Goal: Task Accomplishment & Management: Complete application form

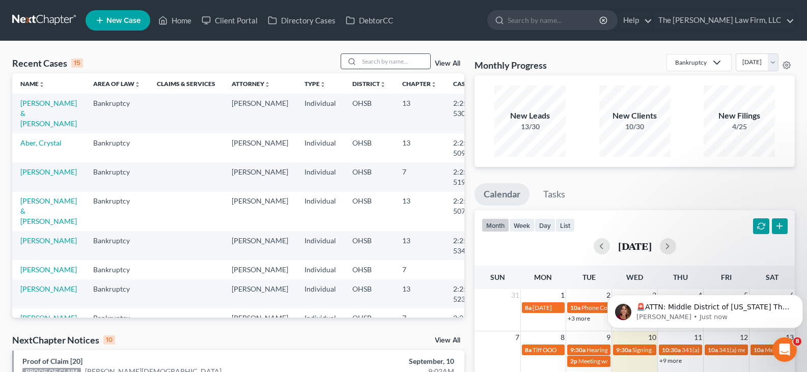
click at [374, 62] on input "search" at bounding box center [394, 61] width 71 height 15
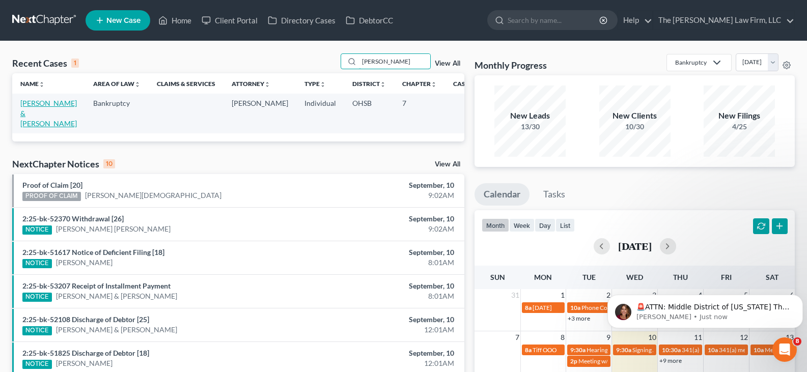
type input "[PERSON_NAME]"
click at [29, 116] on link "[PERSON_NAME] & [PERSON_NAME]" at bounding box center [48, 113] width 57 height 29
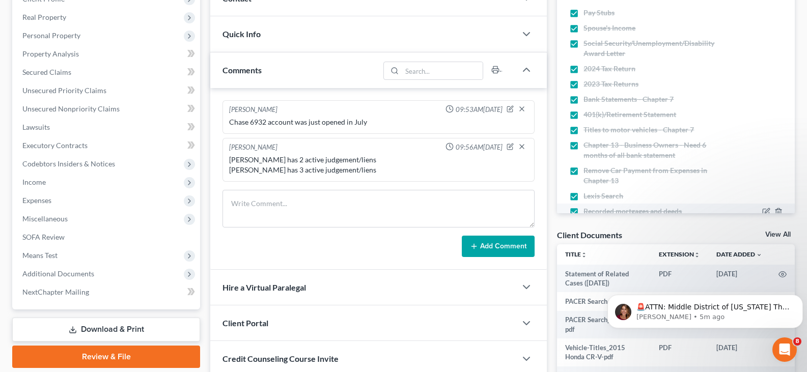
scroll to position [51, 0]
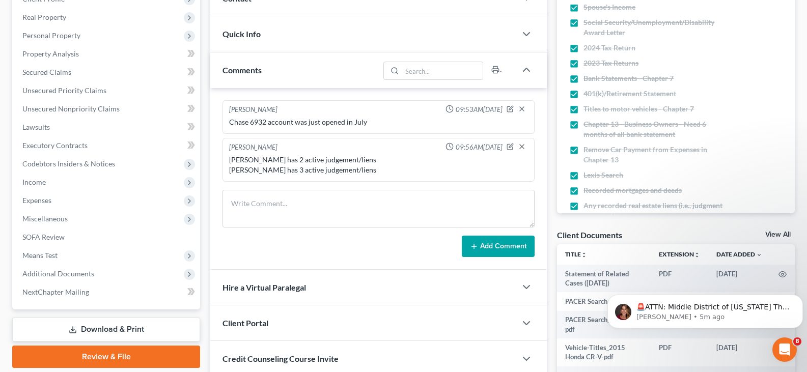
click at [769, 234] on link "View All" at bounding box center [777, 234] width 25 height 7
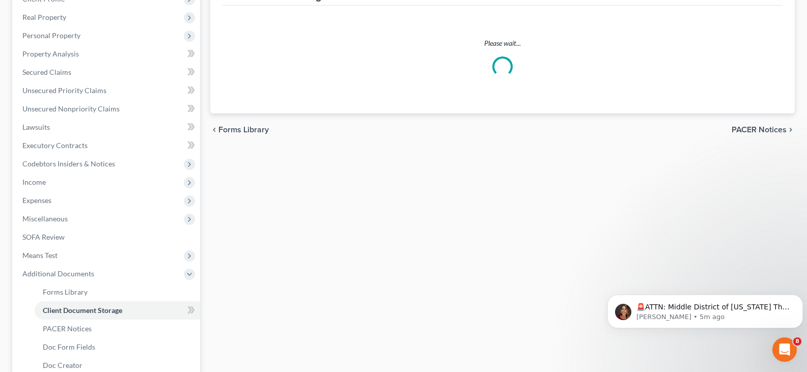
scroll to position [26, 0]
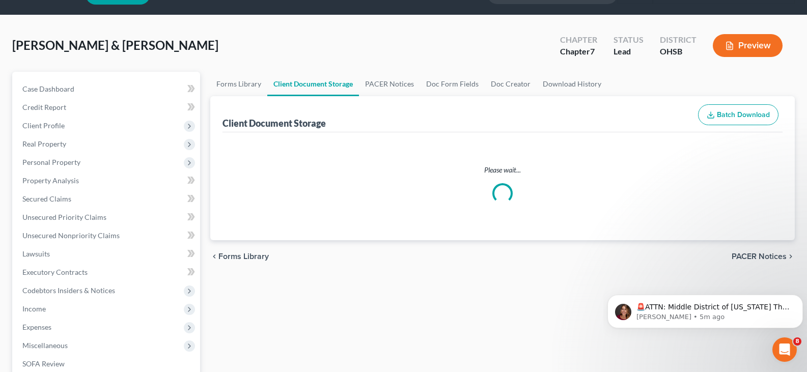
select select "7"
select select "61"
select select "52"
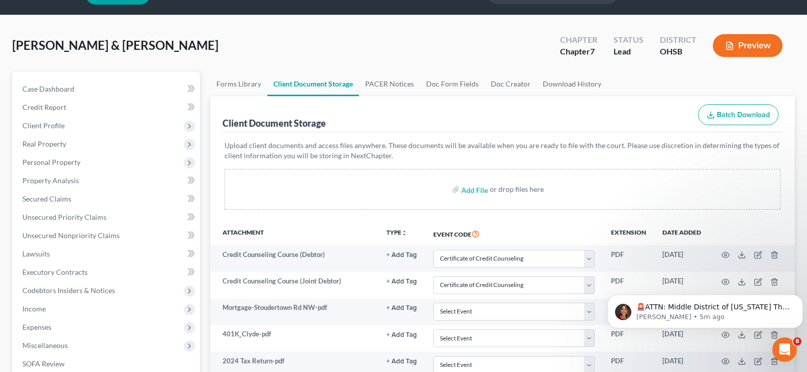
scroll to position [0, 0]
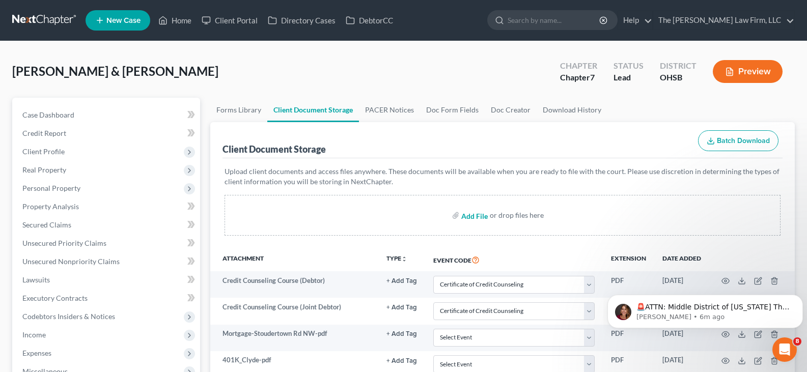
select select "7"
select select "61"
select select "52"
click at [41, 187] on span "Personal Property" at bounding box center [51, 188] width 58 height 9
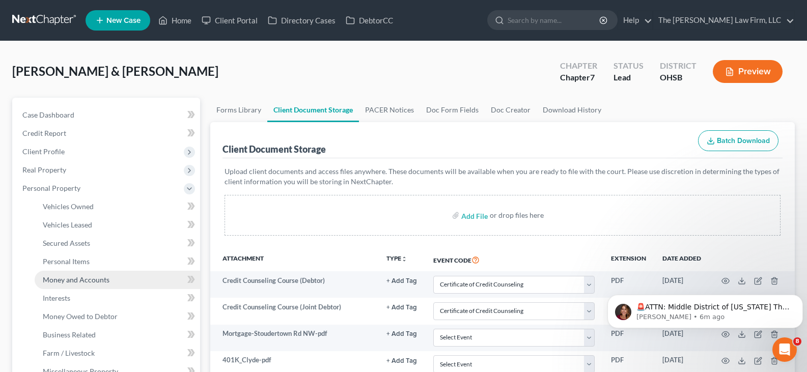
click at [60, 282] on span "Money and Accounts" at bounding box center [76, 279] width 67 height 9
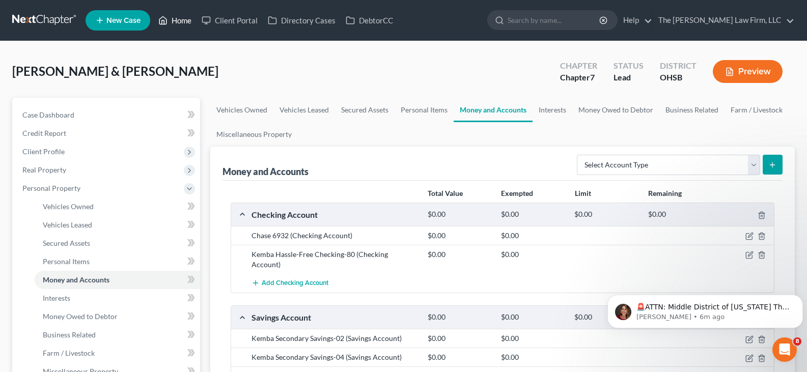
click at [181, 20] on link "Home" at bounding box center [174, 20] width 43 height 18
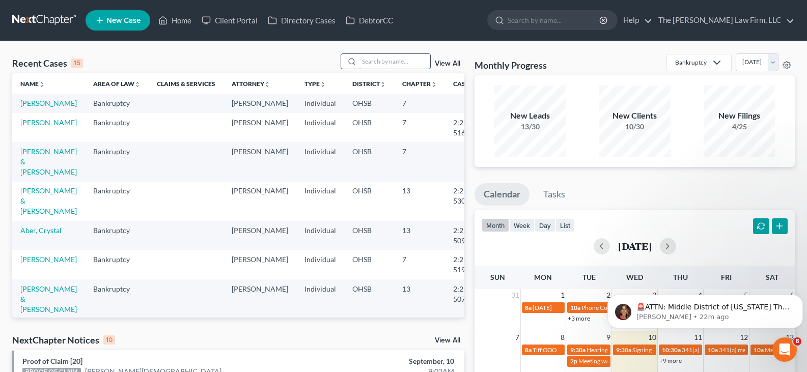
click at [384, 61] on input "search" at bounding box center [394, 61] width 71 height 15
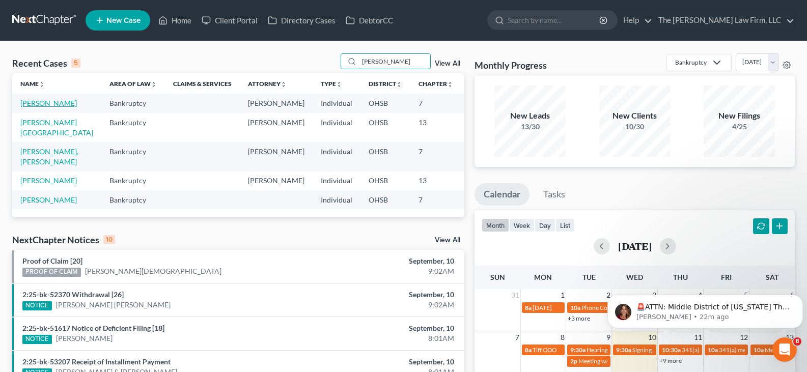
type input "[PERSON_NAME]"
click at [33, 103] on link "[PERSON_NAME]" at bounding box center [48, 103] width 57 height 9
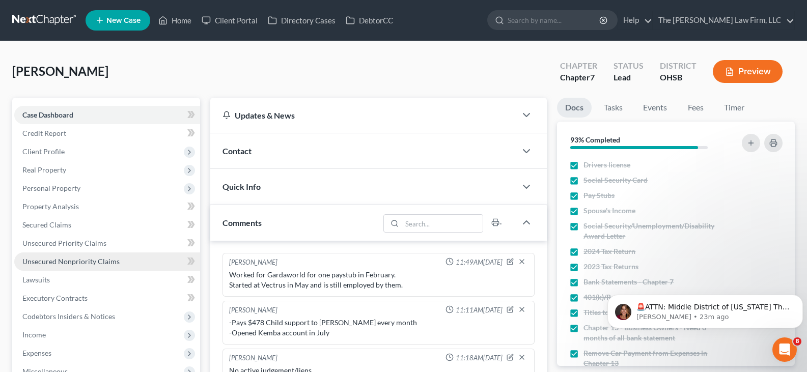
click at [58, 261] on span "Unsecured Nonpriority Claims" at bounding box center [70, 261] width 97 height 9
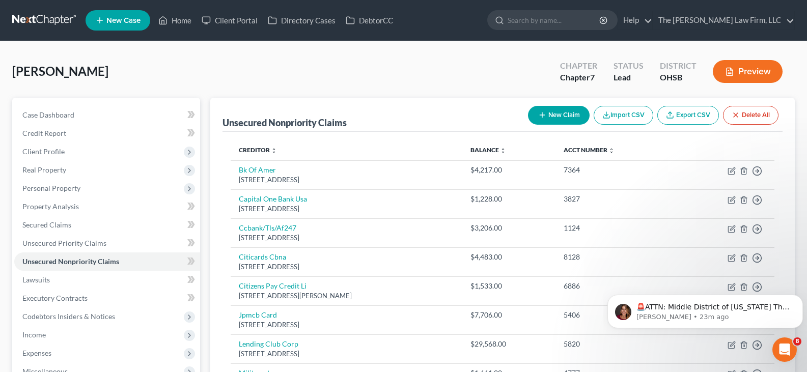
click at [541, 116] on icon "button" at bounding box center [542, 115] width 8 height 8
select select "0"
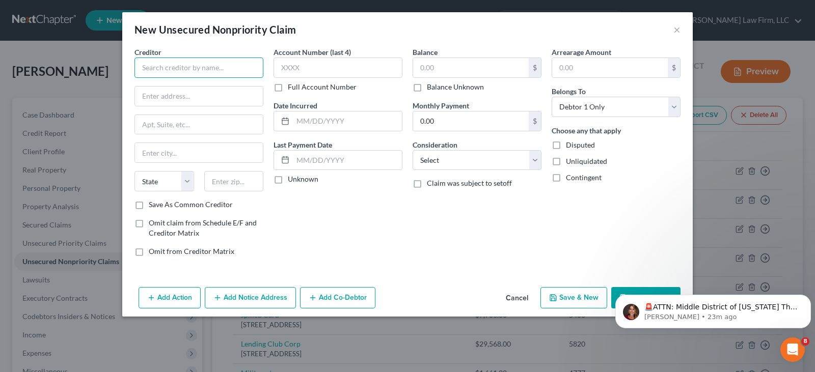
click at [223, 68] on input "text" at bounding box center [198, 68] width 129 height 20
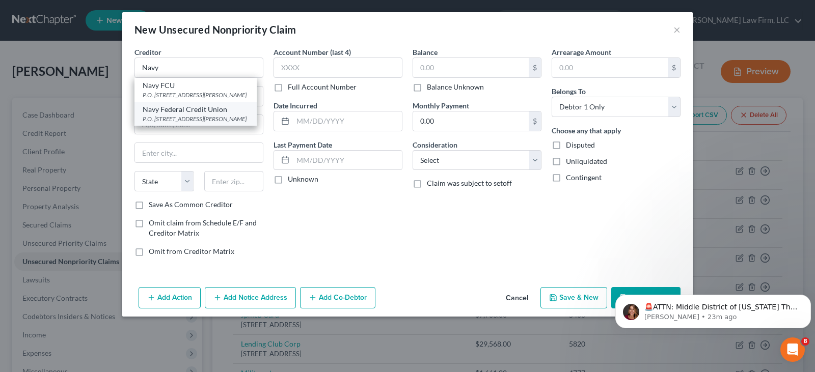
click at [176, 109] on div "Navy Federal Credit Union" at bounding box center [196, 109] width 106 height 10
type input "Navy Federal Credit Union"
type input "P.O. Box 3000"
type input "[PERSON_NAME]"
select select "48"
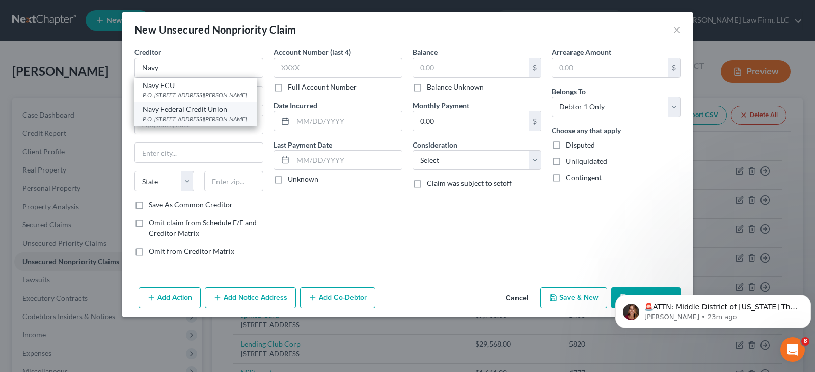
type input "22119-3000"
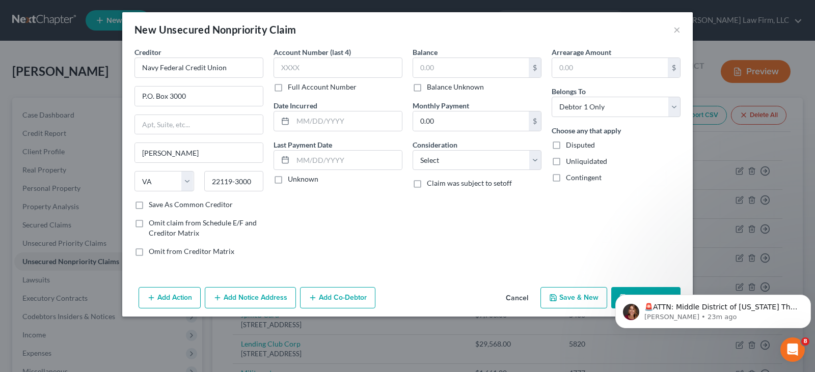
click at [557, 298] on icon "button" at bounding box center [553, 298] width 8 height 8
select select "0"
type input "0.00"
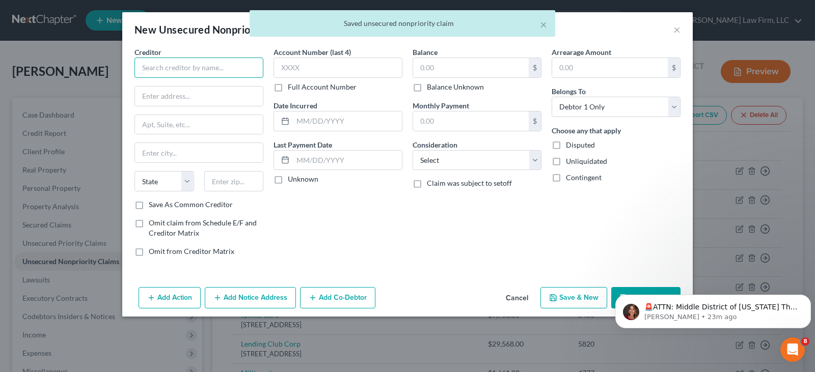
click at [191, 68] on input "text" at bounding box center [198, 68] width 129 height 20
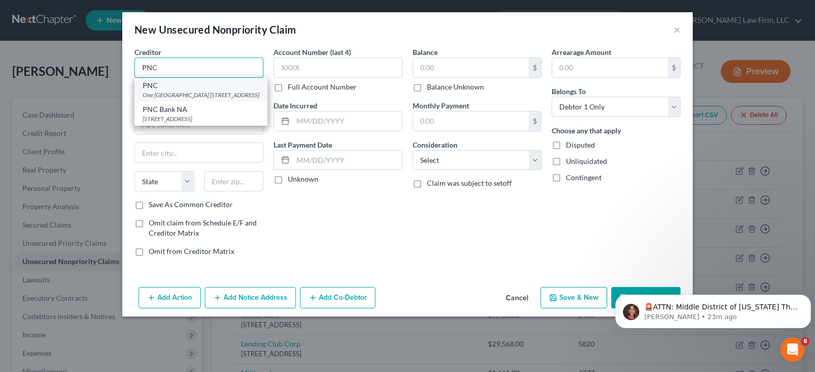
type input "PNC"
click at [167, 92] on div "One [GEOGRAPHIC_DATA] [STREET_ADDRESS]" at bounding box center [201, 95] width 117 height 9
type input "One [GEOGRAPHIC_DATA]"
type input "[STREET_ADDRESS]"
type input "[GEOGRAPHIC_DATA]"
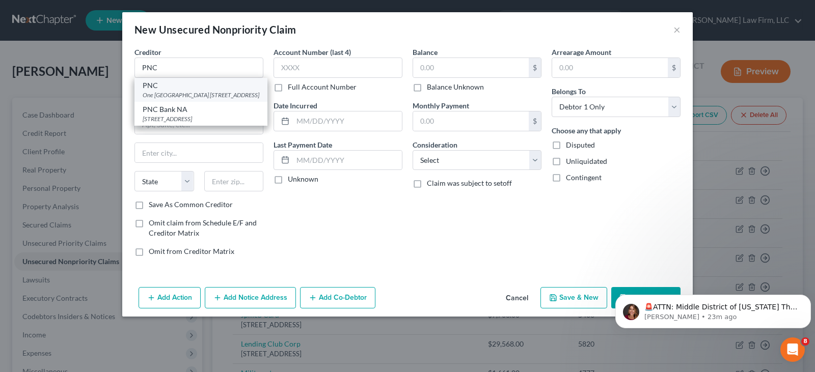
select select "39"
type input "15222"
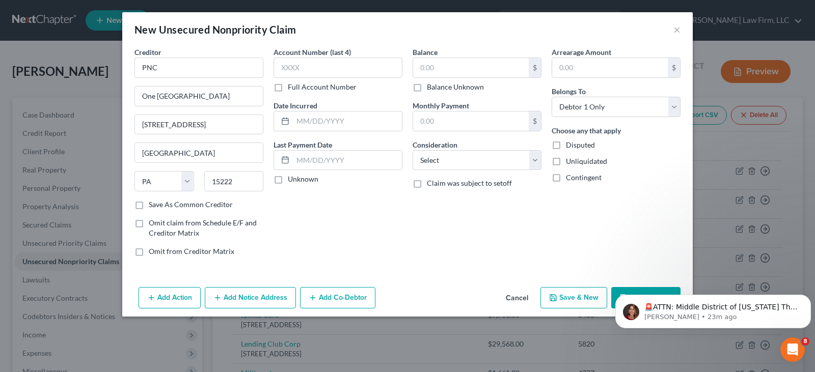
click at [556, 297] on icon "button" at bounding box center [553, 298] width 6 height 6
select select "0"
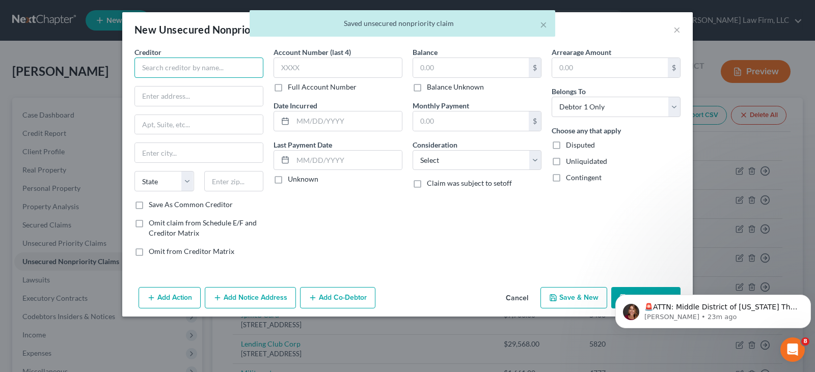
click at [180, 64] on input "text" at bounding box center [198, 68] width 129 height 20
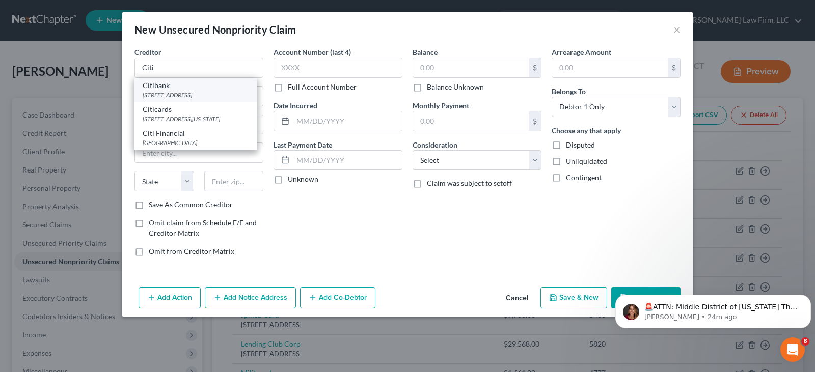
click at [158, 88] on div "Citibank" at bounding box center [196, 85] width 106 height 10
type input "Citibank"
type input "PO Box 2037"
type input "[PERSON_NAME]"
select select "23"
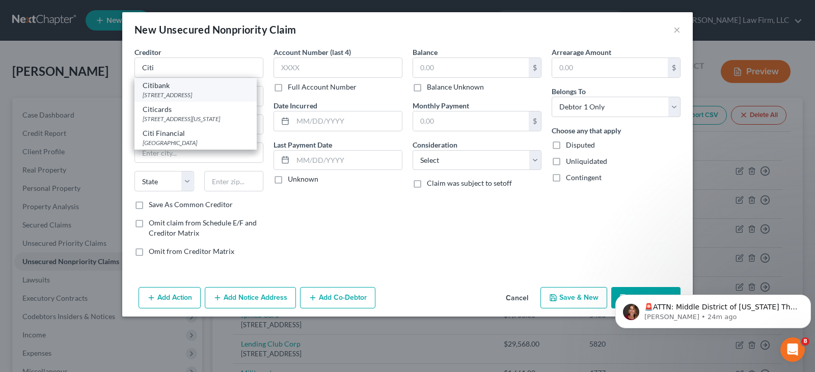
type input "48090"
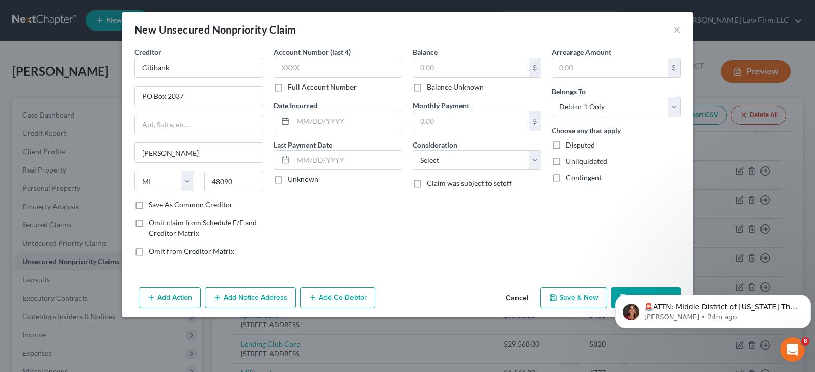
click at [592, 295] on button "Save & New" at bounding box center [573, 297] width 67 height 21
select select "0"
type input "0.00"
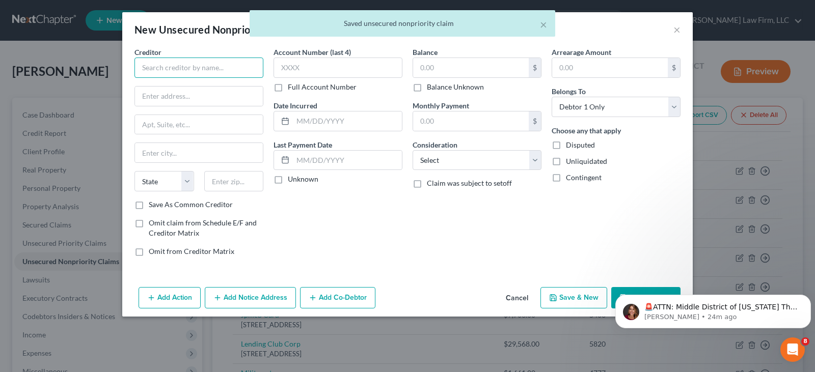
click at [233, 68] on input "text" at bounding box center [198, 68] width 129 height 20
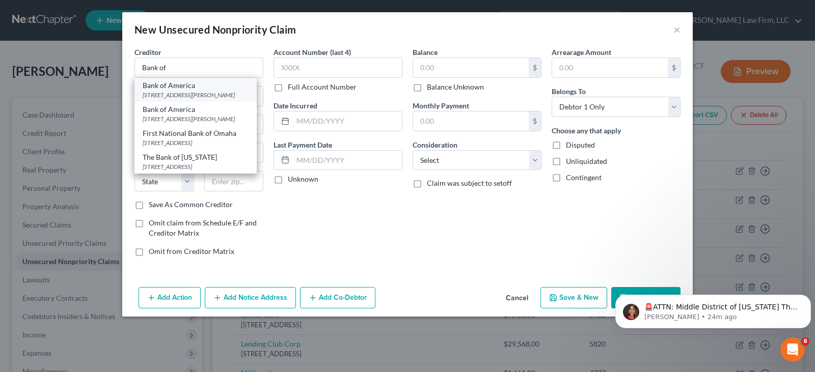
click at [181, 85] on div "Bank of America" at bounding box center [196, 85] width 106 height 10
type input "Bank of America"
type input "[STREET_ADDRESS][PERSON_NAME]"
type input "Charlotte"
select select "28"
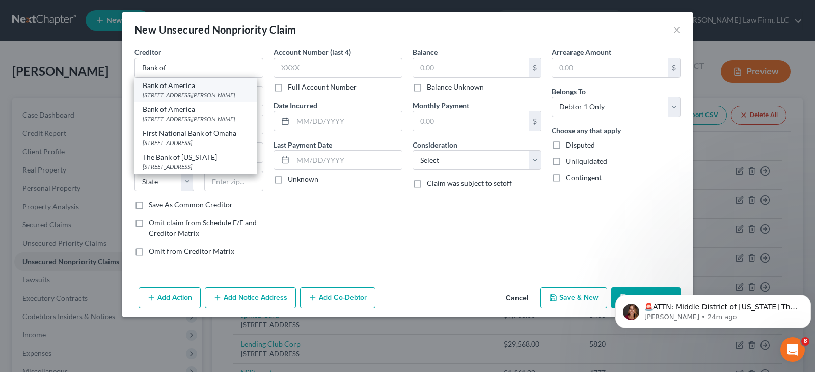
type input "28255"
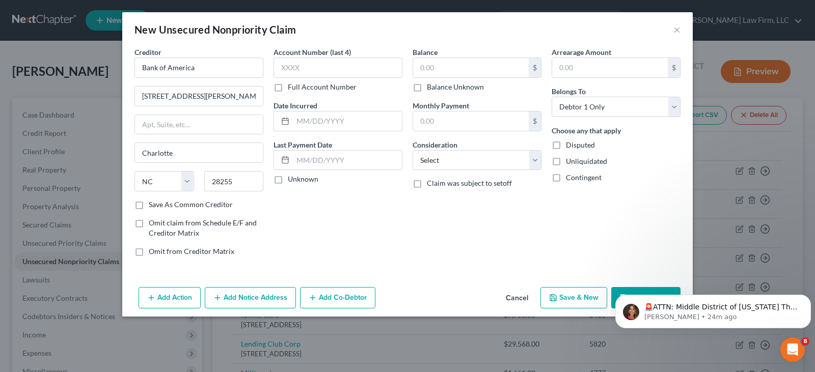
click at [573, 297] on button "Save & New" at bounding box center [573, 297] width 67 height 21
select select "0"
type input "0.00"
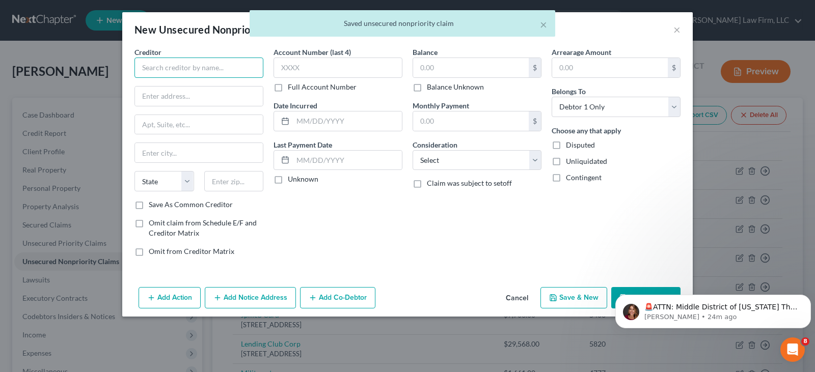
click at [230, 68] on input "text" at bounding box center [198, 68] width 129 height 20
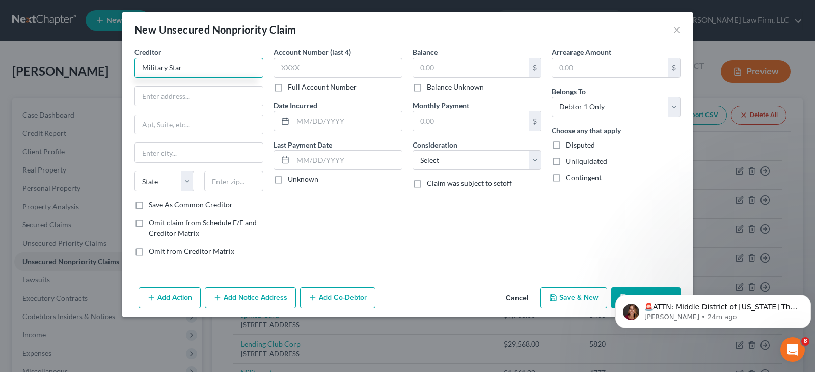
type input "Military Star"
click at [616, 290] on body "🚨ATTN: Middle District of [US_STATE] The court has added a new Credit Counselin…" at bounding box center [713, 308] width 196 height 63
click at [676, 29] on button "×" at bounding box center [676, 29] width 7 height 12
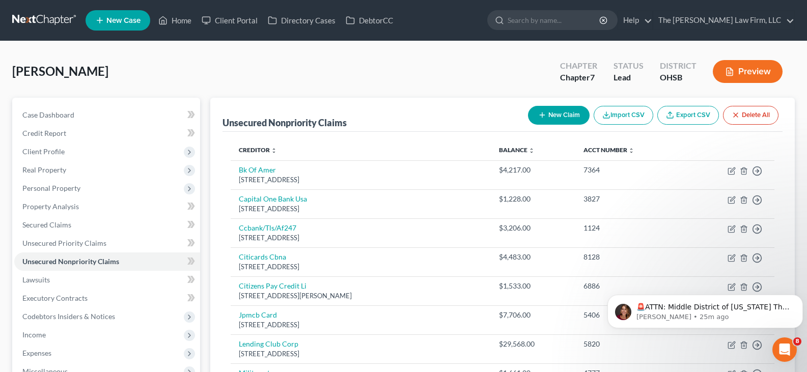
click at [570, 113] on button "New Claim" at bounding box center [559, 115] width 62 height 19
select select "0"
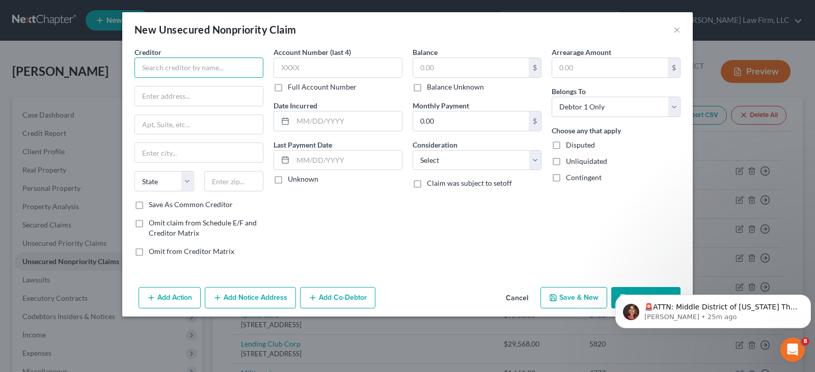
click at [228, 65] on input "text" at bounding box center [198, 68] width 129 height 20
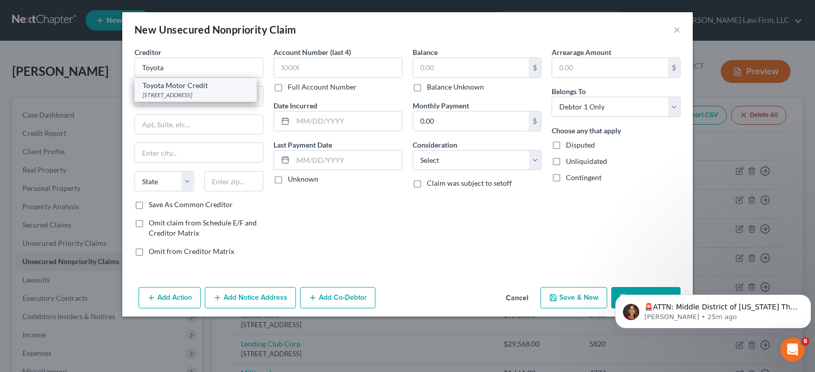
click at [199, 87] on div "Toyota Motor Credit" at bounding box center [196, 85] width 106 height 10
type input "Toyota Motor Credit"
type input "[STREET_ADDRESS]"
type input "Mail Code WF21"
type input "Torrance"
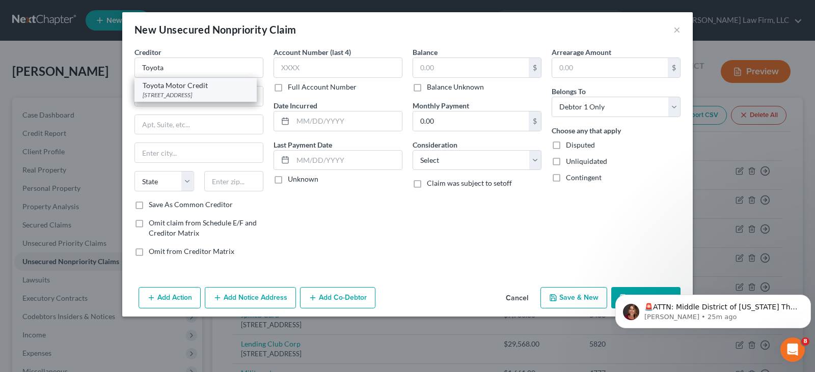
select select "4"
type input "90501-1106"
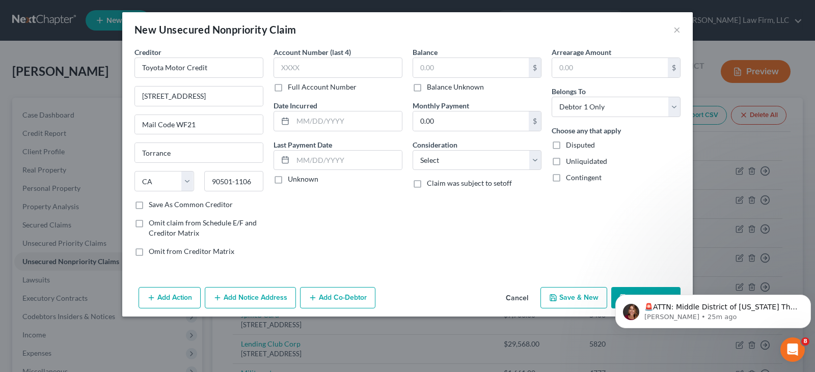
click at [564, 297] on button "Save & New" at bounding box center [573, 297] width 67 height 21
select select "0"
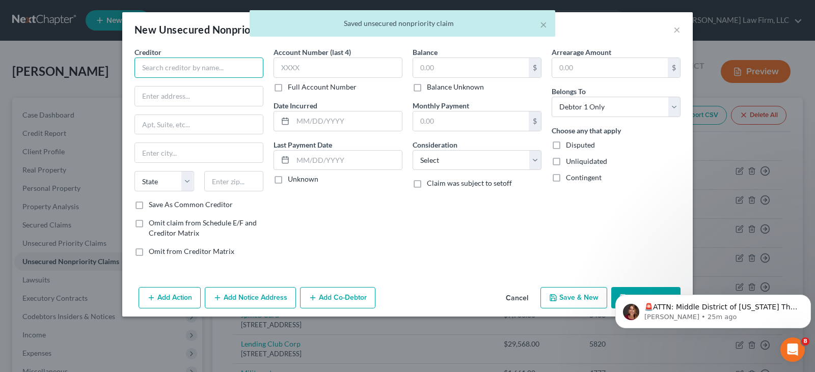
click at [213, 73] on input "text" at bounding box center [198, 68] width 129 height 20
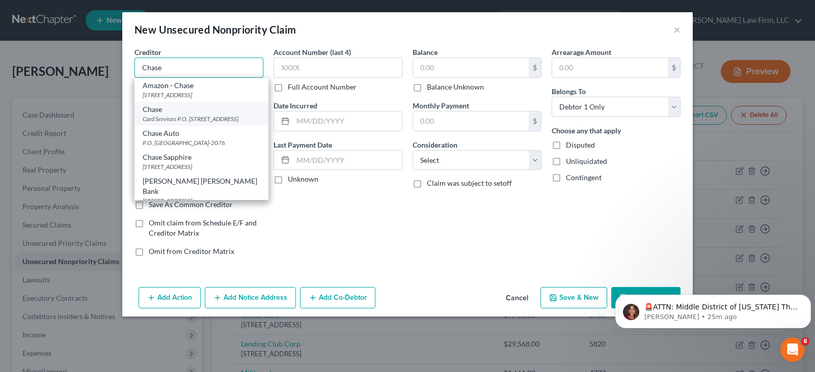
type input "Chase"
click at [160, 123] on div "Card Services P.O. [STREET_ADDRESS]" at bounding box center [202, 119] width 118 height 9
type input "Card Services"
type input "P.O. Box 15298"
type input "Wilmington"
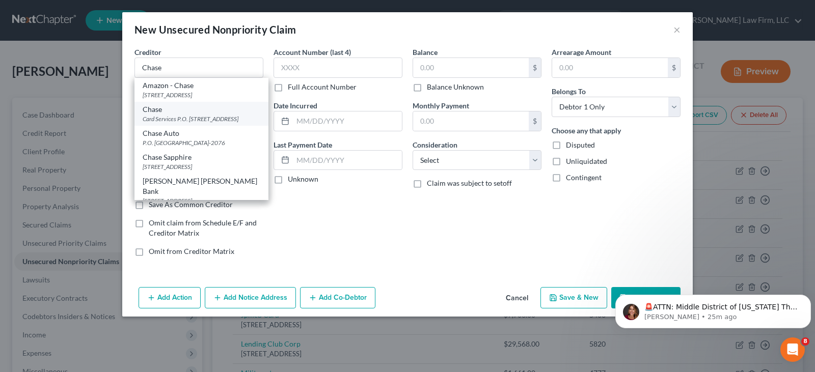
select select "7"
type input "19850"
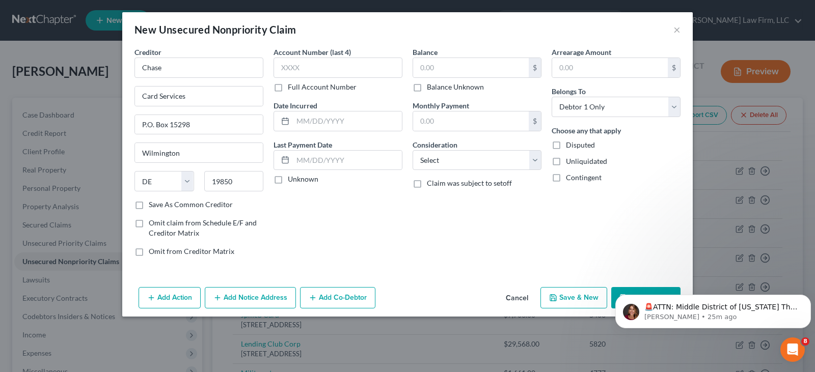
click at [559, 297] on button "Save & New" at bounding box center [573, 297] width 67 height 21
select select "0"
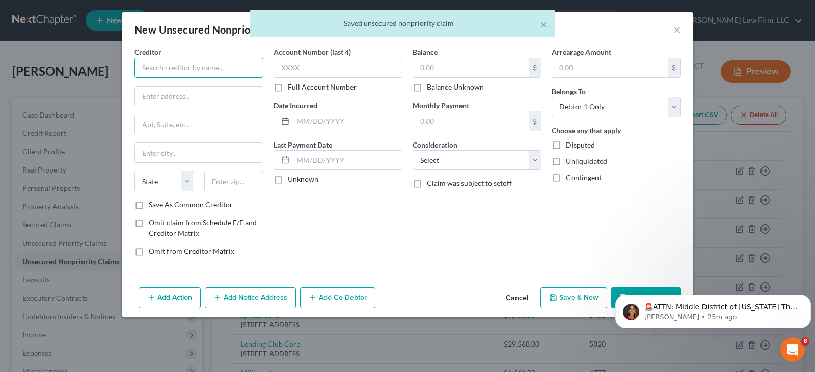
click at [216, 63] on input "text" at bounding box center [198, 68] width 129 height 20
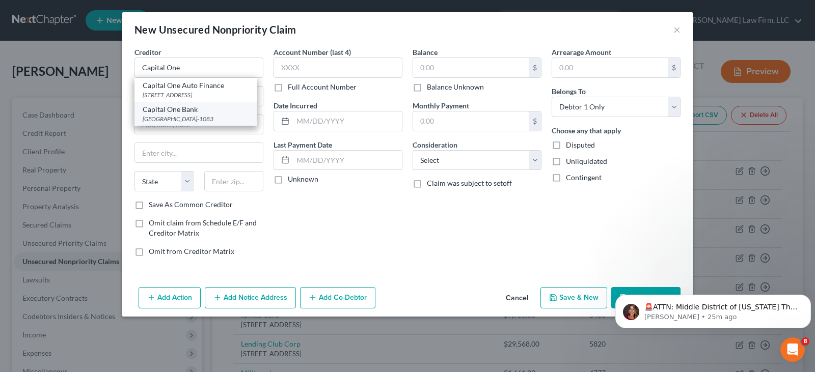
click at [188, 110] on div "Capital One Bank" at bounding box center [196, 109] width 106 height 10
type input "Capital One Bank"
type input "PO Box 71083"
type input "Charlotte"
select select "28"
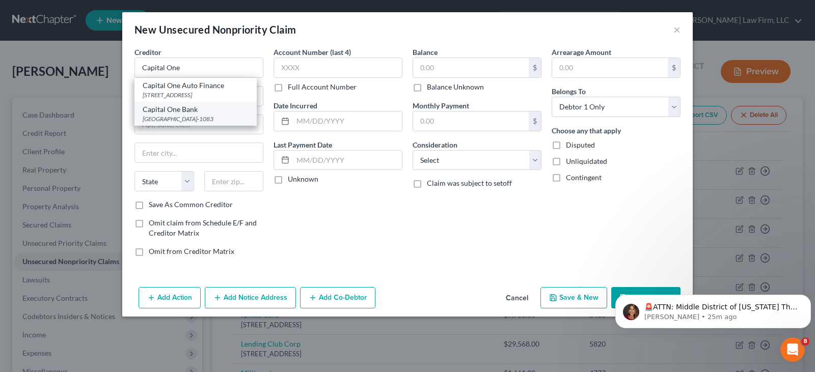
type input "28272-1083"
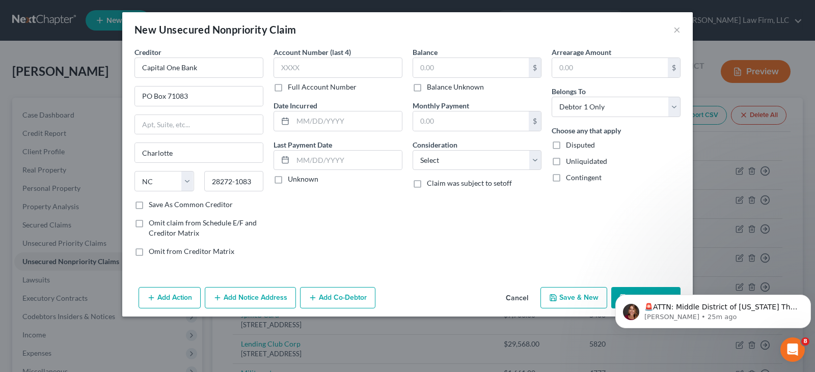
click at [561, 296] on button "Save & New" at bounding box center [573, 297] width 67 height 21
select select "0"
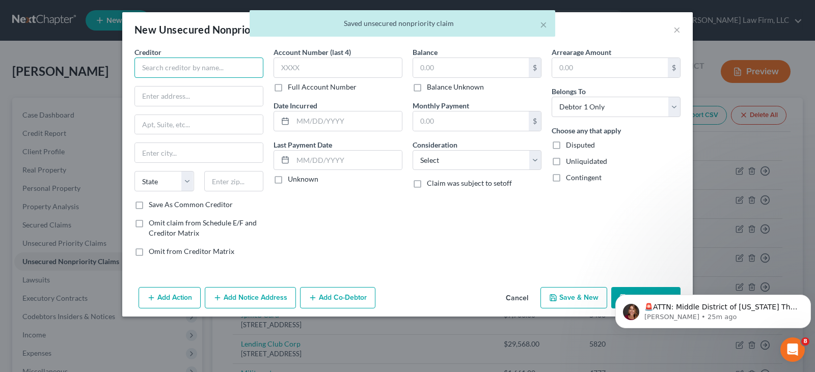
click at [229, 67] on input "text" at bounding box center [198, 68] width 129 height 20
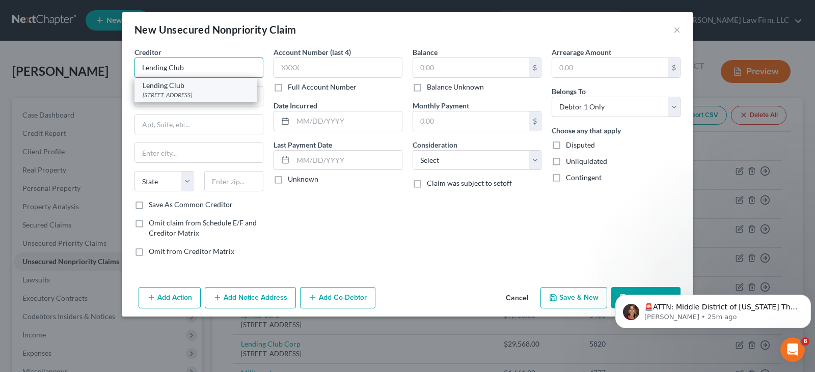
type input "Lending Club"
click at [187, 88] on div "Lending Club" at bounding box center [196, 85] width 106 height 10
type input "[STREET_ADDRESS]"
type input "#200"
type input "[GEOGRAPHIC_DATA]"
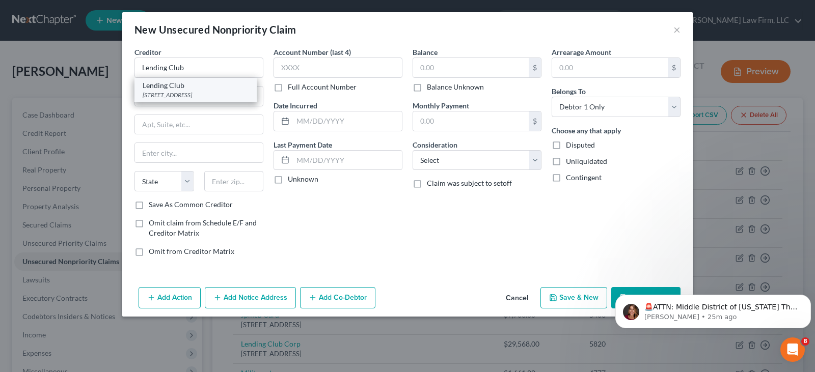
select select "4"
type input "94105-2802"
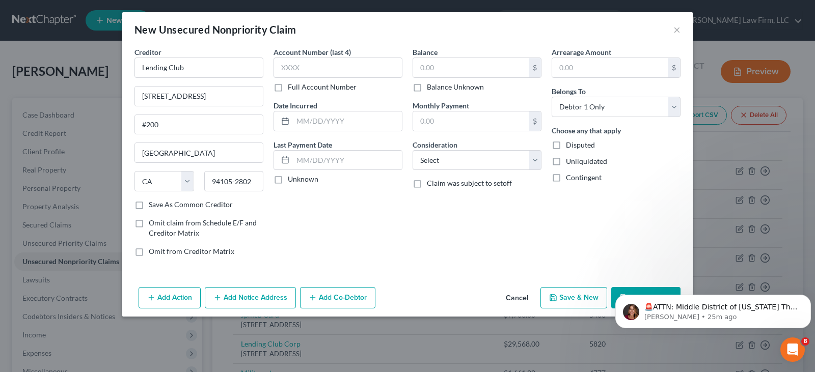
click at [567, 297] on button "Save & New" at bounding box center [573, 297] width 67 height 21
select select "0"
type input "0.00"
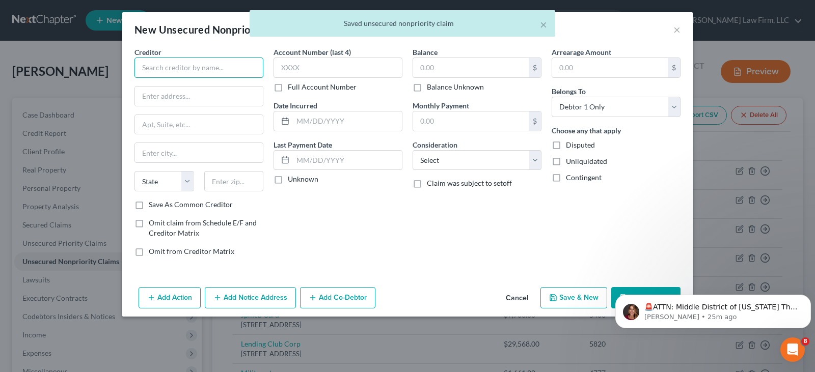
click at [185, 68] on input "text" at bounding box center [198, 68] width 129 height 20
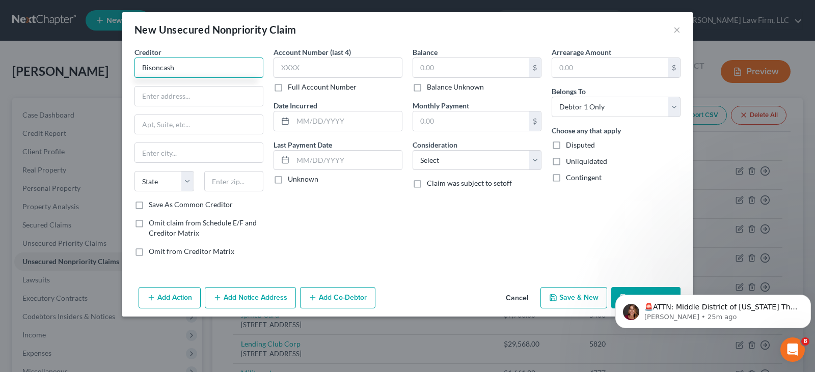
type input "Bisoncash"
click at [185, 98] on input "text" at bounding box center [199, 96] width 128 height 19
type input "PO Box 654"
click at [228, 183] on input "text" at bounding box center [234, 181] width 60 height 20
type input "92070"
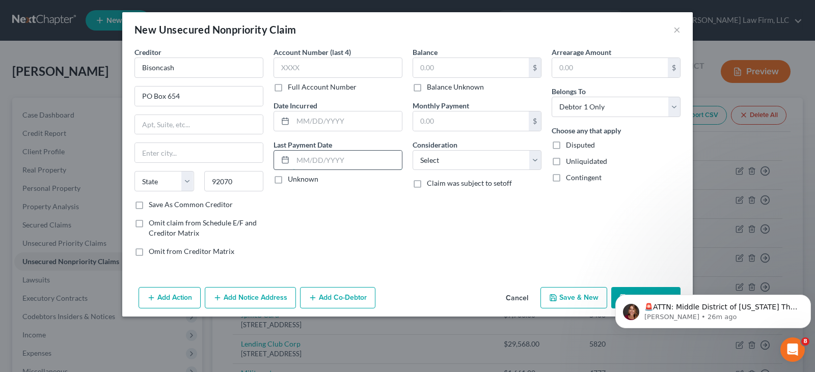
type input "Santa [PERSON_NAME]"
select select "4"
click at [300, 156] on input "text" at bounding box center [347, 160] width 109 height 19
click at [567, 297] on button "Save & New" at bounding box center [573, 297] width 67 height 21
select select "0"
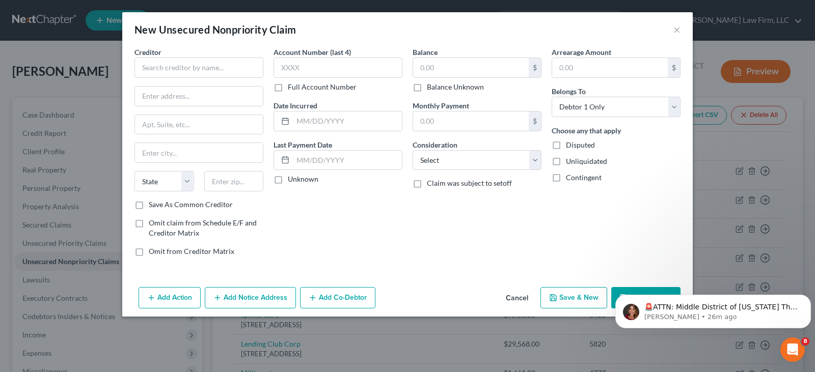
type input "0.00"
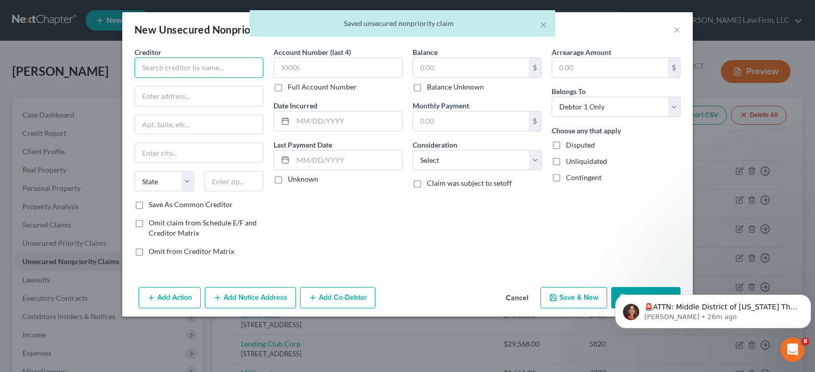
click at [240, 70] on input "text" at bounding box center [198, 68] width 129 height 20
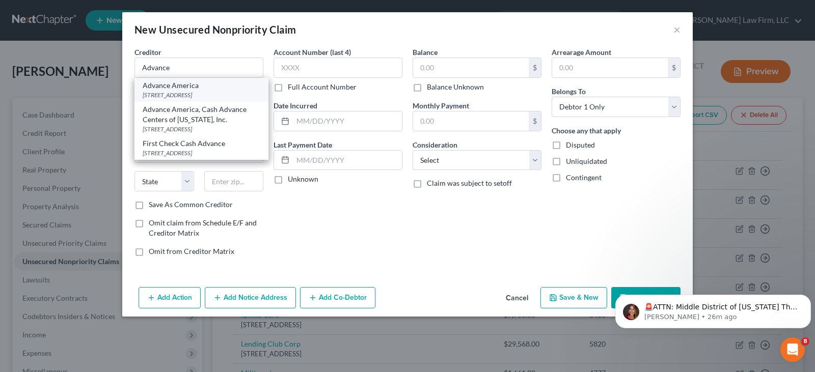
click at [185, 87] on div "Advance America" at bounding box center [202, 85] width 118 height 10
type input "Advance America"
type input "[STREET_ADDRESS]"
type input "Suite 300"
type input "Wilmington"
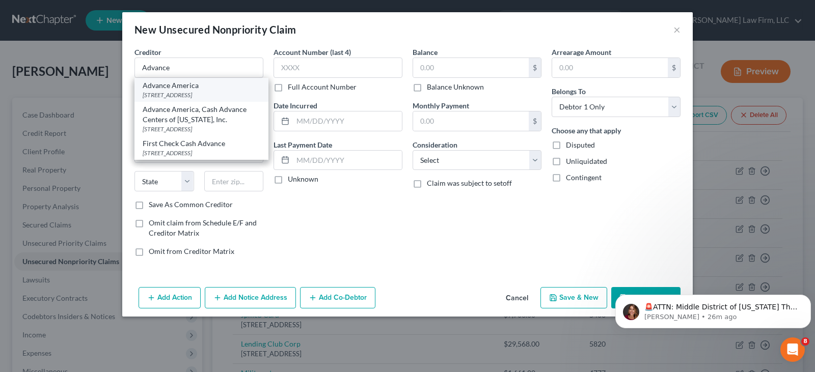
select select "7"
type input "19801"
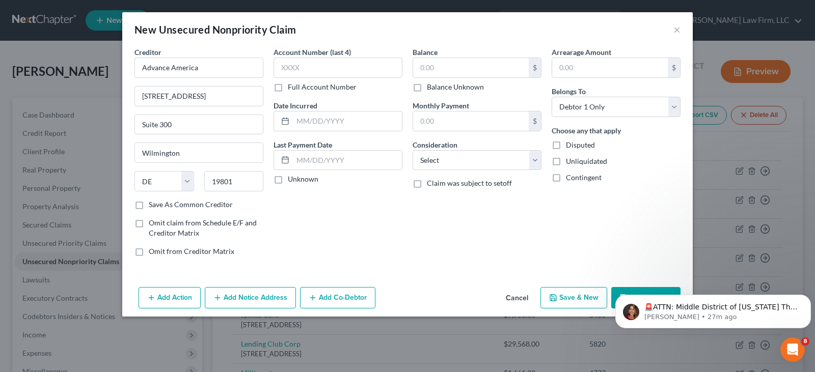
click at [567, 298] on button "Save & New" at bounding box center [573, 297] width 67 height 21
select select "0"
type input "0.00"
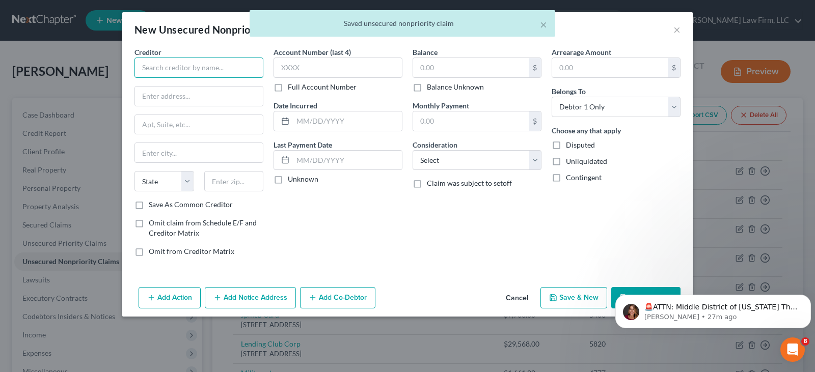
click at [193, 68] on input "text" at bounding box center [198, 68] width 129 height 20
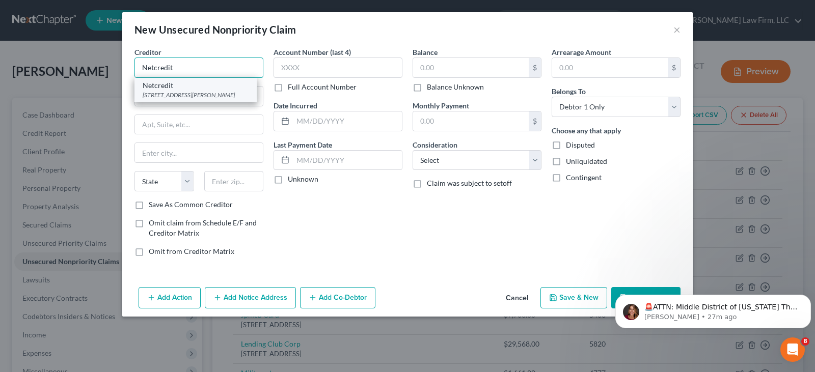
type input "Netcredit"
click at [175, 97] on div "[STREET_ADDRESS][PERSON_NAME]" at bounding box center [196, 95] width 106 height 9
type input "[STREET_ADDRESS][PERSON_NAME]"
type input "Suite 1000"
type input "[GEOGRAPHIC_DATA]"
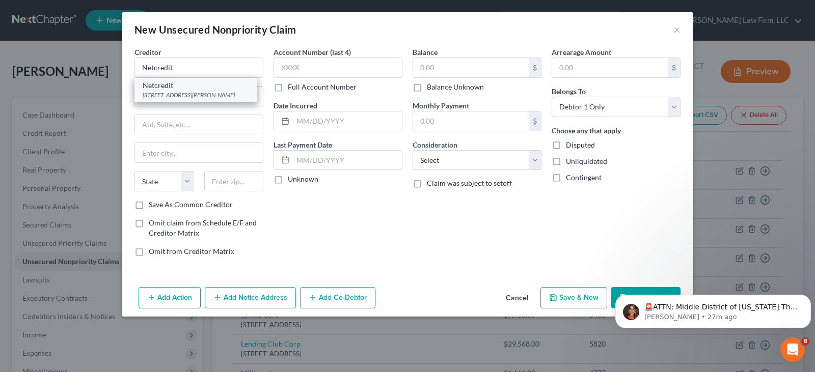
select select "14"
type input "60604"
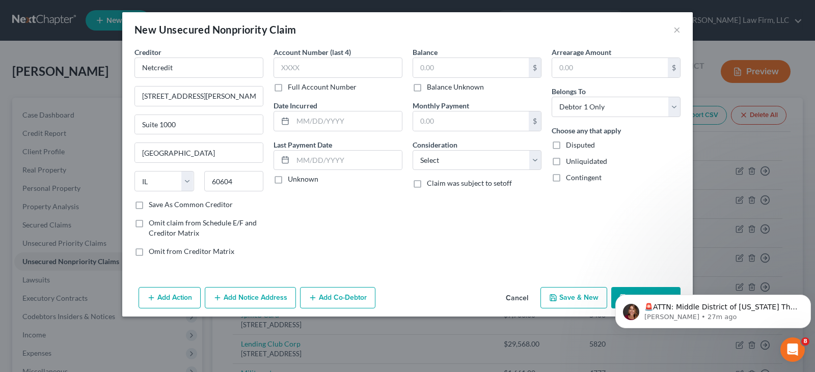
click at [561, 298] on button "Save & New" at bounding box center [573, 297] width 67 height 21
select select "0"
type input "0.00"
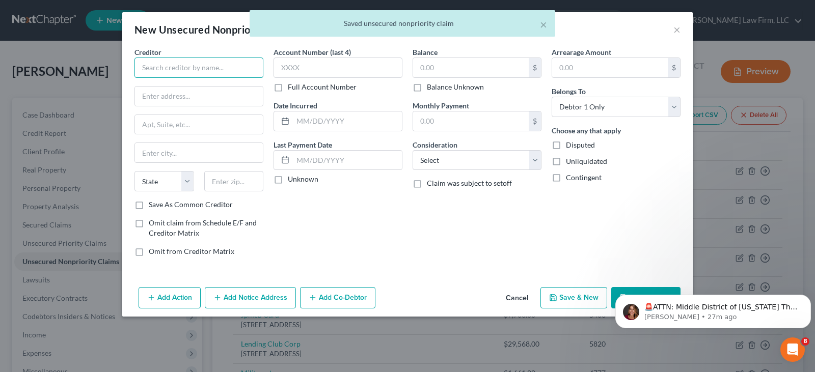
click at [175, 71] on input "text" at bounding box center [198, 68] width 129 height 20
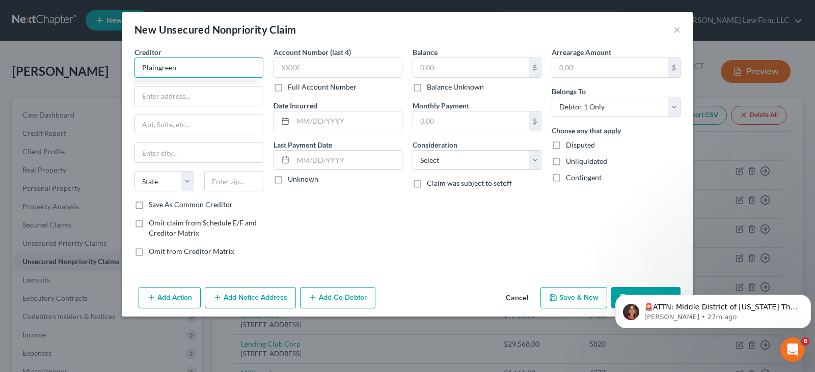
type input "Plaingreen"
click at [163, 95] on input "text" at bounding box center [199, 96] width 128 height 19
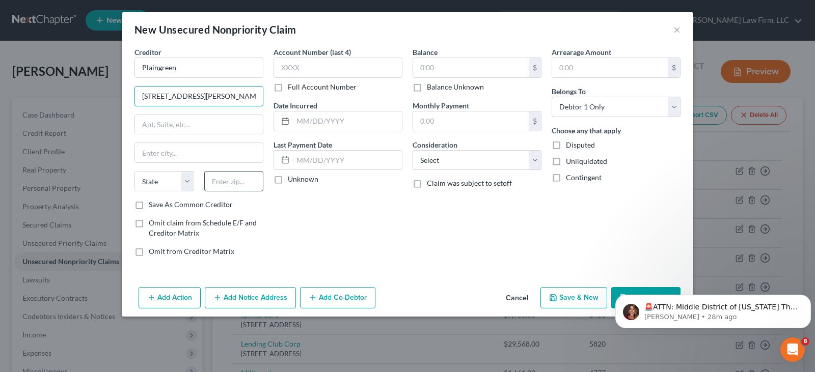
type input "[STREET_ADDRESS][PERSON_NAME]"
click at [221, 184] on input "text" at bounding box center [234, 181] width 60 height 20
type input "59521"
click at [297, 164] on input "text" at bounding box center [347, 160] width 109 height 19
type input "Box Elder"
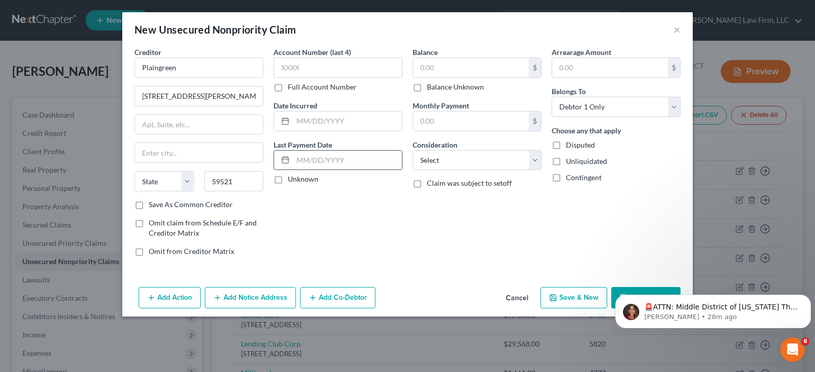
select select "27"
click at [569, 295] on button "Save & New" at bounding box center [573, 297] width 67 height 21
select select "0"
type input "0.00"
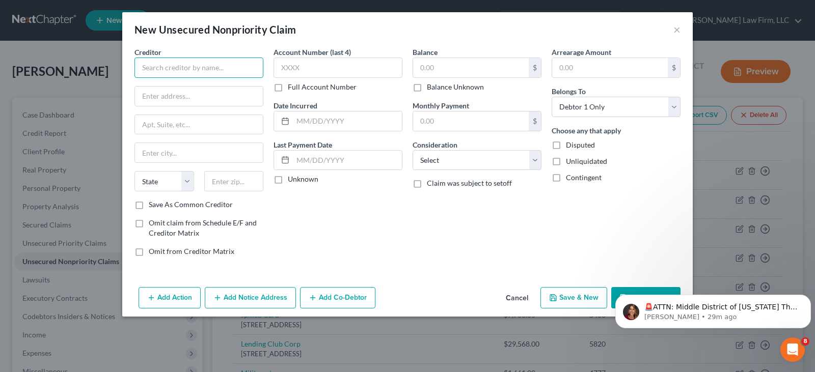
click at [205, 66] on input "text" at bounding box center [198, 68] width 129 height 20
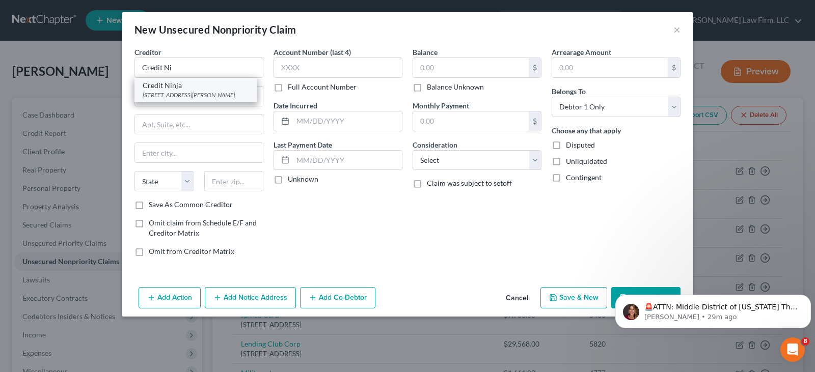
click at [188, 92] on div "[STREET_ADDRESS][PERSON_NAME]" at bounding box center [196, 95] width 106 height 9
type input "Credit Ninja"
type input "[STREET_ADDRESS][PERSON_NAME]"
type input "Suite 404"
type input "[GEOGRAPHIC_DATA]"
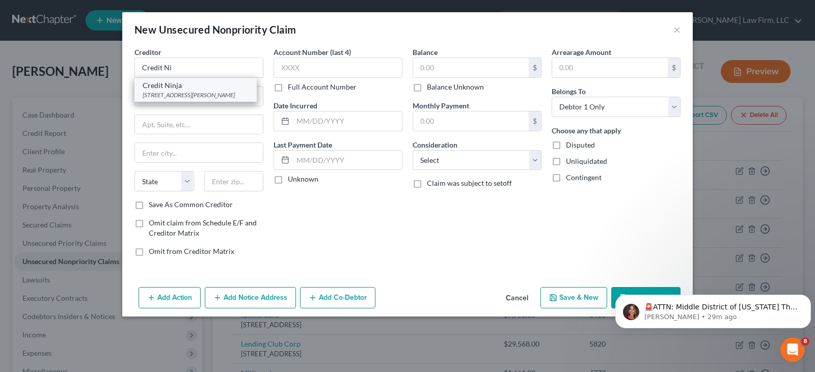
select select "14"
type input "60606"
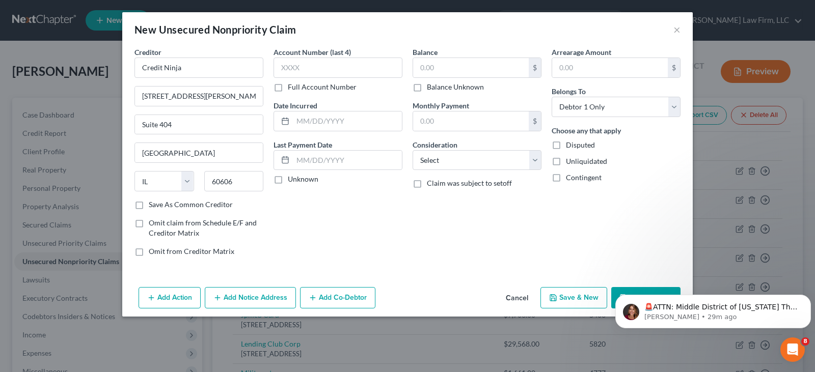
click at [567, 298] on button "Save & New" at bounding box center [573, 297] width 67 height 21
select select "0"
type input "0.00"
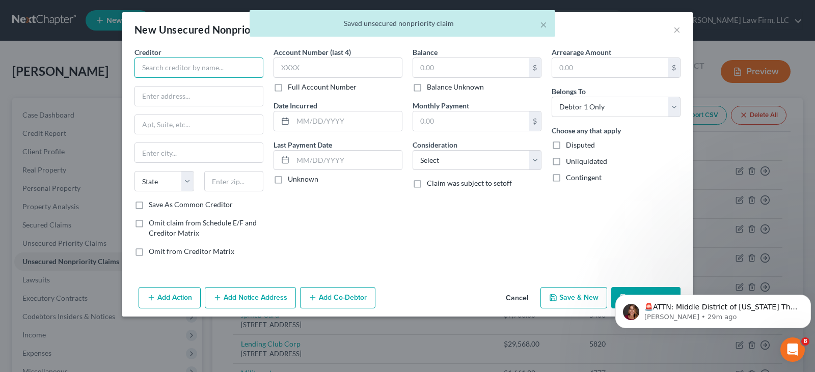
click at [203, 71] on input "text" at bounding box center [198, 68] width 129 height 20
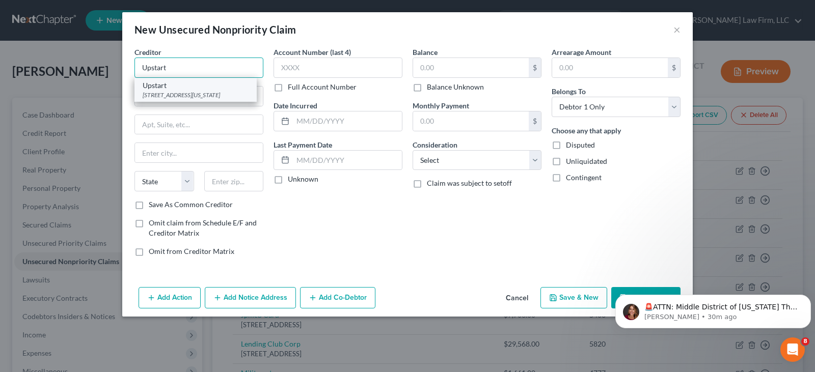
type input "Upstart"
click at [193, 91] on div "[STREET_ADDRESS][US_STATE]" at bounding box center [196, 95] width 106 height 9
type input "[STREET_ADDRESS][US_STATE]"
type input "[GEOGRAPHIC_DATA]"
select select "4"
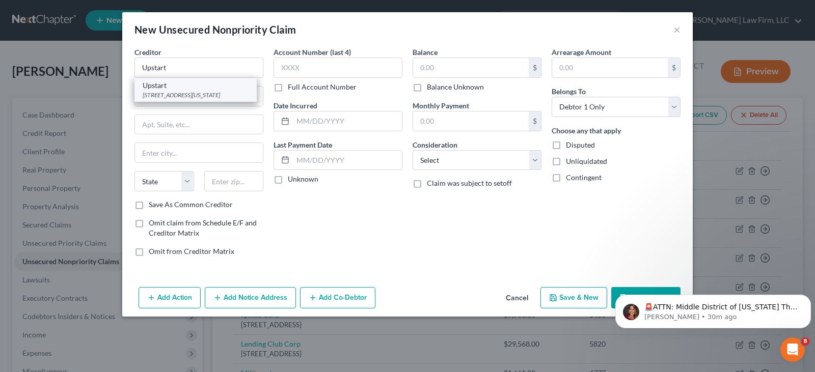
type input "94403-2199"
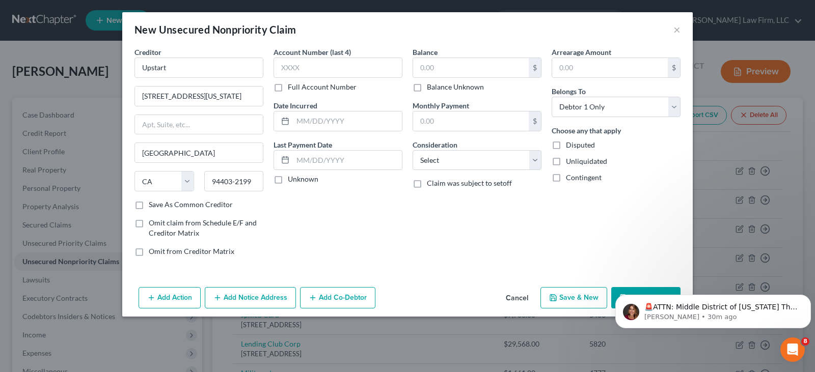
click at [612, 293] on html "🚨ATTN: Middle District of [US_STATE] The court has added a new Credit Counselin…" at bounding box center [713, 308] width 204 height 71
click at [593, 298] on button "Save & New" at bounding box center [573, 297] width 67 height 21
select select "0"
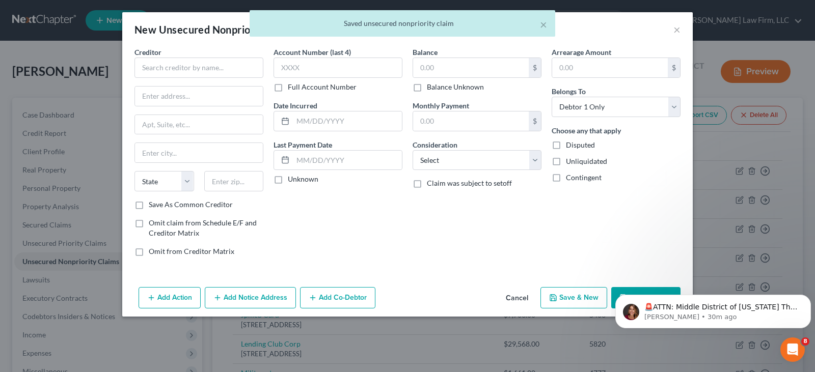
click at [611, 292] on html "🚨ATTN: Middle District of [US_STATE] The court has added a new Credit Counselin…" at bounding box center [713, 308] width 204 height 71
click at [678, 26] on div "× Saved unsecured nonpriority claim" at bounding box center [402, 26] width 815 height 32
click at [544, 24] on button "×" at bounding box center [543, 24] width 7 height 12
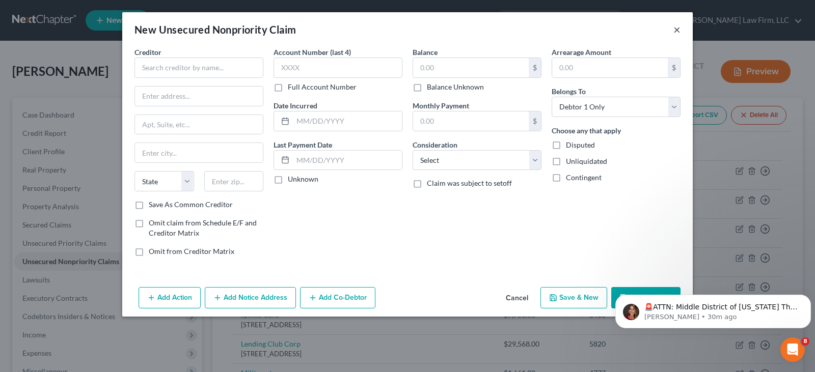
click at [678, 32] on button "×" at bounding box center [676, 29] width 7 height 12
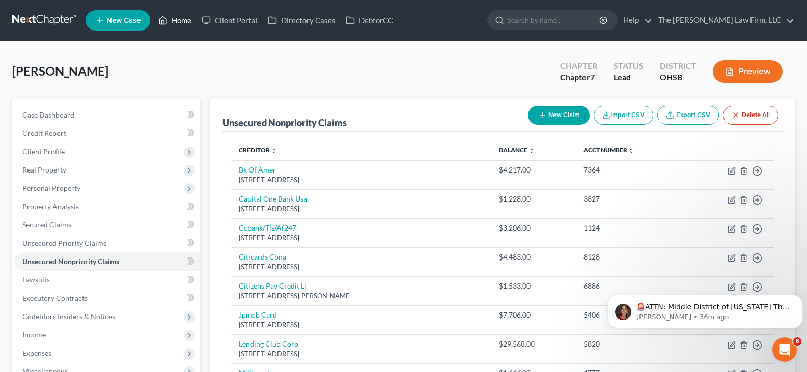
click at [183, 20] on link "Home" at bounding box center [174, 20] width 43 height 18
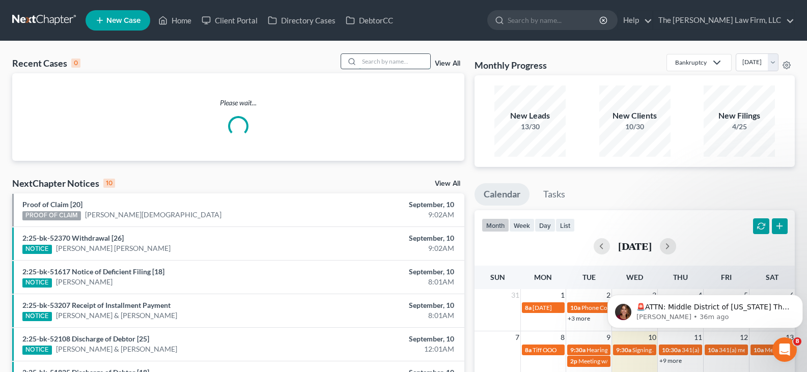
click at [376, 62] on input "search" at bounding box center [394, 61] width 71 height 15
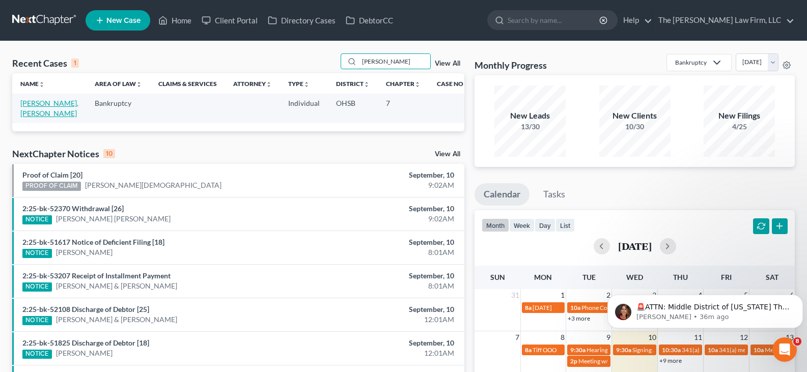
type input "[PERSON_NAME]"
click at [49, 105] on link "[PERSON_NAME], [PERSON_NAME]" at bounding box center [49, 108] width 58 height 19
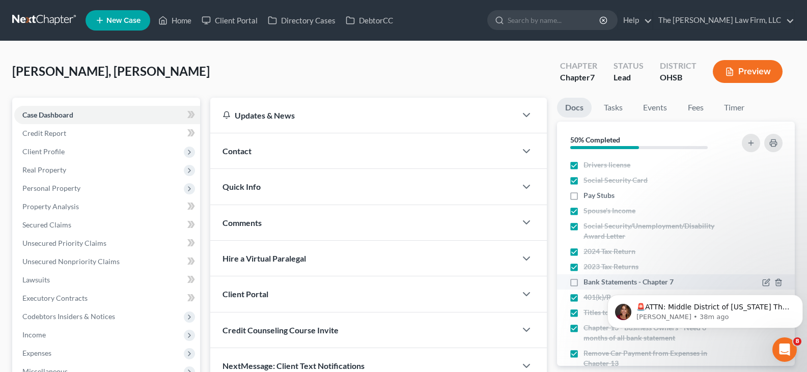
click at [583, 284] on label "Bank Statements - Chapter 7" at bounding box center [628, 282] width 90 height 10
click at [588, 284] on input "Bank Statements - Chapter 7" at bounding box center [591, 280] width 7 height 7
checkbox input "true"
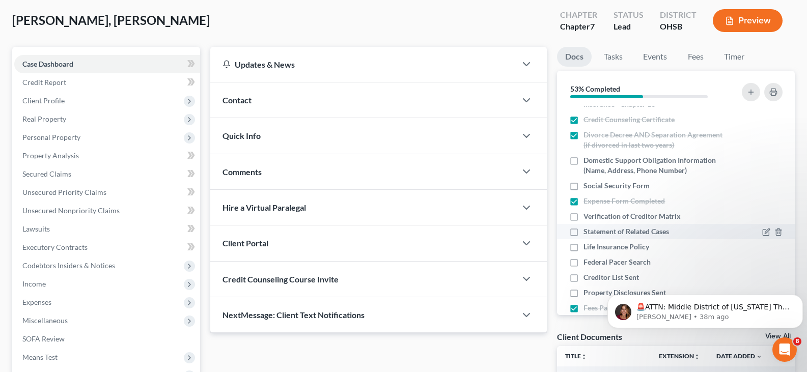
scroll to position [305, 0]
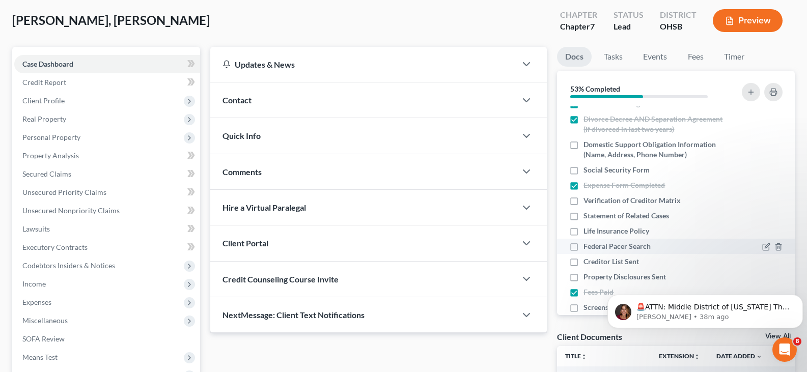
click at [583, 247] on label "Federal Pacer Search" at bounding box center [616, 246] width 67 height 10
click at [588, 247] on input "Federal Pacer Search" at bounding box center [591, 244] width 7 height 7
checkbox input "true"
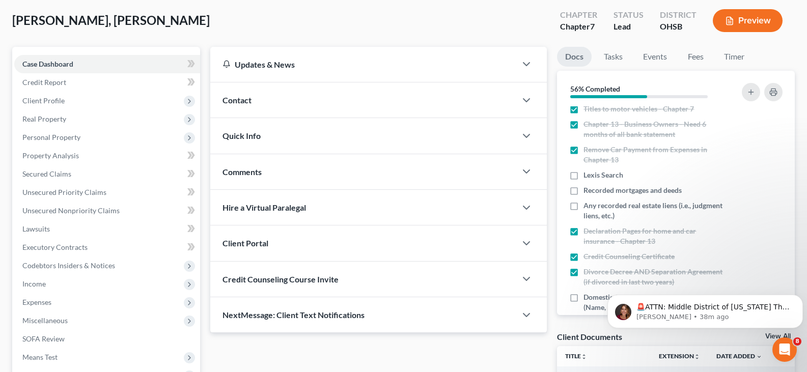
scroll to position [0, 0]
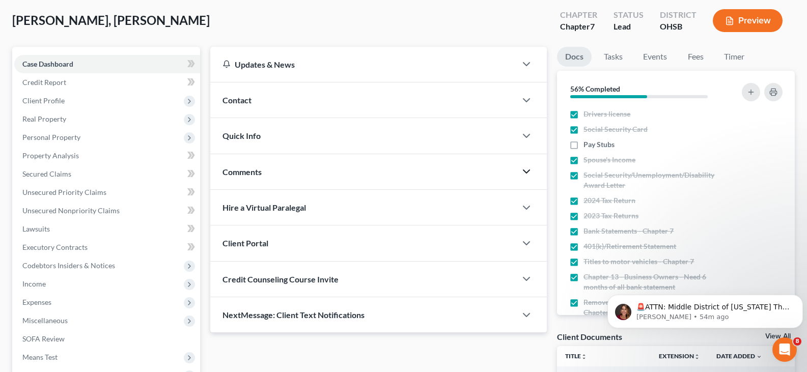
click at [525, 173] on icon "button" at bounding box center [526, 171] width 12 height 12
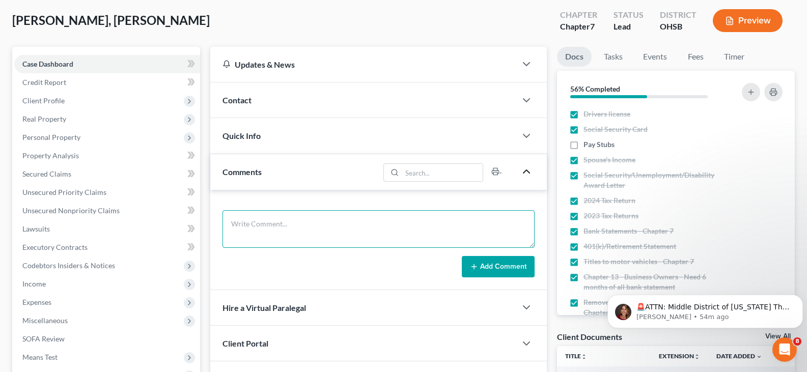
click at [394, 220] on textarea at bounding box center [378, 229] width 312 height 38
type textarea "Still need: -Paystubs for May, June, July, August, & September"
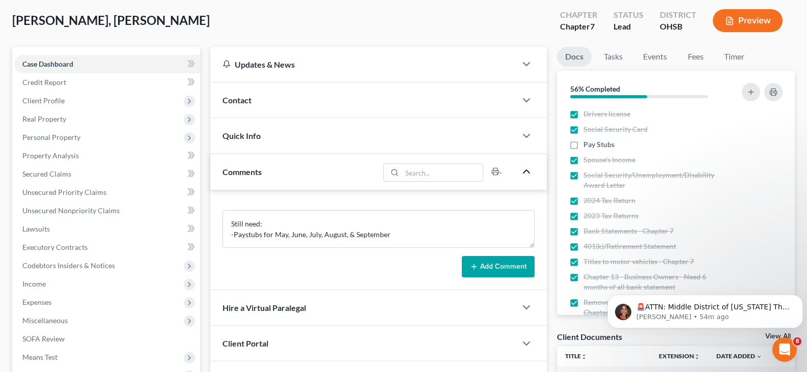
click at [473, 266] on icon at bounding box center [474, 267] width 8 height 8
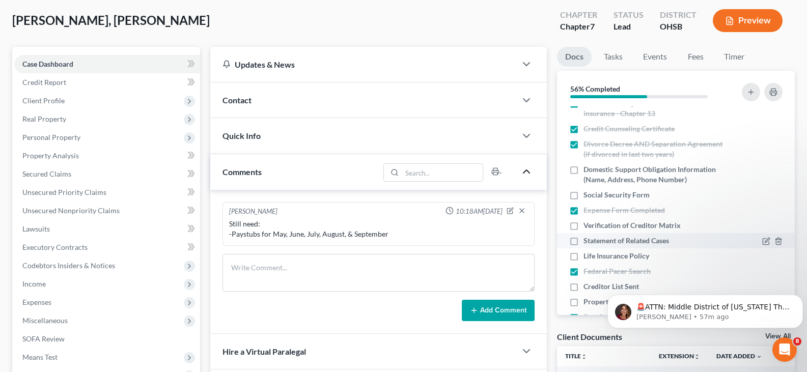
scroll to position [305, 0]
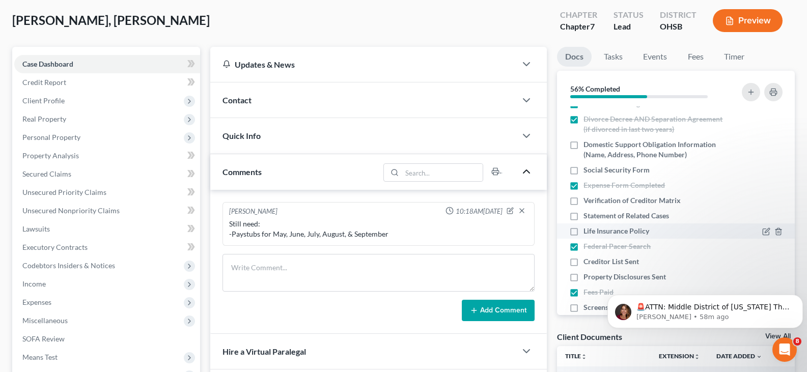
click at [583, 233] on label "Life Insurance Policy" at bounding box center [616, 231] width 66 height 10
click at [588, 233] on input "Life Insurance Policy" at bounding box center [591, 229] width 7 height 7
checkbox input "true"
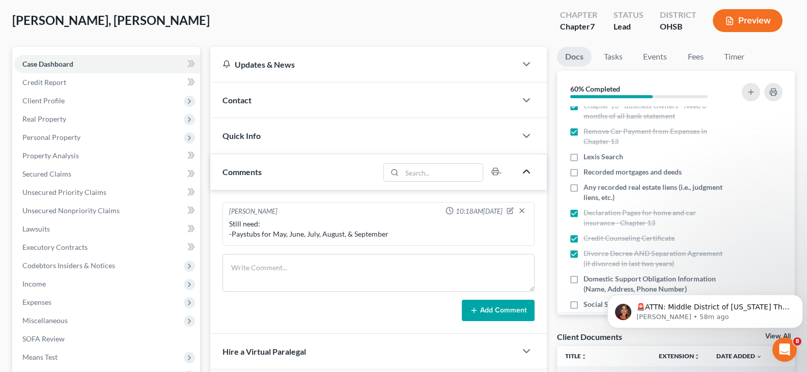
scroll to position [153, 0]
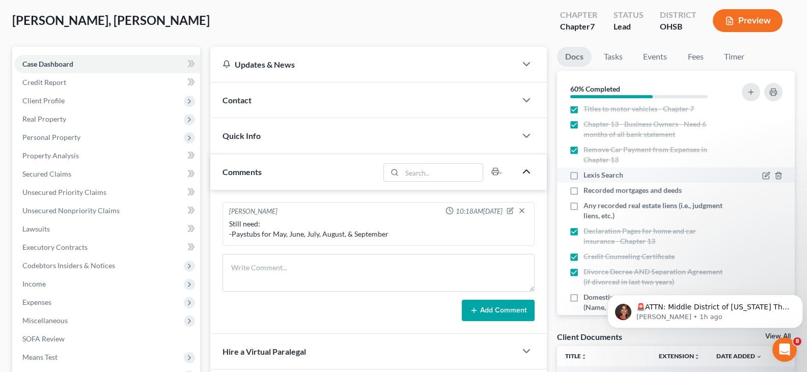
click at [583, 174] on label "Lexis Search" at bounding box center [603, 175] width 40 height 10
click at [588, 174] on input "Lexis Search" at bounding box center [591, 173] width 7 height 7
checkbox input "true"
click at [583, 189] on label "Recorded mortgages and deeds" at bounding box center [632, 190] width 98 height 10
click at [588, 189] on input "Recorded mortgages and deeds" at bounding box center [591, 188] width 7 height 7
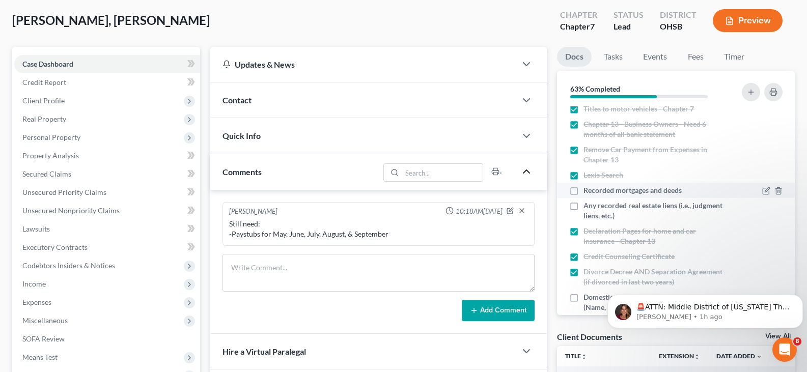
checkbox input "true"
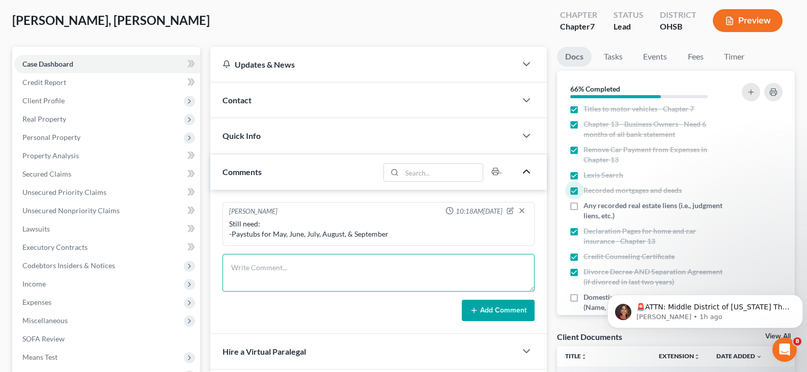
click at [318, 269] on textarea at bounding box center [378, 273] width 312 height 38
type textarea "No active judgement/liens"
click at [478, 312] on icon at bounding box center [474, 310] width 8 height 8
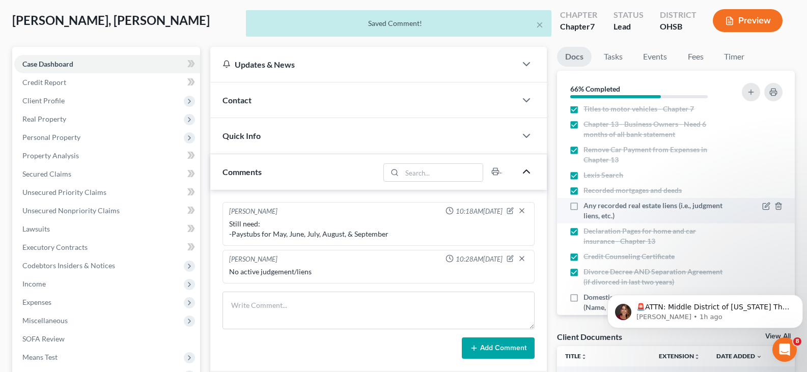
click at [583, 207] on label "Any recorded real estate liens (i.e., judgment liens, etc.)" at bounding box center [654, 211] width 143 height 20
click at [588, 207] on input "Any recorded real estate liens (i.e., judgment liens, etc.)" at bounding box center [591, 204] width 7 height 7
checkbox input "true"
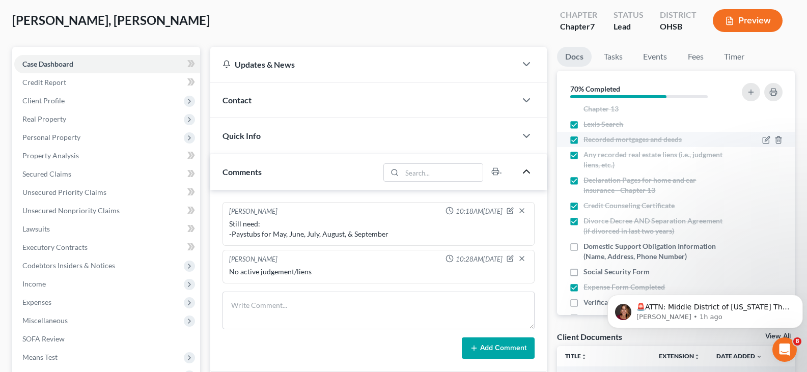
scroll to position [255, 0]
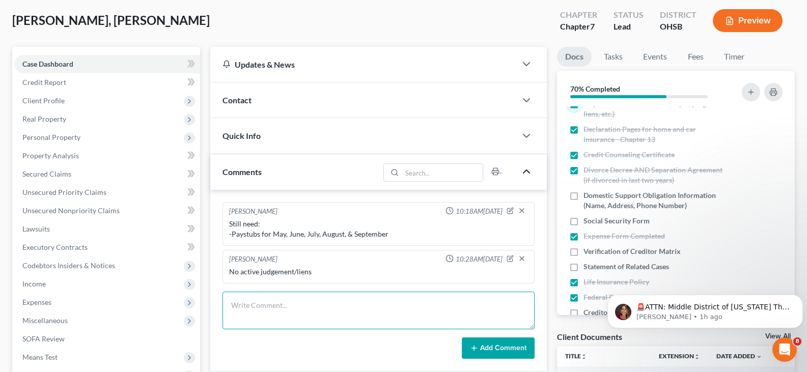
click at [310, 312] on textarea at bounding box center [378, 311] width 312 height 38
type textarea "No longer a business owner/1099 contractor"
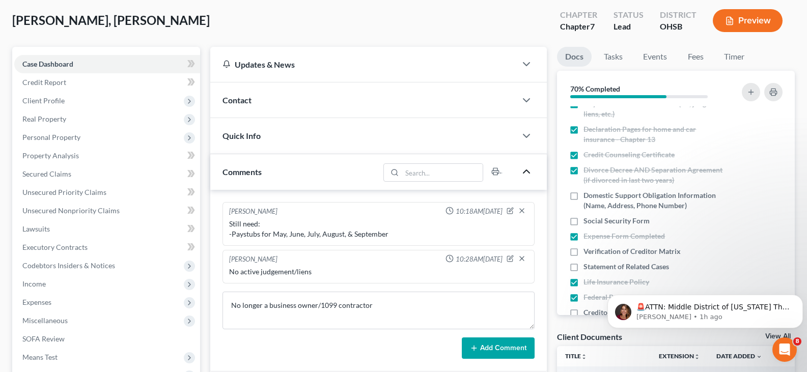
click at [478, 347] on icon at bounding box center [474, 348] width 8 height 8
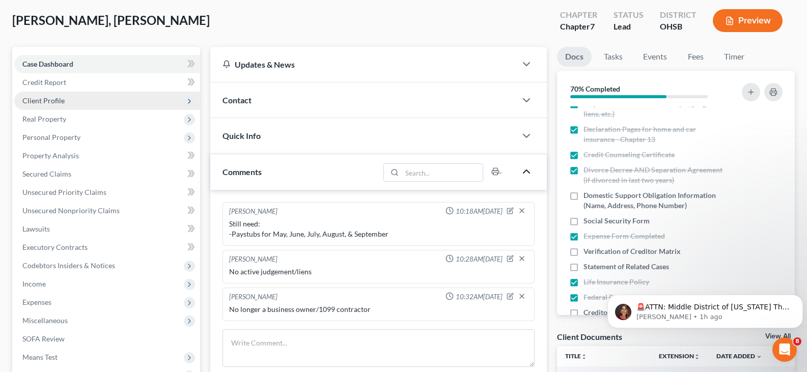
click at [53, 101] on span "Client Profile" at bounding box center [43, 100] width 42 height 9
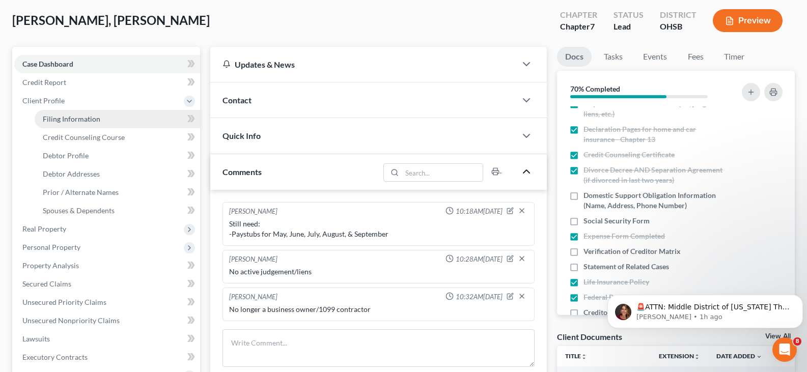
click at [66, 120] on span "Filing Information" at bounding box center [72, 119] width 58 height 9
select select "1"
select select "0"
select select "36"
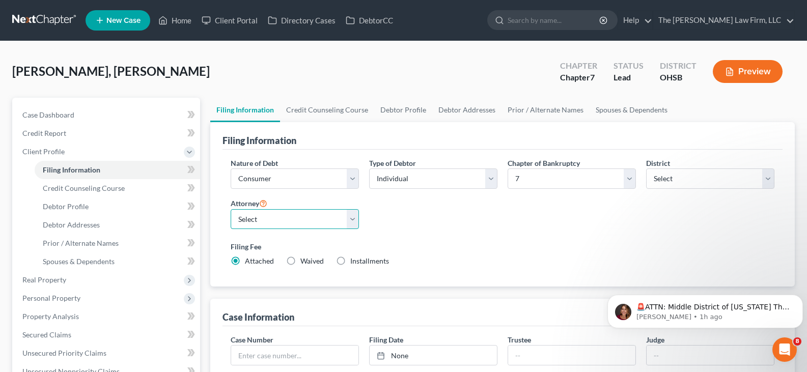
click at [352, 219] on select "Select [PERSON_NAME] - OHSB [PERSON_NAME] - OHNB [PERSON_NAME] - OHSB" at bounding box center [295, 219] width 128 height 20
select select "2"
click at [231, 209] on select "Select [PERSON_NAME] - OHSB [PERSON_NAME] - OHNB [PERSON_NAME] - OHSB" at bounding box center [295, 219] width 128 height 20
click at [335, 111] on link "Credit Counseling Course" at bounding box center [327, 110] width 94 height 24
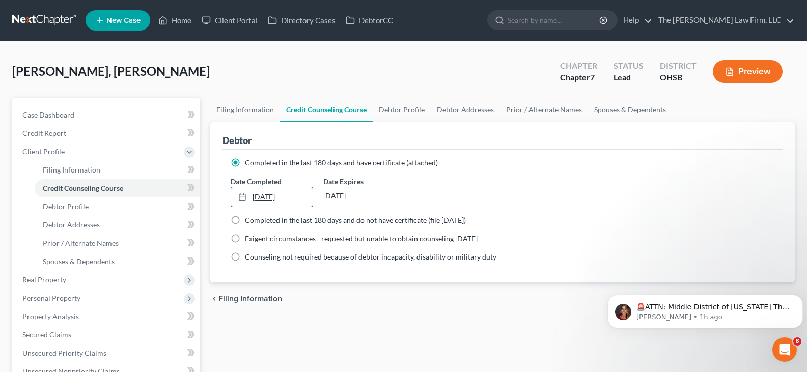
click at [264, 198] on link "[DATE]" at bounding box center [271, 196] width 81 height 19
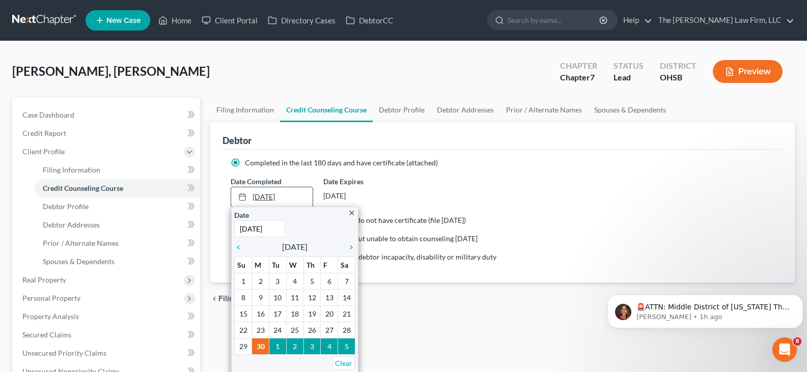
click at [264, 198] on link "[DATE]" at bounding box center [271, 196] width 81 height 19
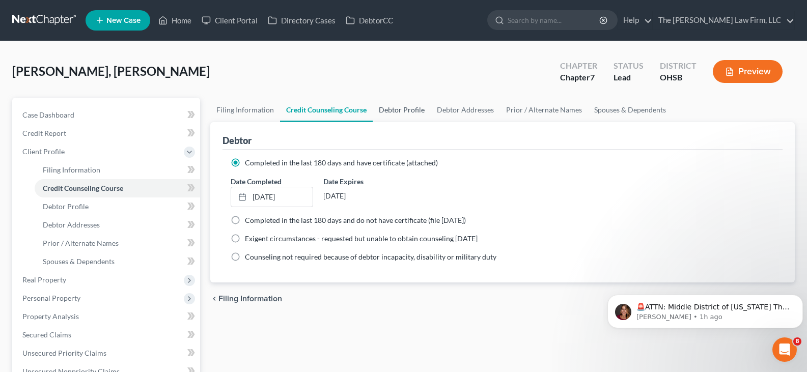
click at [403, 108] on link "Debtor Profile" at bounding box center [402, 110] width 58 height 24
select select "0"
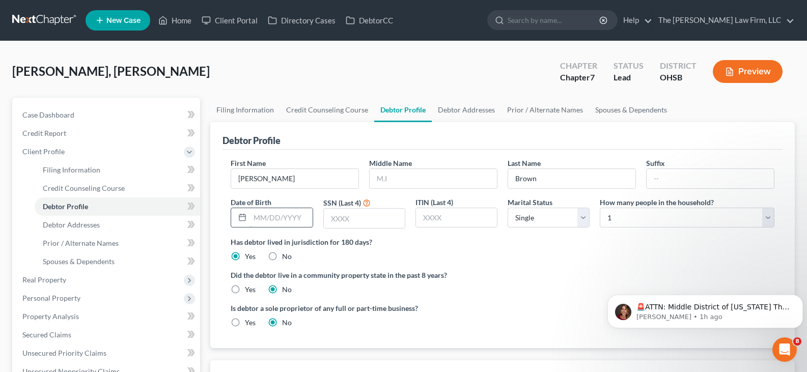
click at [254, 217] on input "text" at bounding box center [281, 217] width 62 height 19
type input "[DATE]"
click at [356, 220] on input "text" at bounding box center [364, 218] width 81 height 19
type input "0939"
drag, startPoint x: 583, startPoint y: 214, endPoint x: 583, endPoint y: 219, distance: 5.1
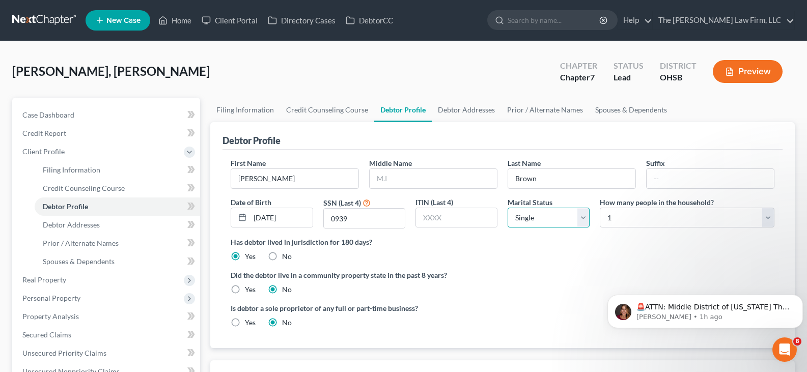
click at [583, 214] on select "Select Single Married Separated Divorced Widowed" at bounding box center [549, 218] width 82 height 20
select select "3"
click at [508, 208] on select "Select Single Married Separated Divorced Widowed" at bounding box center [549, 218] width 82 height 20
click at [769, 217] on select "Select 1 2 3 4 5 6 7 8 9 10 11 12 13 14 15 16 17 18 19 20" at bounding box center [687, 218] width 175 height 20
select select "2"
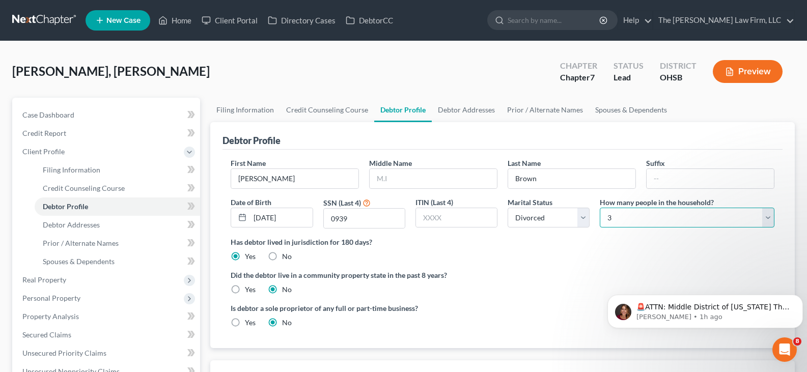
click at [600, 208] on select "Select 1 2 3 4 5 6 7 8 9 10 11 12 13 14 15 16 17 18 19 20" at bounding box center [687, 218] width 175 height 20
click at [462, 110] on link "Debtor Addresses" at bounding box center [466, 110] width 69 height 24
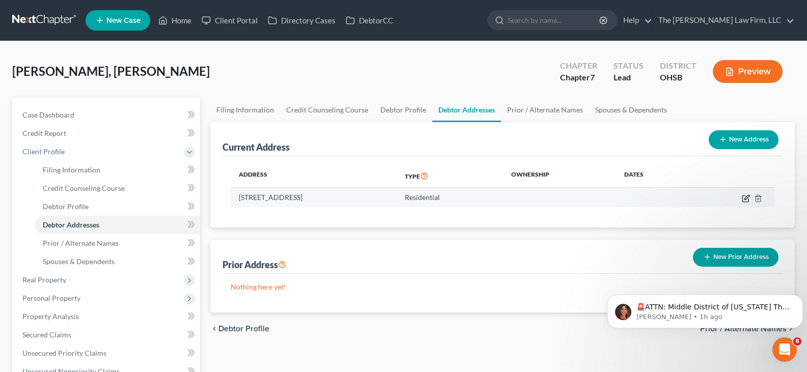
click at [745, 199] on icon "button" at bounding box center [746, 197] width 5 height 5
select select "36"
select select "0"
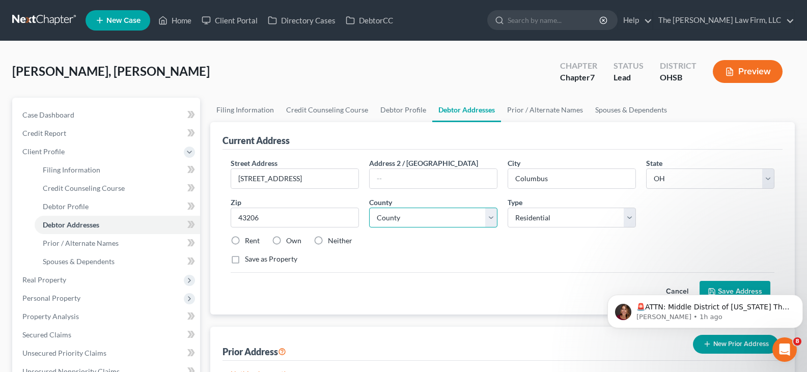
click at [491, 217] on select "County [GEOGRAPHIC_DATA] [GEOGRAPHIC_DATA] [GEOGRAPHIC_DATA] [GEOGRAPHIC_DATA] …" at bounding box center [433, 218] width 128 height 20
select select "24"
click at [369, 208] on select "County [GEOGRAPHIC_DATA] [GEOGRAPHIC_DATA] [GEOGRAPHIC_DATA] [GEOGRAPHIC_DATA] …" at bounding box center [433, 218] width 128 height 20
click at [286, 239] on label "Own" at bounding box center [293, 241] width 15 height 10
click at [290, 239] on input "Own" at bounding box center [293, 239] width 7 height 7
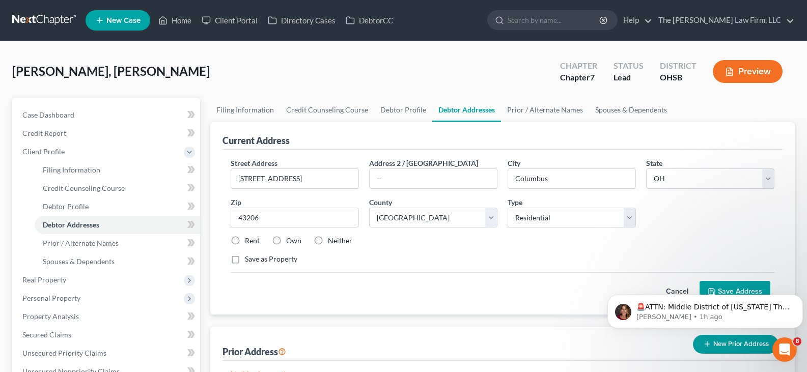
radio input "true"
click at [706, 287] on body "🚨ATTN: Middle District of [US_STATE] The court has added a new Credit Counselin…" at bounding box center [705, 308] width 196 height 63
click at [799, 299] on icon "Dismiss notification" at bounding box center [800, 298] width 6 height 6
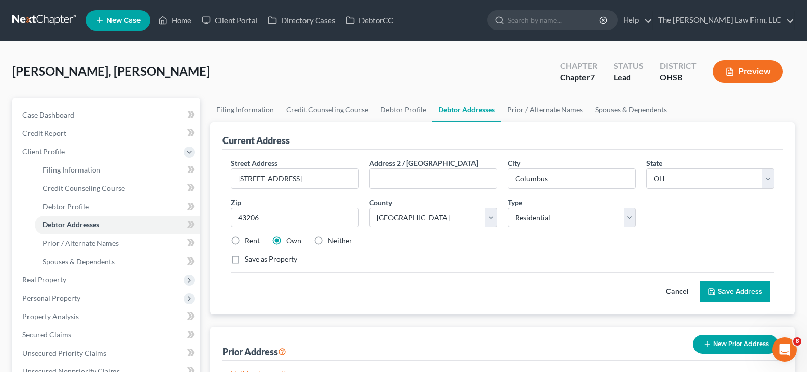
click at [752, 293] on button "Save Address" at bounding box center [735, 291] width 71 height 21
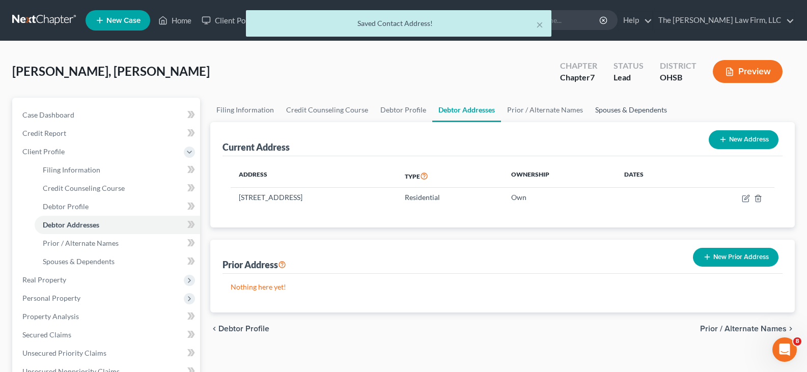
click at [598, 111] on link "Spouses & Dependents" at bounding box center [631, 110] width 84 height 24
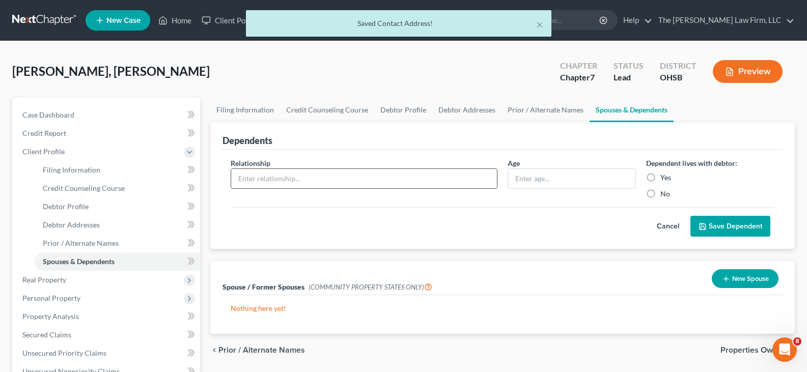
click at [468, 179] on input "text" at bounding box center [364, 178] width 266 height 19
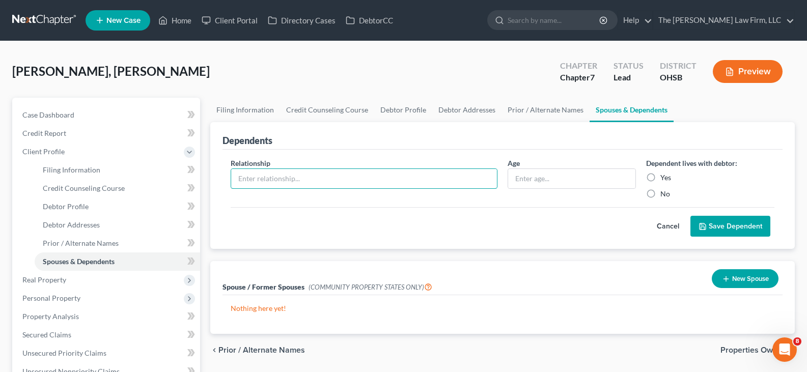
type input "child"
click at [520, 181] on input "text" at bounding box center [571, 178] width 127 height 19
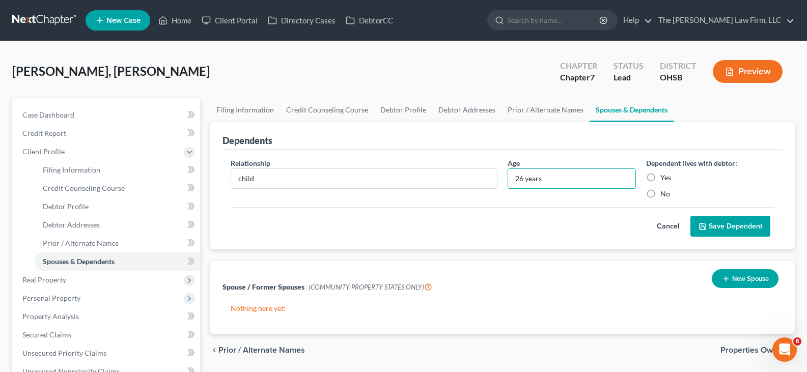
type input "26 years"
click at [660, 178] on label "Yes" at bounding box center [665, 178] width 11 height 10
click at [664, 178] on input "Yes" at bounding box center [667, 176] width 7 height 7
radio input "true"
click at [711, 229] on button "Save Dependent" at bounding box center [730, 226] width 80 height 21
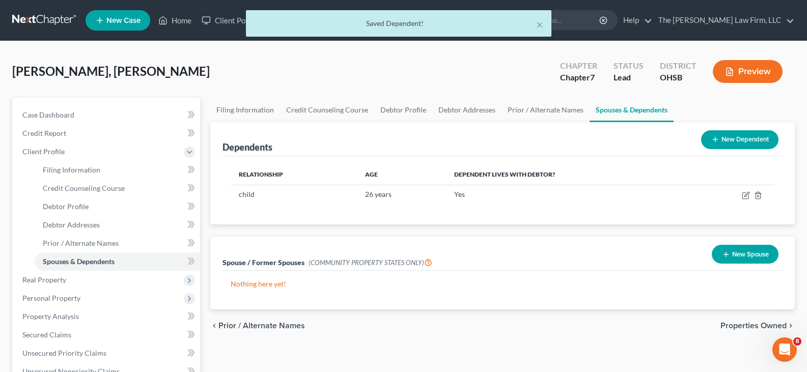
click at [716, 139] on icon at bounding box center [715, 139] width 8 height 8
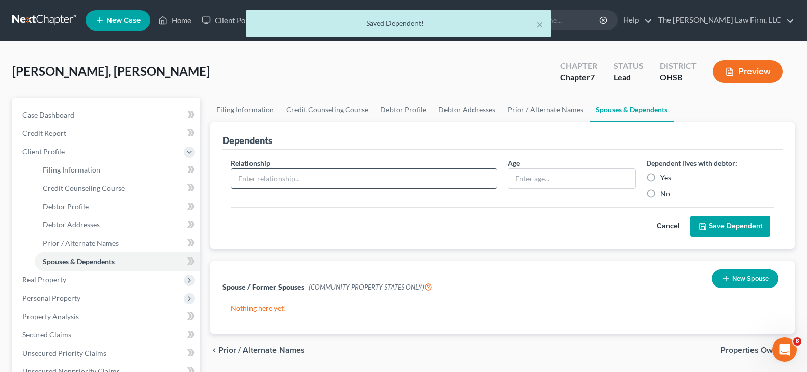
drag, startPoint x: 420, startPoint y: 177, endPoint x: 397, endPoint y: 184, distance: 24.1
click at [420, 177] on input "text" at bounding box center [364, 178] width 266 height 19
type input "child"
click at [542, 180] on input "text" at bounding box center [571, 178] width 127 height 19
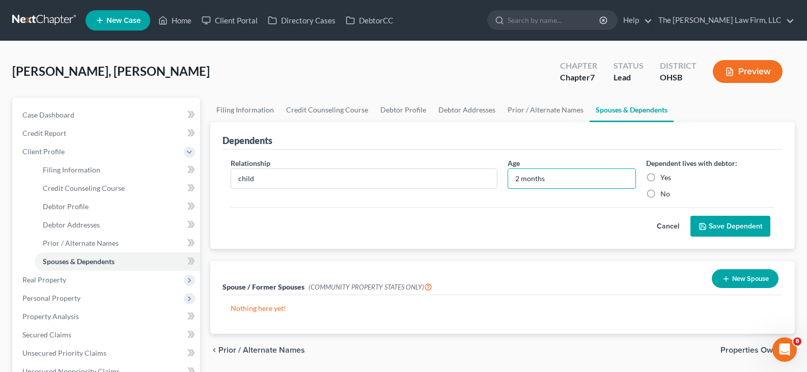
type input "2 months"
click at [660, 177] on label "Yes" at bounding box center [665, 178] width 11 height 10
click at [664, 177] on input "Yes" at bounding box center [667, 176] width 7 height 7
radio input "true"
click at [705, 224] on icon "submit" at bounding box center [703, 226] width 8 height 8
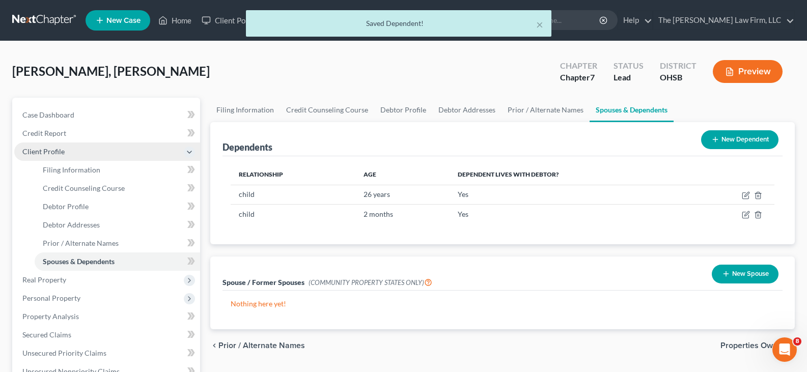
click at [64, 153] on span "Client Profile" at bounding box center [107, 152] width 186 height 18
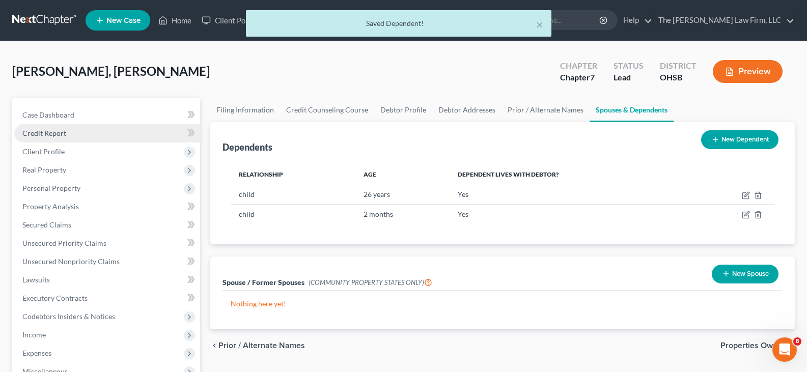
click at [67, 133] on link "Credit Report" at bounding box center [107, 133] width 186 height 18
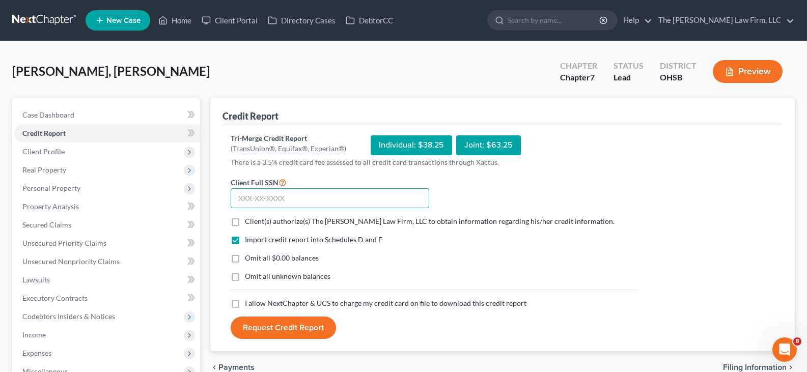
click at [236, 200] on input "text" at bounding box center [330, 198] width 199 height 20
type input "302-80-0939"
click at [245, 222] on label "Client(s) authorize(s) The [PERSON_NAME] Law Firm, LLC to obtain information re…" at bounding box center [430, 221] width 370 height 10
click at [249, 222] on input "Client(s) authorize(s) The [PERSON_NAME] Law Firm, LLC to obtain information re…" at bounding box center [252, 219] width 7 height 7
checkbox input "true"
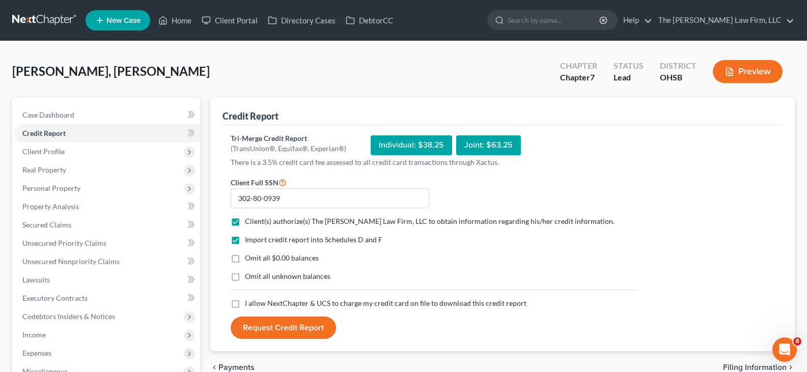
click at [245, 261] on label "Omit all $0.00 balances" at bounding box center [282, 258] width 74 height 10
click at [249, 260] on input "Omit all $0.00 balances" at bounding box center [252, 256] width 7 height 7
checkbox input "true"
click at [245, 304] on label "I allow NextChapter & UCS to charge my credit card on file to download this cre…" at bounding box center [386, 303] width 282 height 10
click at [249, 304] on input "I allow NextChapter & UCS to charge my credit card on file to download this cre…" at bounding box center [252, 301] width 7 height 7
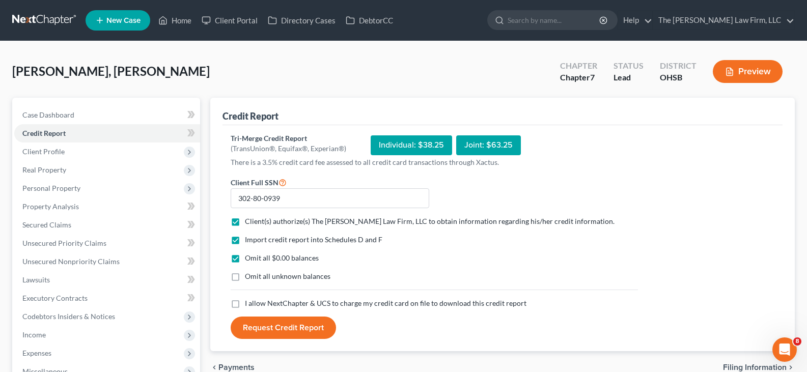
checkbox input "true"
click at [290, 330] on button "Request Credit Report" at bounding box center [283, 328] width 105 height 22
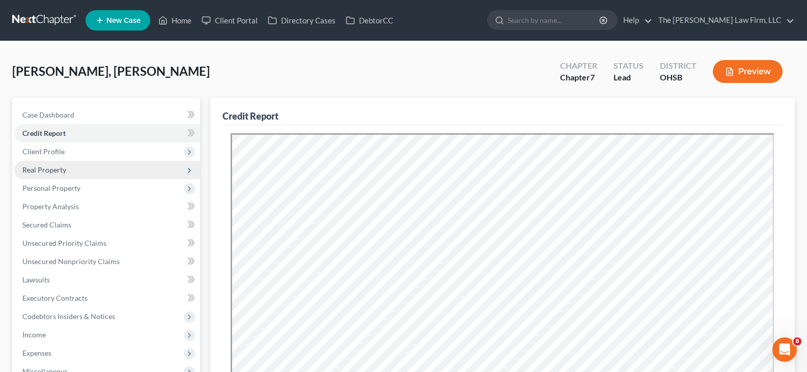
click at [58, 173] on span "Real Property" at bounding box center [44, 169] width 44 height 9
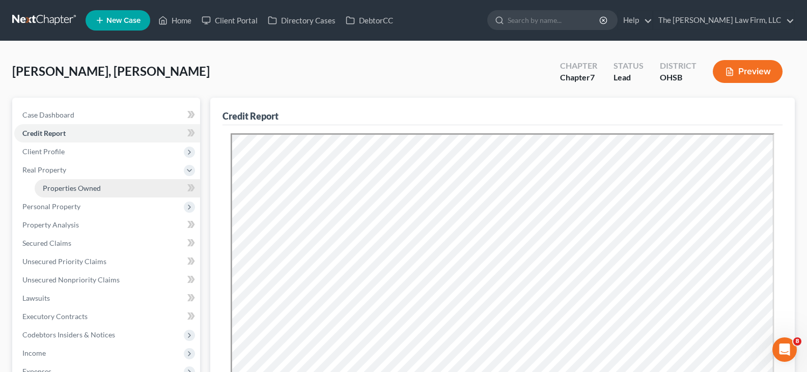
click at [83, 193] on link "Properties Owned" at bounding box center [117, 188] width 165 height 18
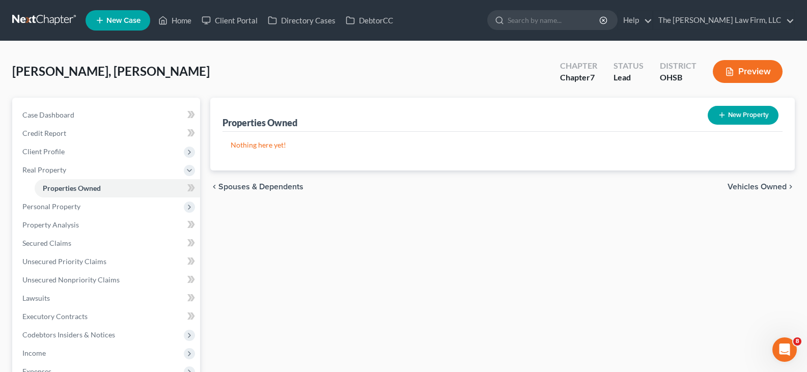
click at [721, 111] on icon "button" at bounding box center [722, 115] width 8 height 8
select select "36"
select select "24"
select select "0"
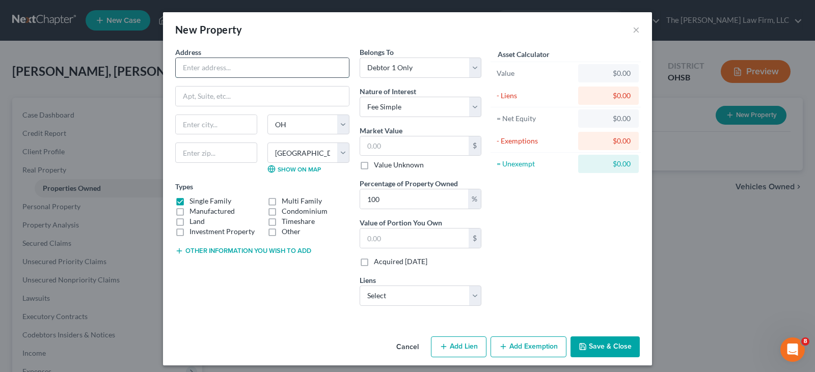
click at [187, 67] on input "text" at bounding box center [262, 67] width 173 height 19
type input "[STREET_ADDRESS]"
click at [220, 151] on input "text" at bounding box center [216, 153] width 82 height 20
type input "43206"
type input "Columbus"
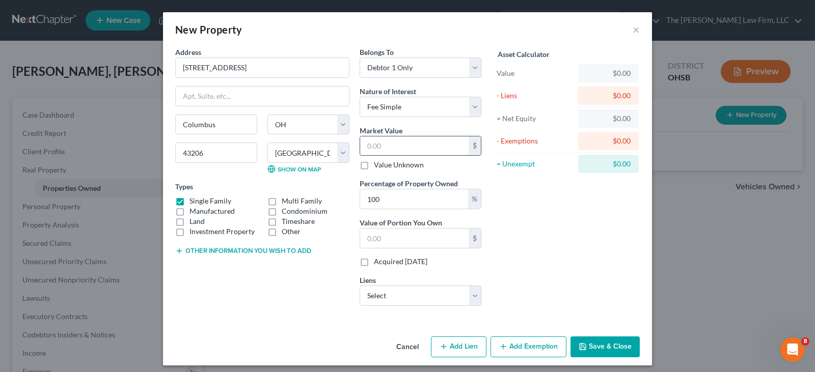
click at [381, 146] on input "text" at bounding box center [414, 145] width 108 height 19
type input "3"
type input "3.00"
type input "37"
type input "37.00"
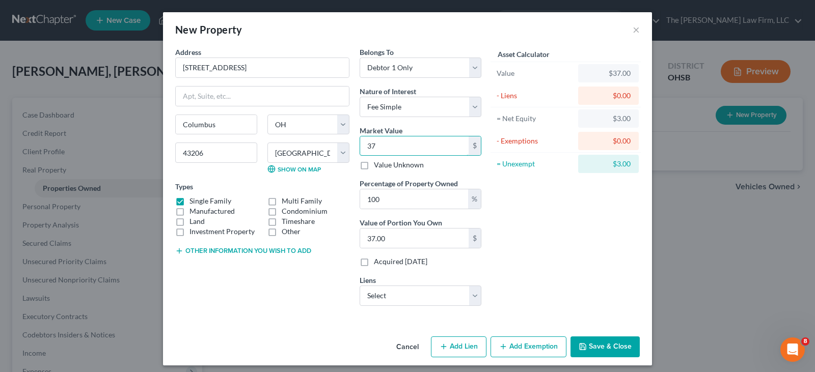
type input "376"
type input "376.00"
type input "3769"
type input "3,769.00"
type input "3,7690"
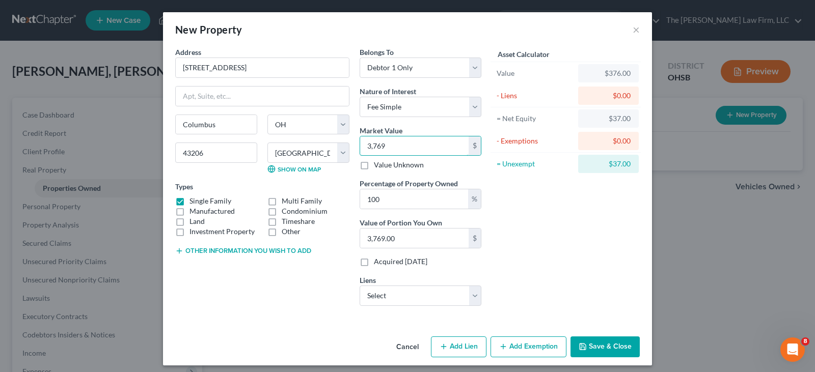
type input "37,690.00"
type input "37,6900"
type input "376,900.00"
type input "376,900"
click at [594, 346] on button "Save & Close" at bounding box center [604, 347] width 69 height 21
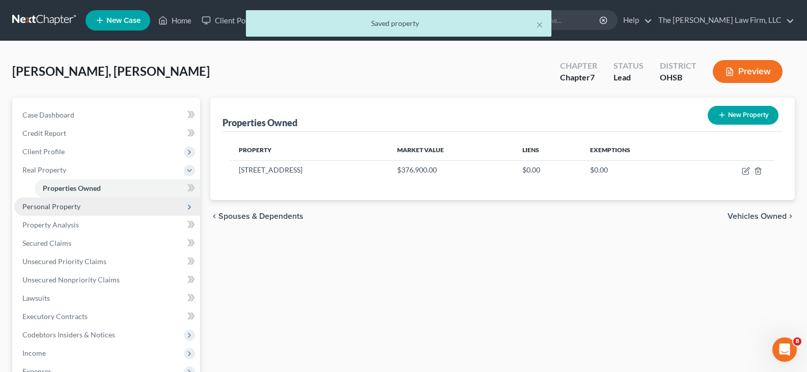
click at [71, 207] on span "Personal Property" at bounding box center [51, 206] width 58 height 9
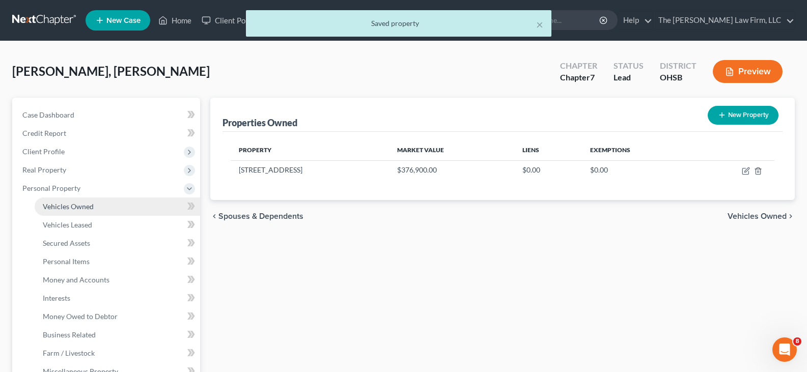
click at [79, 208] on span "Vehicles Owned" at bounding box center [68, 206] width 51 height 9
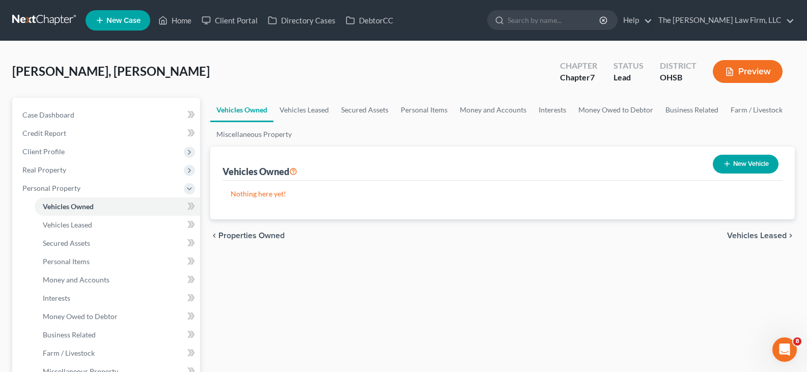
click at [726, 164] on line "button" at bounding box center [726, 164] width 5 height 0
select select "0"
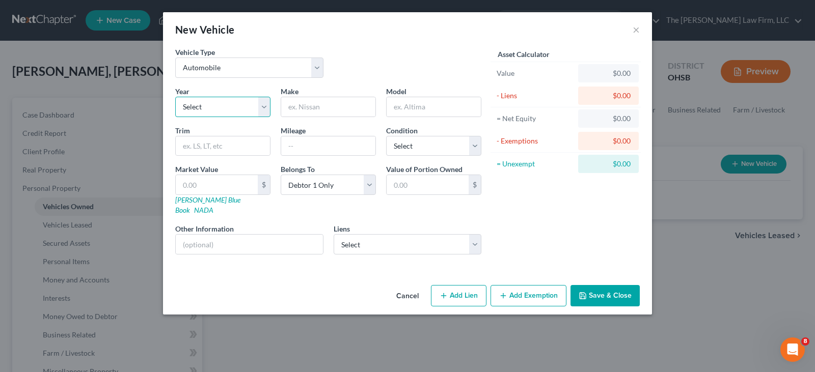
click at [265, 109] on select "Select 2026 2025 2024 2023 2022 2021 2020 2019 2018 2017 2016 2015 2014 2013 20…" at bounding box center [222, 107] width 95 height 20
select select "1"
click at [175, 97] on select "Select 2026 2025 2024 2023 2022 2021 2020 2019 2018 2017 2016 2015 2014 2013 20…" at bounding box center [222, 107] width 95 height 20
click at [334, 107] on input "text" at bounding box center [328, 106] width 94 height 19
type input "Chevrolet"
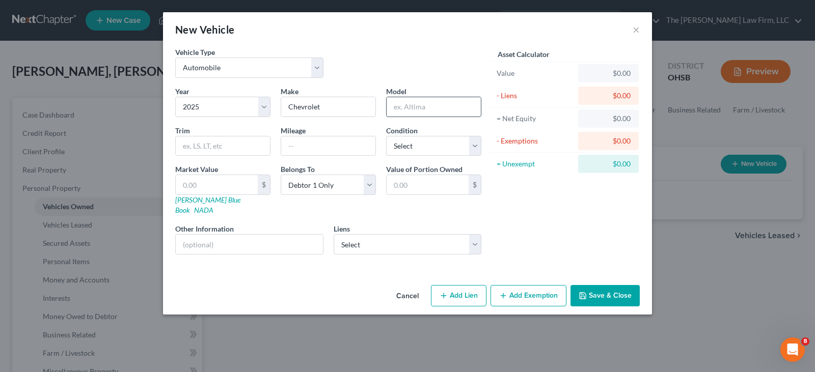
click at [400, 108] on input "text" at bounding box center [433, 106] width 94 height 19
type input "Equinox"
click at [222, 144] on input "text" at bounding box center [223, 145] width 94 height 19
type input "RS"
click at [317, 148] on input "text" at bounding box center [328, 145] width 94 height 19
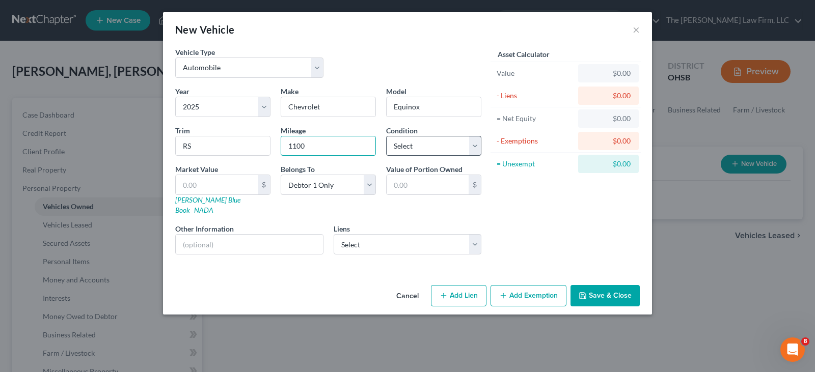
type input "1100"
click at [475, 144] on select "Select Excellent Very Good Good Fair Poor" at bounding box center [433, 146] width 95 height 20
select select "0"
click at [386, 136] on select "Select Excellent Very Good Good Fair Poor" at bounding box center [433, 146] width 95 height 20
click at [238, 188] on input "text" at bounding box center [217, 184] width 82 height 19
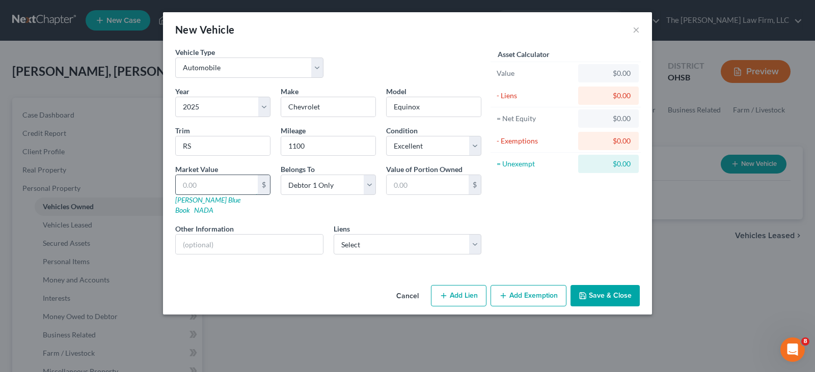
click at [191, 182] on input "text" at bounding box center [217, 184] width 82 height 19
type input "3"
type input "3.00"
type input "36"
type input "36.00"
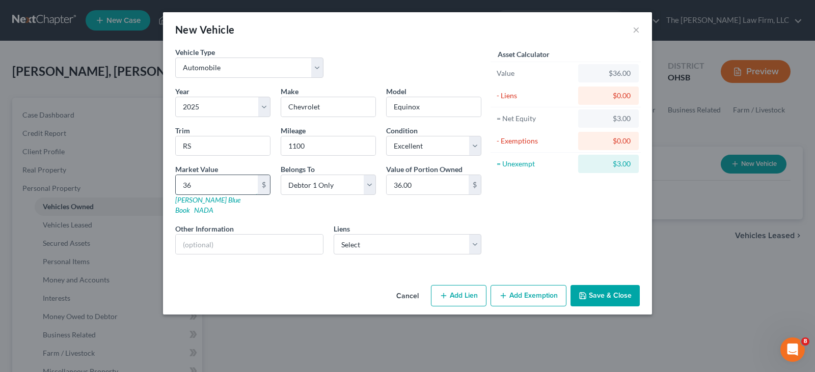
type input "369"
type input "369.00"
type input "3699"
type input "3,699.00"
type input "3,6995"
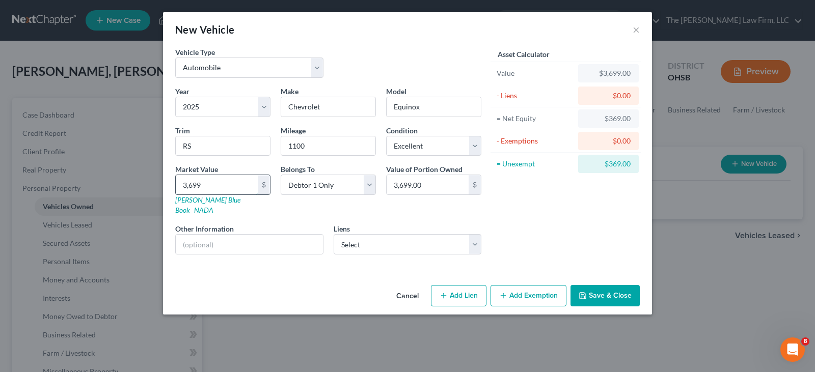
type input "36,995.00"
type input "36,995"
click at [592, 288] on button "Save & Close" at bounding box center [604, 295] width 69 height 21
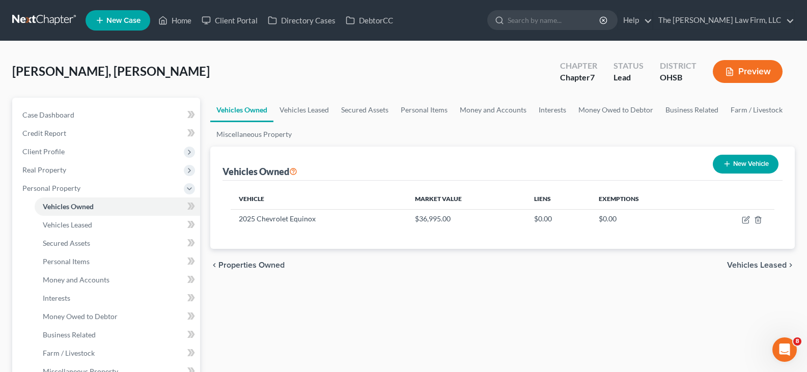
click at [724, 165] on icon "button" at bounding box center [727, 164] width 8 height 8
select select "0"
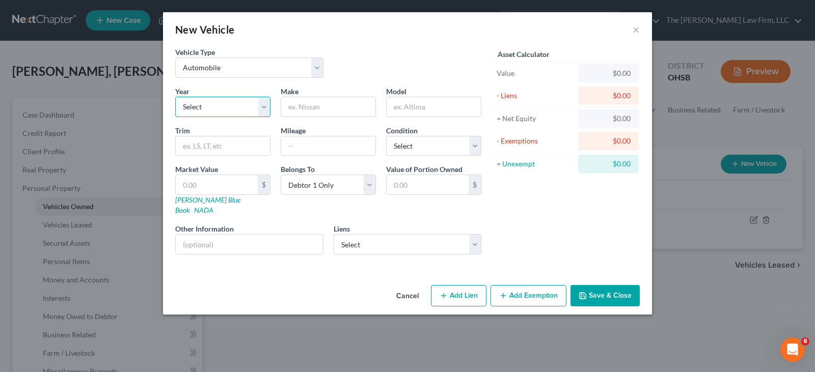
click at [265, 110] on select "Select 2026 2025 2024 2023 2022 2021 2020 2019 2018 2017 2016 2015 2014 2013 20…" at bounding box center [222, 107] width 95 height 20
click at [175, 97] on select "Select 2026 2025 2024 2023 2022 2021 2020 2019 2018 2017 2016 2015 2014 2013 20…" at bounding box center [222, 107] width 95 height 20
click at [289, 111] on input "text" at bounding box center [328, 106] width 94 height 19
click at [402, 107] on input "text" at bounding box center [433, 106] width 94 height 19
click at [404, 149] on select "Select Excellent Very Good Good Fair Poor" at bounding box center [433, 146] width 95 height 20
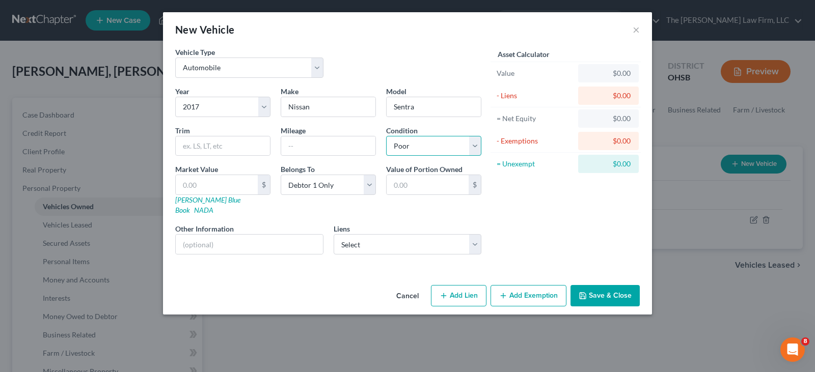
click at [386, 136] on select "Select Excellent Very Good Good Fair Poor" at bounding box center [433, 146] width 95 height 20
click at [209, 183] on input "text" at bounding box center [217, 184] width 82 height 19
click at [201, 186] on input "text" at bounding box center [217, 184] width 82 height 19
click at [249, 236] on input "text" at bounding box center [249, 244] width 147 height 19
drag, startPoint x: 212, startPoint y: 235, endPoint x: 180, endPoint y: 235, distance: 31.6
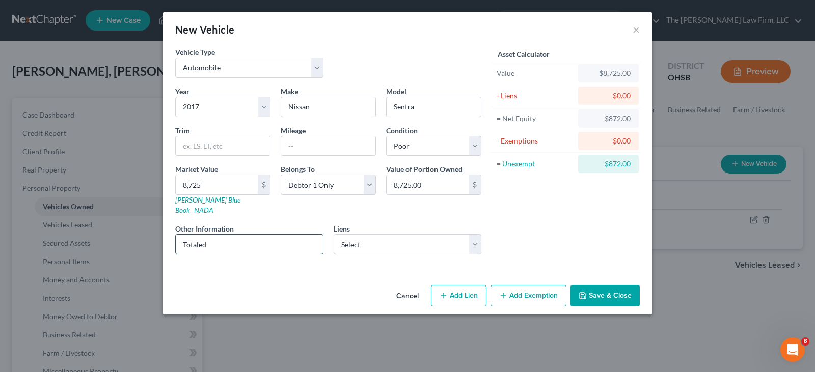
click at [180, 235] on input "Totaled" at bounding box center [249, 244] width 147 height 19
click at [590, 286] on button "Save & Close" at bounding box center [604, 295] width 69 height 21
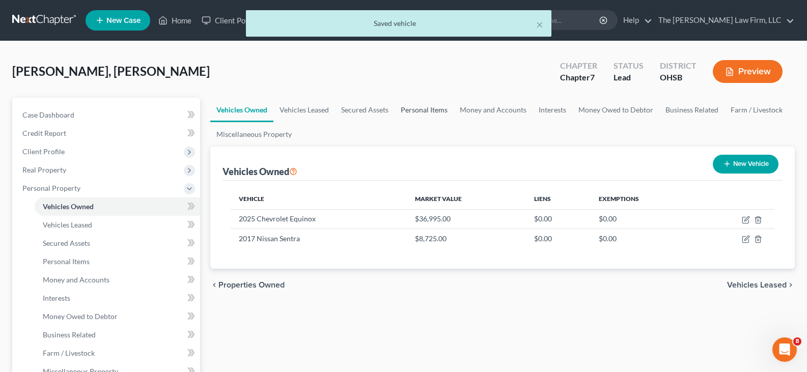
click at [420, 111] on link "Personal Items" at bounding box center [424, 110] width 59 height 24
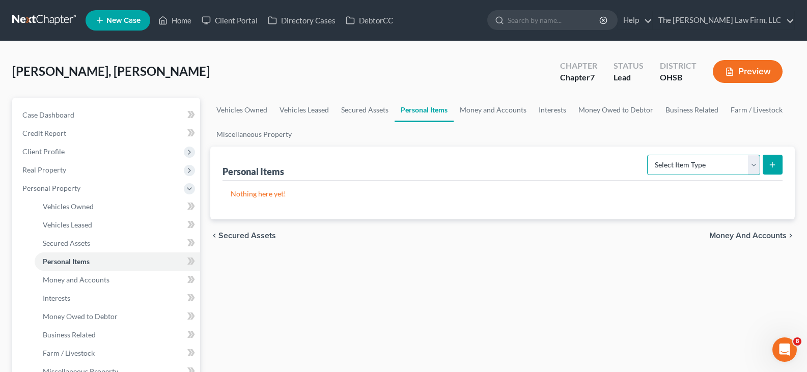
click at [754, 168] on select "Select Item Type Clothing Collectibles Of Value Electronics Firearms Household …" at bounding box center [703, 165] width 113 height 20
click at [648, 155] on select "Select Item Type Clothing Collectibles Of Value Electronics Firearms Household …" at bounding box center [703, 165] width 113 height 20
click at [774, 166] on icon "submit" at bounding box center [772, 165] width 8 height 8
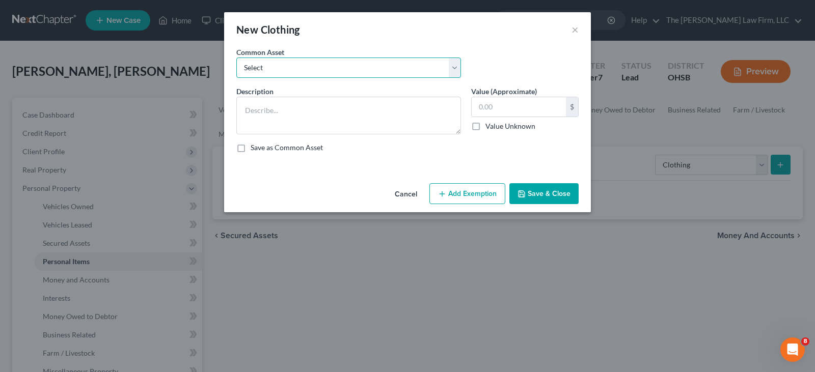
drag, startPoint x: 359, startPoint y: 69, endPoint x: 354, endPoint y: 77, distance: 9.9
click at [359, 69] on select "Select Clothes, shoes and wearing apparel" at bounding box center [348, 68] width 225 height 20
click at [236, 58] on select "Select Clothes, shoes and wearing apparel" at bounding box center [348, 68] width 225 height 20
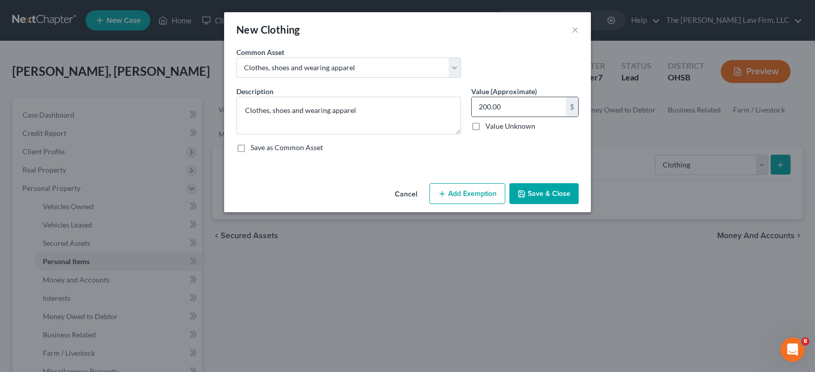
click at [502, 110] on input "200.00" at bounding box center [518, 106] width 94 height 19
click at [457, 194] on button "Add Exemption" at bounding box center [467, 193] width 76 height 21
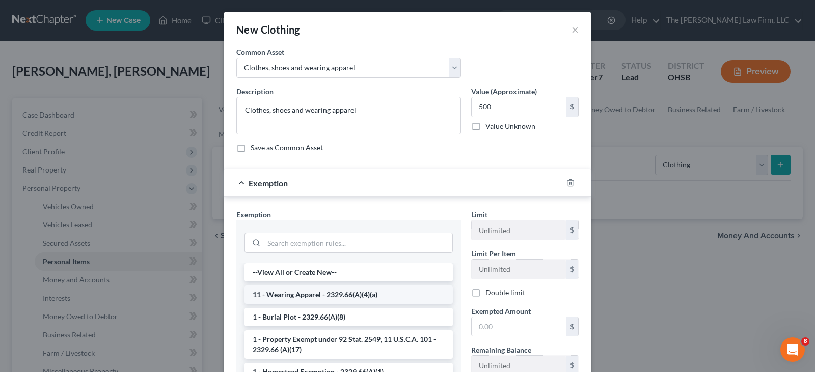
click at [404, 295] on li "11 - Wearing Apparel - 2329.66(A)(4)(a)" at bounding box center [348, 295] width 208 height 18
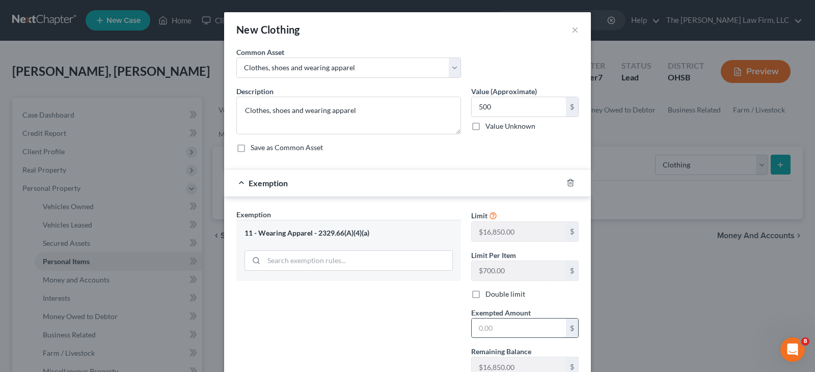
click at [480, 327] on input "text" at bounding box center [518, 328] width 94 height 19
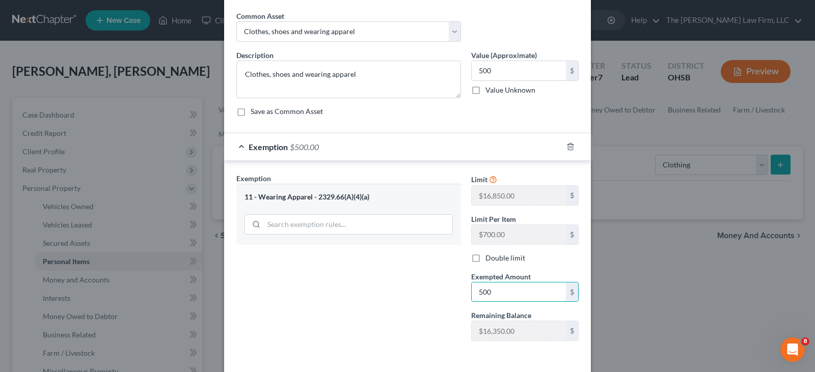
scroll to position [78, 0]
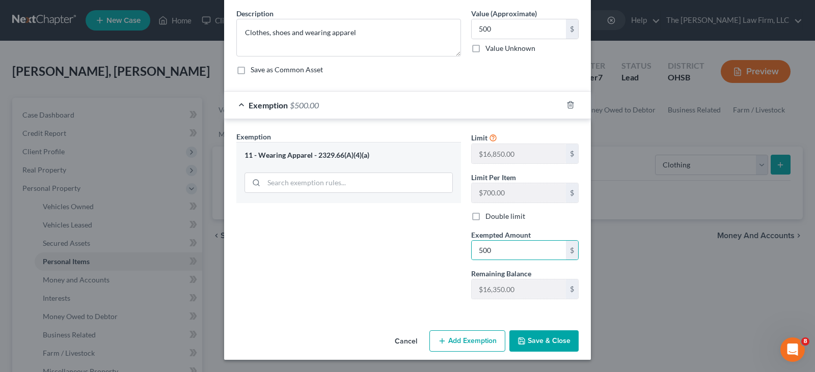
click at [534, 340] on button "Save & Close" at bounding box center [543, 340] width 69 height 21
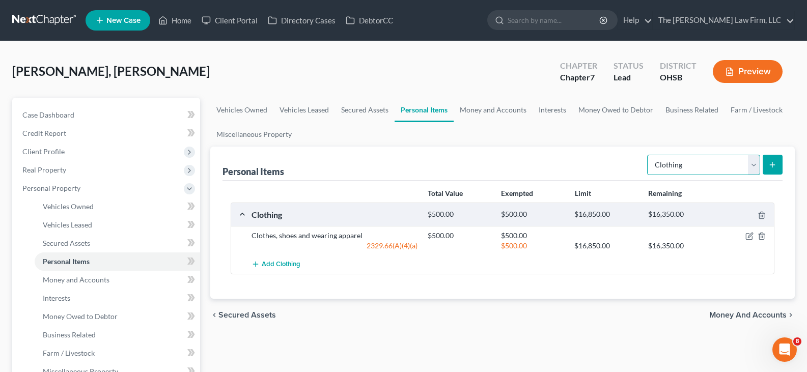
click at [755, 166] on select "Select Item Type Clothing Collectibles Of Value Electronics Firearms Household …" at bounding box center [703, 165] width 113 height 20
click at [648, 155] on select "Select Item Type Clothing Collectibles Of Value Electronics Firearms Household …" at bounding box center [703, 165] width 113 height 20
click at [772, 164] on icon "submit" at bounding box center [772, 165] width 8 height 8
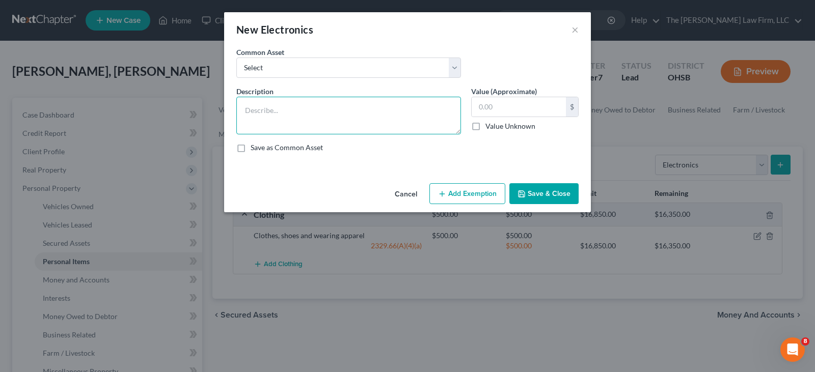
click at [352, 111] on textarea at bounding box center [348, 116] width 225 height 38
paste textarea "2019 android phone, 3 tv's, 2021 laptop, 2025 tablet"
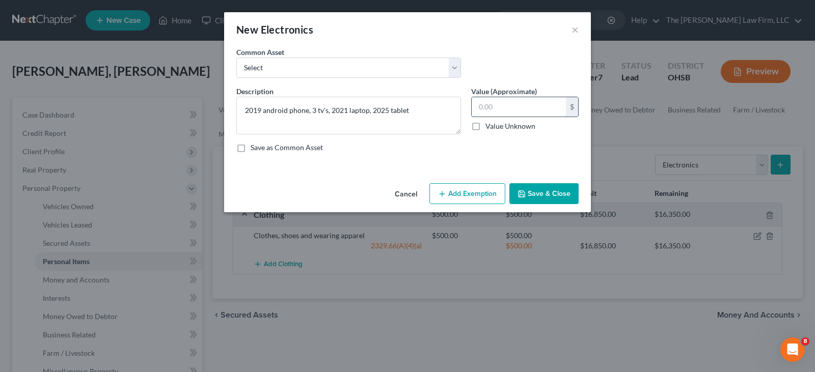
click at [484, 106] on input "text" at bounding box center [518, 106] width 94 height 19
click at [467, 192] on button "Add Exemption" at bounding box center [467, 193] width 76 height 21
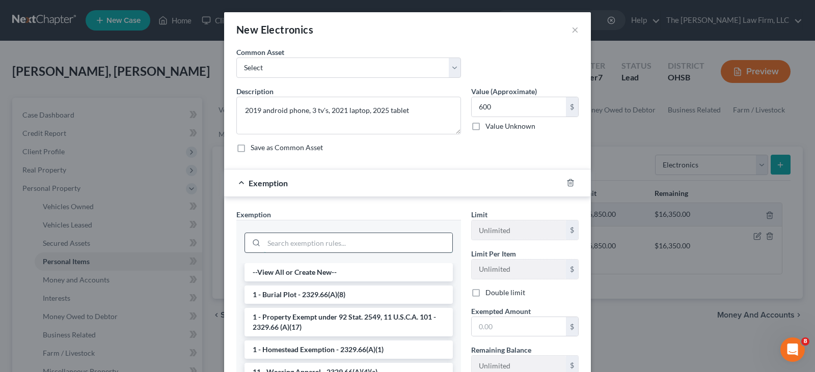
click at [411, 241] on input "search" at bounding box center [358, 242] width 188 height 19
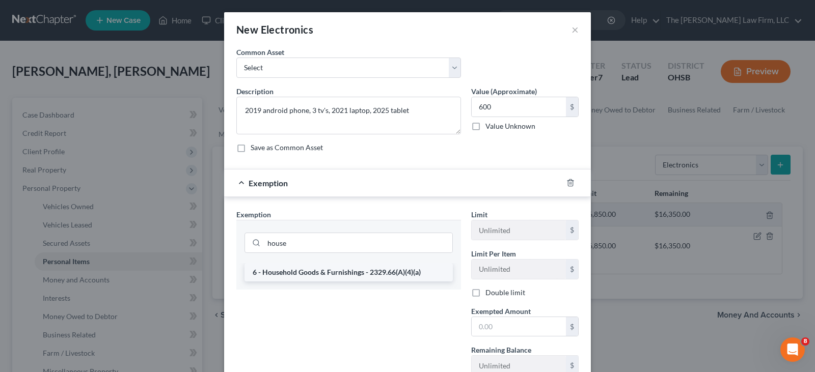
click at [376, 271] on li "6 - Household Goods & Furnishings - 2329.66(A)(4)(a)" at bounding box center [348, 272] width 208 height 18
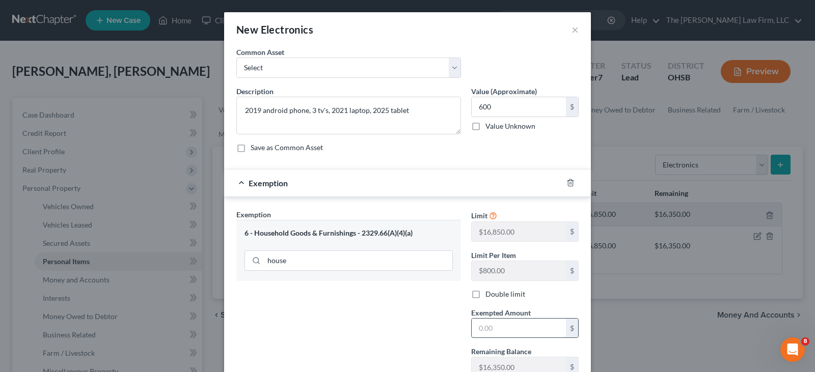
drag, startPoint x: 480, startPoint y: 323, endPoint x: 484, endPoint y: 330, distance: 8.2
click at [484, 330] on input "text" at bounding box center [518, 328] width 94 height 19
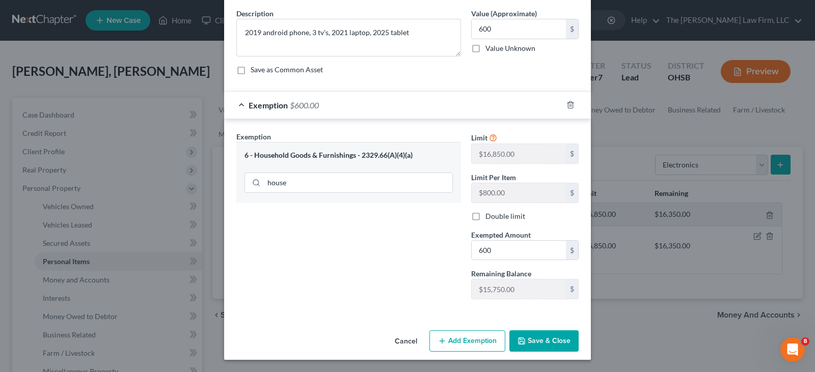
click at [517, 339] on icon "button" at bounding box center [521, 341] width 8 height 8
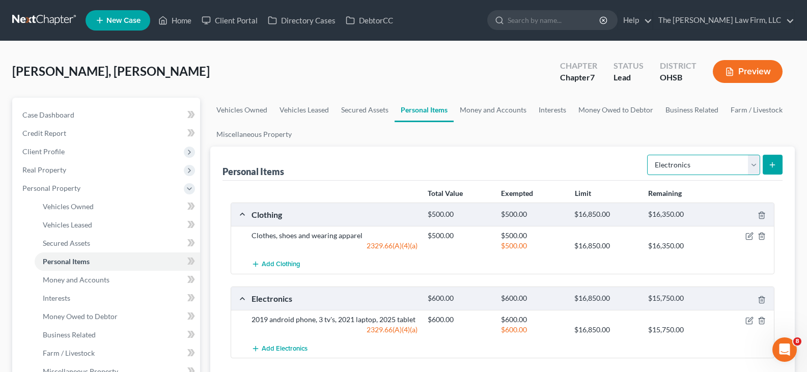
click at [754, 164] on select "Select Item Type Clothing Collectibles Of Value Electronics Firearms Household …" at bounding box center [703, 165] width 113 height 20
click at [648, 155] on select "Select Item Type Clothing Collectibles Of Value Electronics Firearms Household …" at bounding box center [703, 165] width 113 height 20
click at [772, 165] on line "submit" at bounding box center [772, 165] width 5 height 0
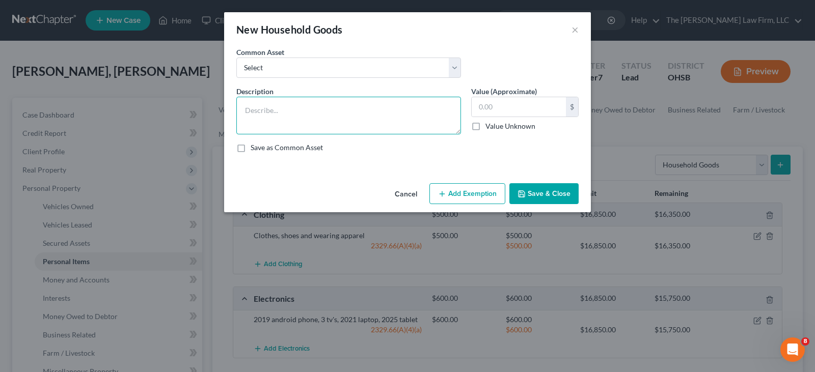
click at [302, 116] on textarea at bounding box center [348, 116] width 225 height 38
paste textarea "Living room recliner and 2 chairs purchased 2017, master bedroom furniture purc…"
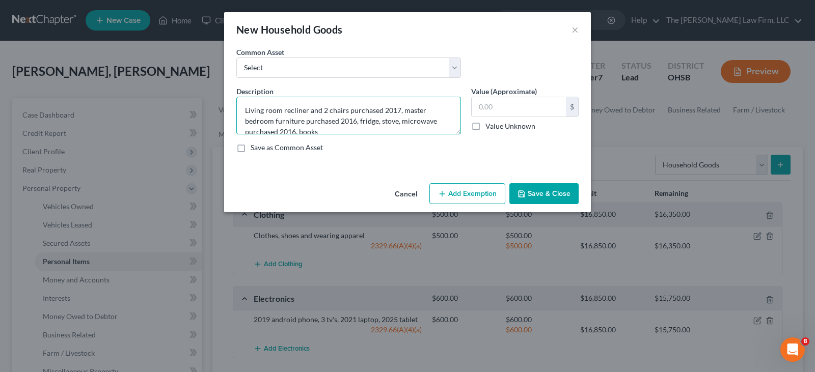
scroll to position [2, 0]
click at [484, 107] on input "text" at bounding box center [518, 106] width 94 height 19
click at [477, 192] on button "Add Exemption" at bounding box center [467, 193] width 76 height 21
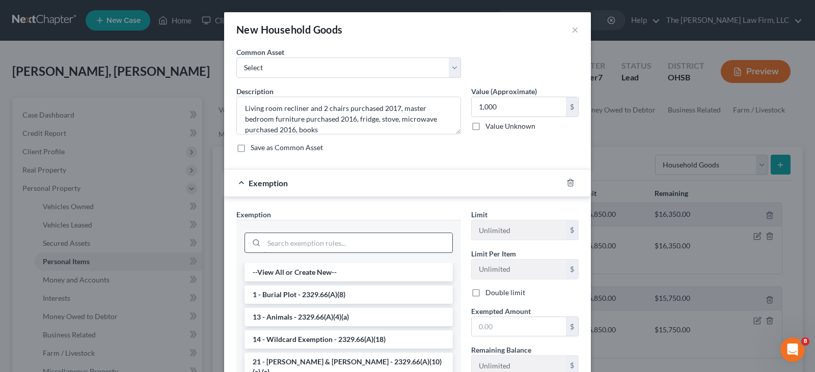
click at [423, 245] on input "search" at bounding box center [358, 242] width 188 height 19
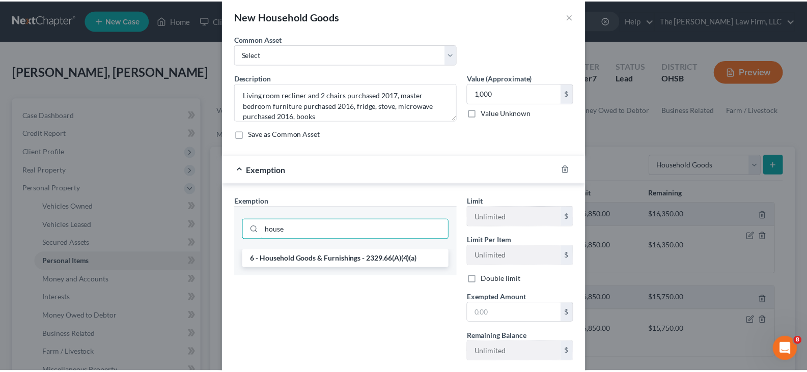
scroll to position [51, 0]
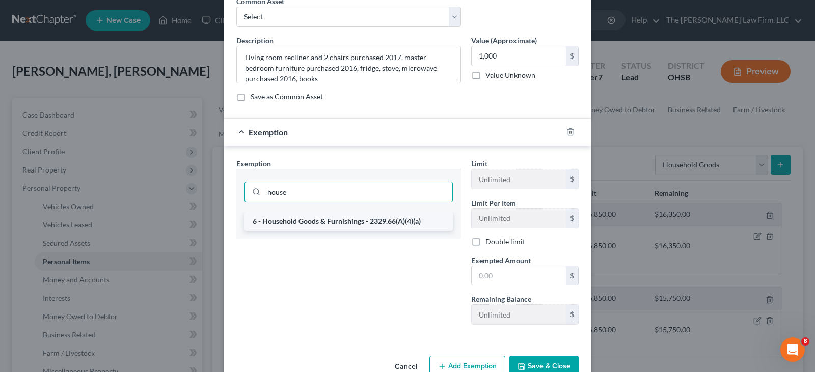
click at [354, 221] on li "6 - Household Goods & Furnishings - 2329.66(A)(4)(a)" at bounding box center [348, 221] width 208 height 18
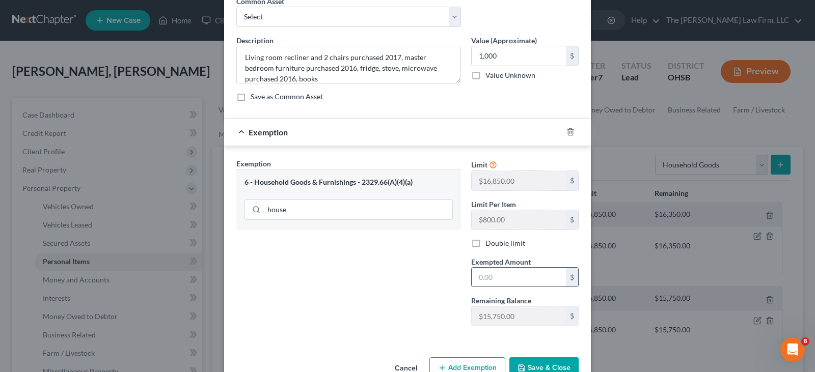
click at [512, 277] on input "text" at bounding box center [518, 277] width 94 height 19
click at [546, 365] on button "Save & Close" at bounding box center [543, 367] width 69 height 21
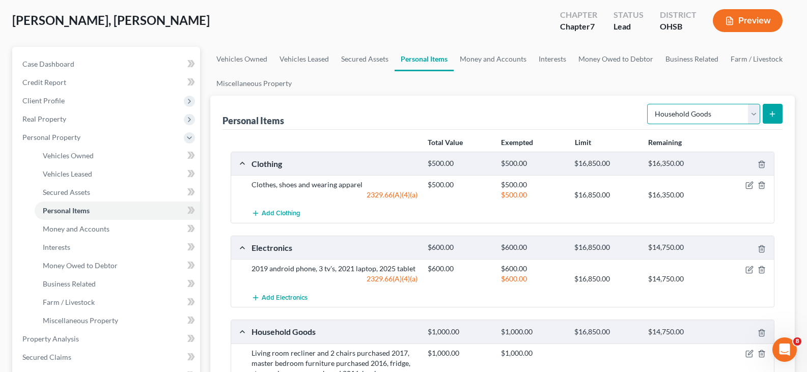
click at [753, 116] on select "Select Item Type Clothing Collectibles Of Value Electronics Firearms Household …" at bounding box center [703, 114] width 113 height 20
click at [648, 104] on select "Select Item Type Clothing Collectibles Of Value Electronics Firearms Household …" at bounding box center [703, 114] width 113 height 20
click at [773, 114] on line "submit" at bounding box center [772, 114] width 5 height 0
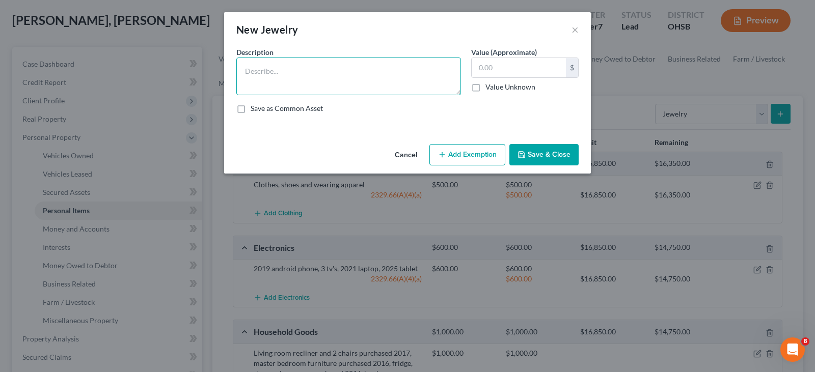
click at [360, 73] on textarea at bounding box center [348, 77] width 225 height 38
paste textarea "mostly silver jewelry, nothing expensive"
click at [482, 68] on input "text" at bounding box center [518, 67] width 94 height 19
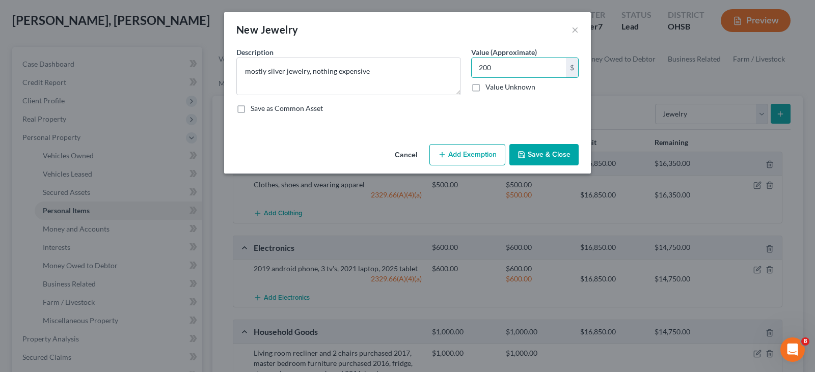
click at [470, 155] on button "Add Exemption" at bounding box center [467, 154] width 76 height 21
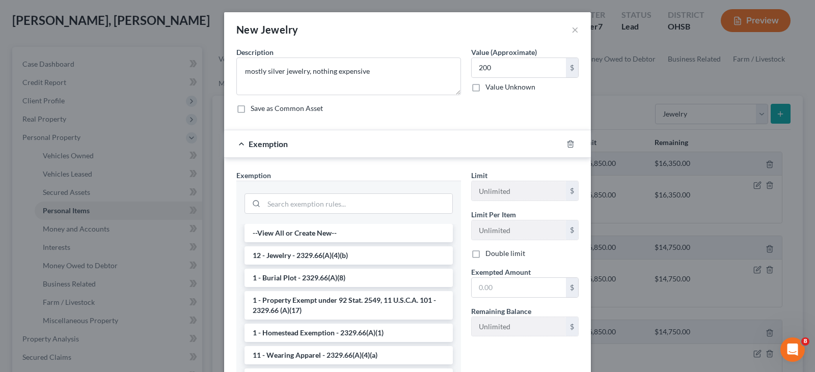
drag, startPoint x: 383, startPoint y: 252, endPoint x: 407, endPoint y: 266, distance: 28.1
click at [384, 253] on li "12 - Jewelry - 2329.66(A)(4)(b)" at bounding box center [348, 255] width 208 height 18
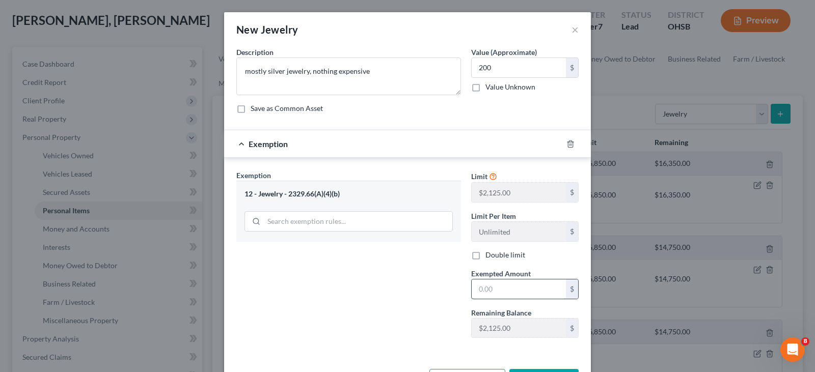
click at [478, 289] on input "text" at bounding box center [518, 289] width 94 height 19
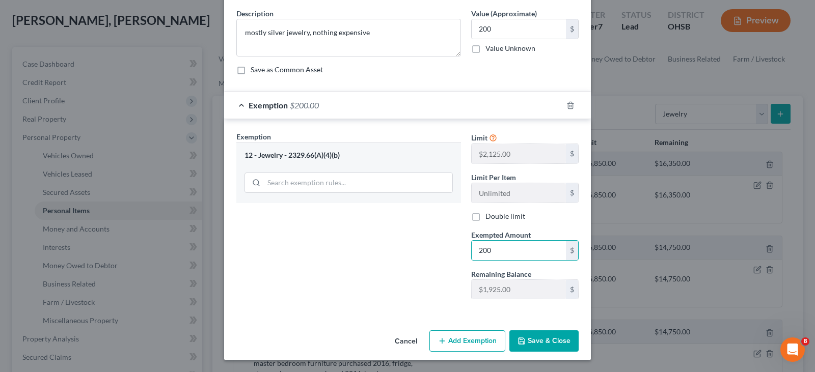
click at [457, 313] on div "Exemption Set must be selected for CA. Exemption * 12 - Jewelry - 2329.66(A)(4)…" at bounding box center [407, 217] width 367 height 197
click at [519, 338] on icon "button" at bounding box center [521, 341] width 8 height 8
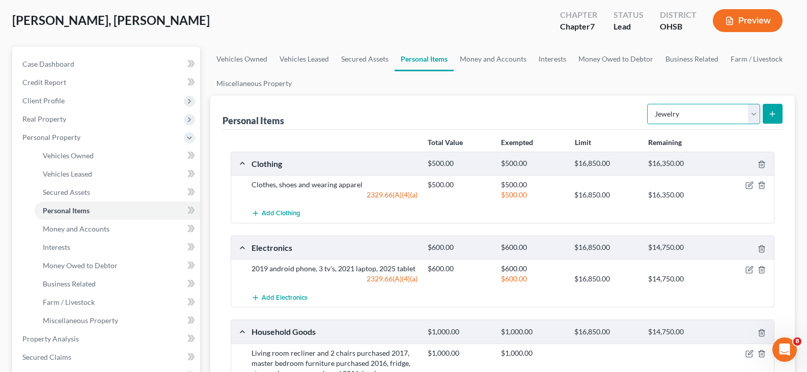
click at [754, 115] on select "Select Item Type Clothing Collectibles Of Value Electronics Firearms Household …" at bounding box center [703, 114] width 113 height 20
click at [648, 104] on select "Select Item Type Clothing Collectibles Of Value Electronics Firearms Household …" at bounding box center [703, 114] width 113 height 20
click at [772, 111] on line "submit" at bounding box center [772, 113] width 0 height 5
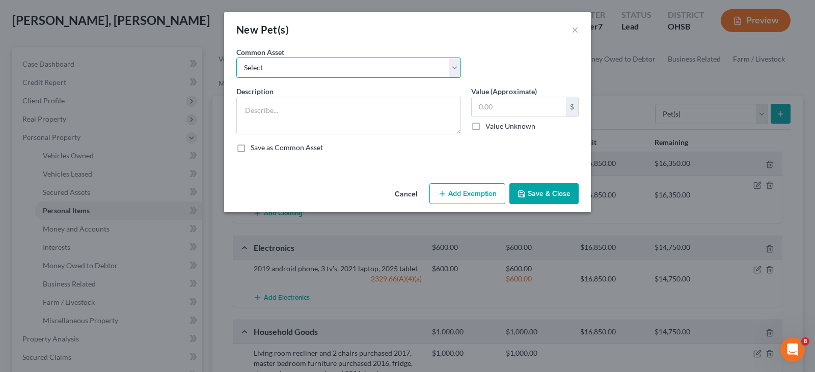
drag, startPoint x: 352, startPoint y: 65, endPoint x: 345, endPoint y: 75, distance: 12.0
click at [352, 65] on select "Select Pets" at bounding box center [348, 68] width 225 height 20
click at [236, 58] on select "Select Pets" at bounding box center [348, 68] width 225 height 20
click at [476, 197] on button "Add Exemption" at bounding box center [467, 193] width 76 height 21
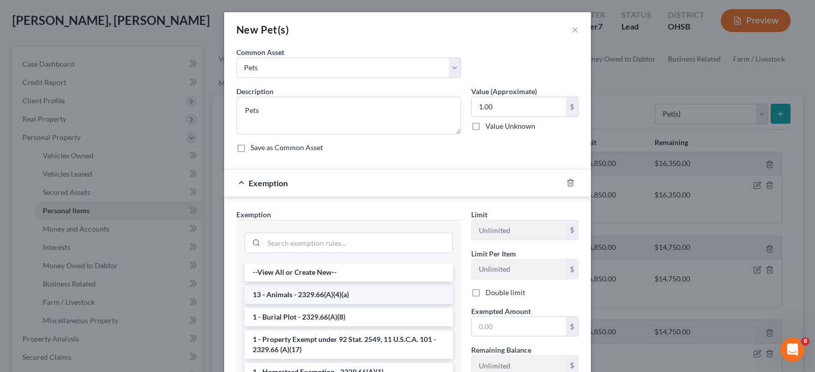
click at [393, 294] on li "13 - Animals - 2329.66(A)(4)(a)" at bounding box center [348, 295] width 208 height 18
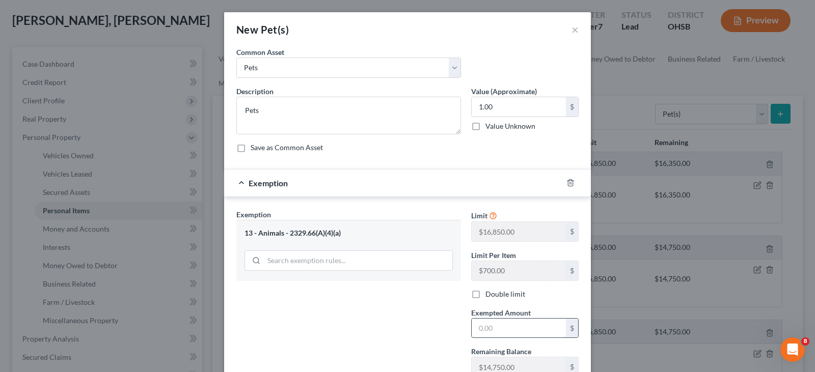
click at [486, 333] on input "text" at bounding box center [518, 328] width 94 height 19
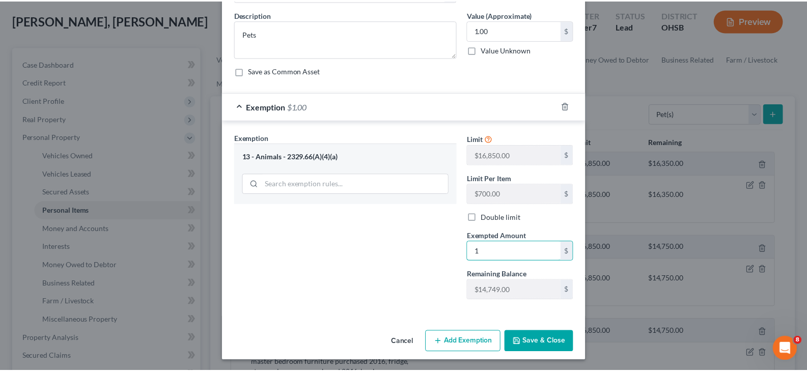
scroll to position [78, 0]
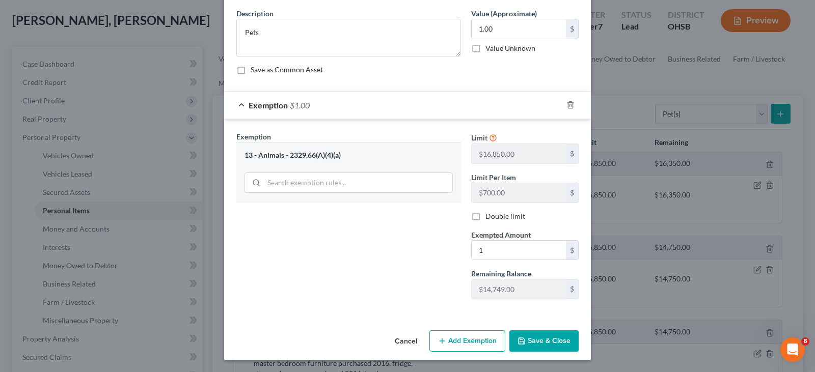
click at [526, 343] on button "Save & Close" at bounding box center [543, 340] width 69 height 21
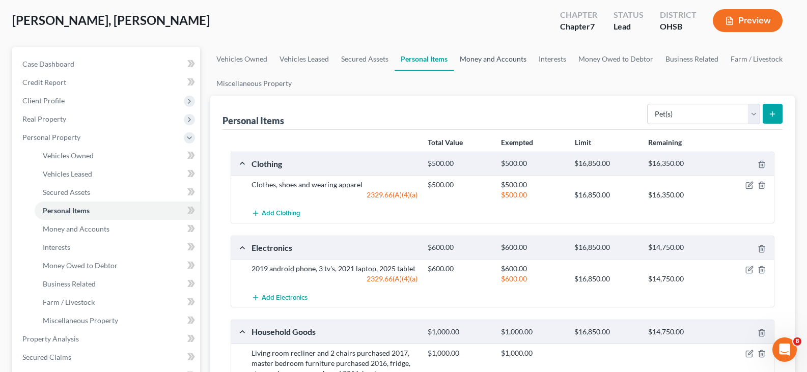
click at [497, 59] on link "Money and Accounts" at bounding box center [493, 59] width 79 height 24
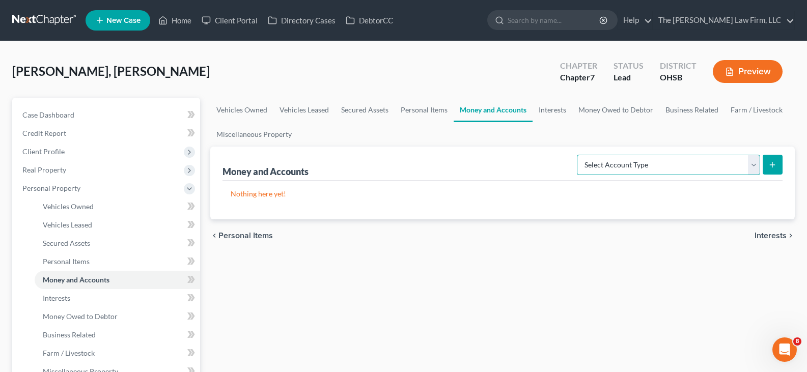
click at [754, 165] on select "Select Account Type Brokerage Cash on Hand Certificates of Deposit Checking Acc…" at bounding box center [668, 165] width 183 height 20
click at [579, 155] on select "Select Account Type Brokerage Cash on Hand Certificates of Deposit Checking Acc…" at bounding box center [668, 165] width 183 height 20
click at [770, 166] on icon "submit" at bounding box center [772, 165] width 8 height 8
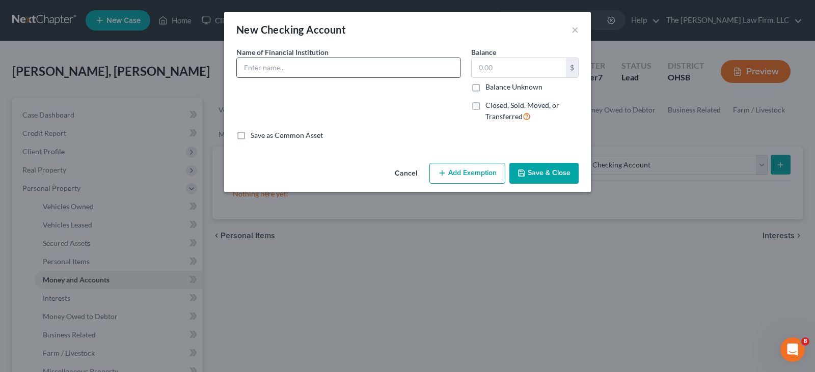
click at [321, 68] on input "text" at bounding box center [349, 67] width 224 height 19
click at [523, 173] on icon "button" at bounding box center [521, 173] width 8 height 8
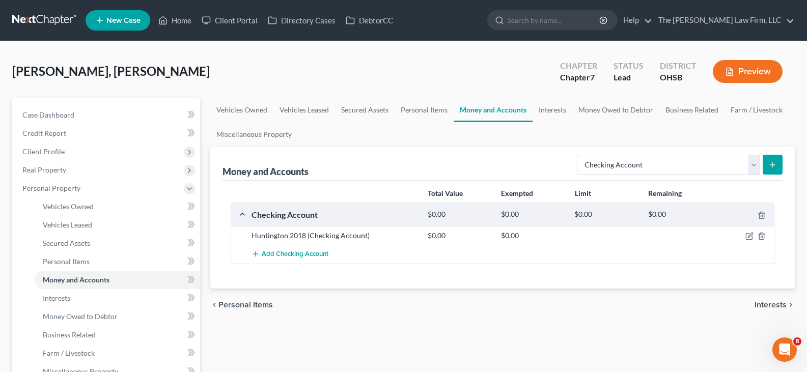
click at [772, 162] on icon "submit" at bounding box center [772, 165] width 8 height 8
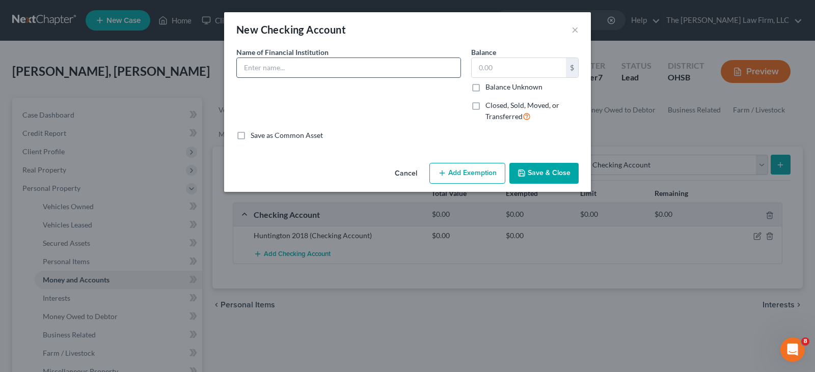
click at [398, 67] on input "text" at bounding box center [349, 67] width 224 height 19
click at [558, 173] on button "Save & Close" at bounding box center [543, 173] width 69 height 21
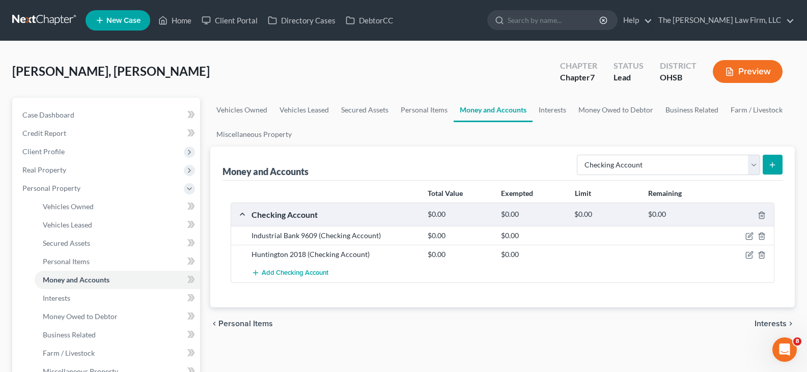
click at [774, 166] on icon "submit" at bounding box center [772, 165] width 8 height 8
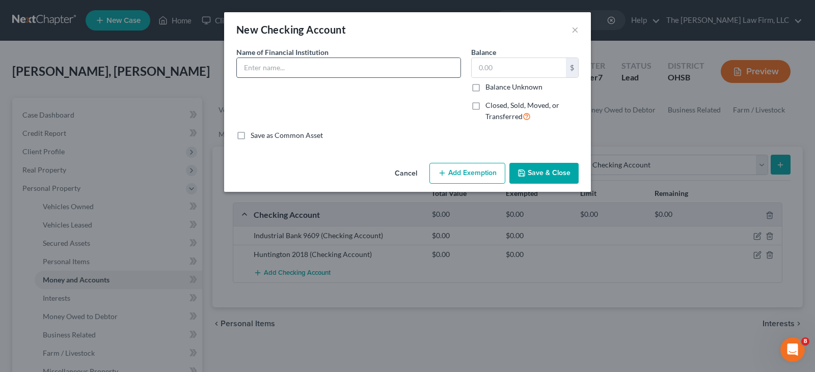
click at [333, 67] on input "text" at bounding box center [349, 67] width 224 height 19
click at [527, 175] on button "Save & Close" at bounding box center [543, 173] width 69 height 21
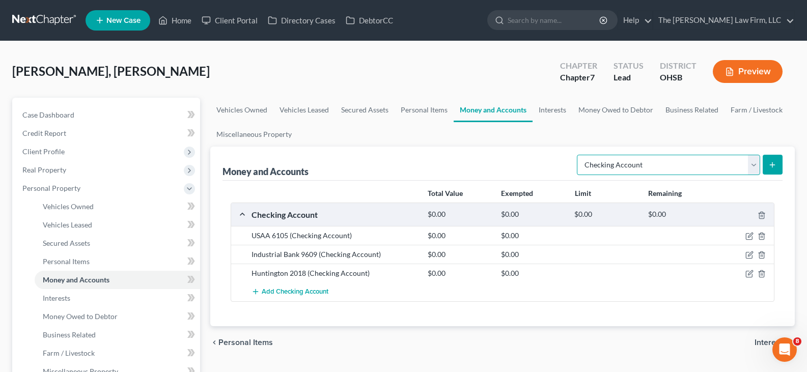
click at [755, 164] on select "Select Account Type Brokerage Cash on Hand Certificates of Deposit Checking Acc…" at bounding box center [668, 165] width 183 height 20
click at [557, 108] on link "Interests" at bounding box center [553, 110] width 40 height 24
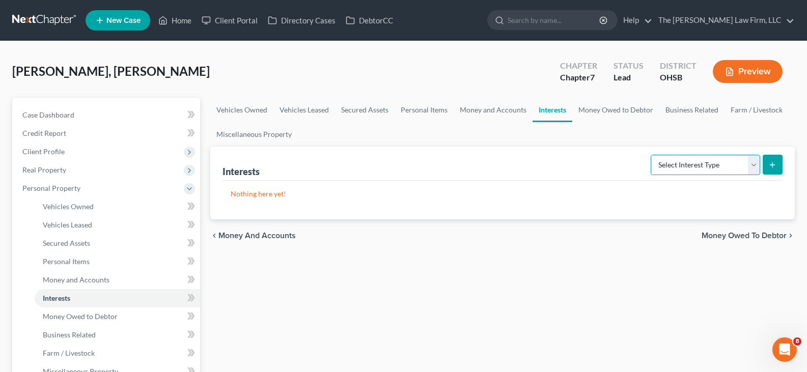
click at [754, 162] on select "Select Interest Type 401K Annuity Bond Education IRA Government Bond Government…" at bounding box center [705, 165] width 109 height 20
click at [754, 169] on select "Select Interest Type 401K Annuity Bond Education IRA Government Bond Government…" at bounding box center [705, 165] width 109 height 20
click at [652, 155] on select "Select Interest Type 401K Annuity Bond Education IRA Government Bond Government…" at bounding box center [705, 165] width 109 height 20
click at [773, 162] on icon "submit" at bounding box center [772, 165] width 8 height 8
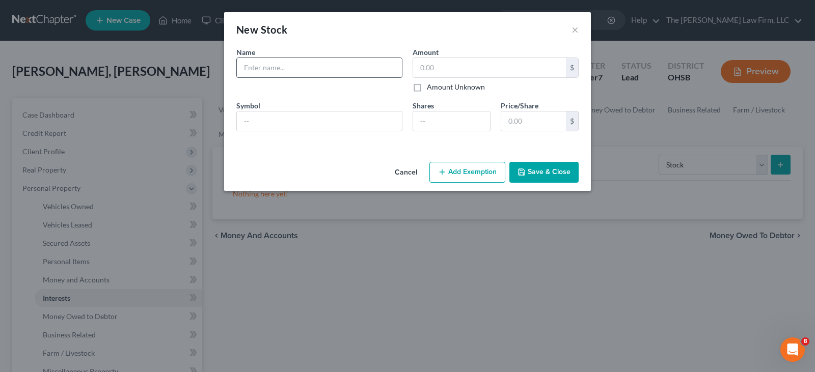
click at [316, 74] on input "text" at bounding box center [319, 67] width 165 height 19
click at [422, 70] on input "text" at bounding box center [489, 67] width 153 height 19
click at [528, 172] on button "Save & Close" at bounding box center [543, 172] width 69 height 21
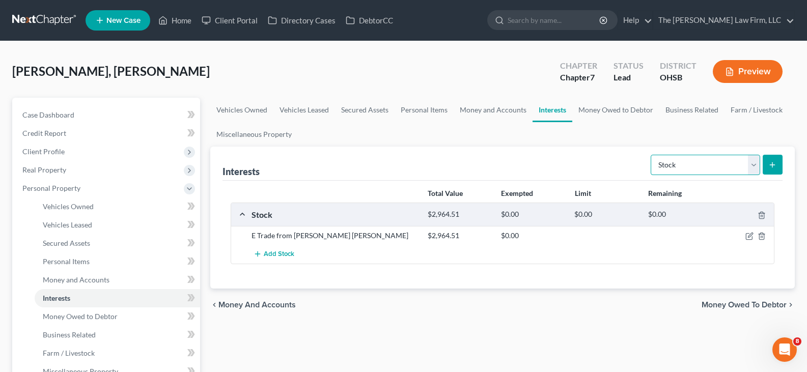
click at [753, 162] on select "Select Interest Type 401K Annuity Bond Education IRA Government Bond Government…" at bounding box center [705, 165] width 109 height 20
click at [652, 155] on select "Select Interest Type 401K Annuity Bond Education IRA Government Bond Government…" at bounding box center [705, 165] width 109 height 20
click at [770, 164] on icon "submit" at bounding box center [772, 165] width 8 height 8
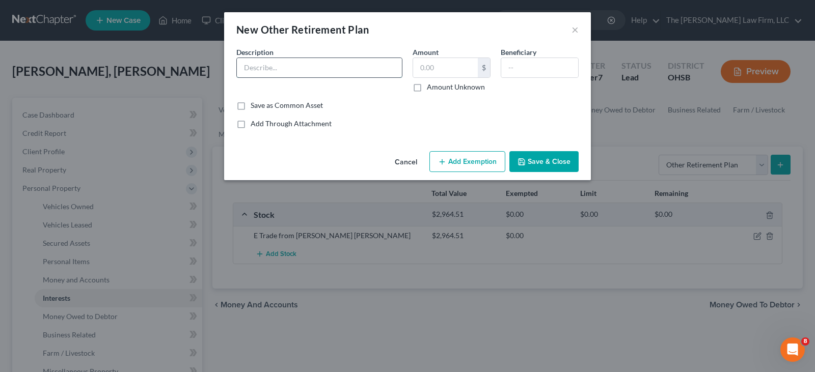
click at [374, 69] on input "text" at bounding box center [319, 67] width 165 height 19
click at [427, 68] on input "text" at bounding box center [445, 67] width 65 height 19
click at [525, 161] on icon "button" at bounding box center [521, 162] width 8 height 8
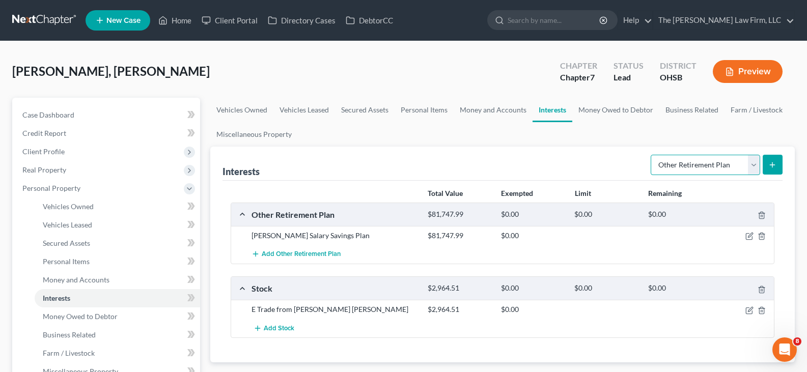
click at [755, 168] on select "Select Interest Type 401K Annuity Bond Education IRA Government Bond Government…" at bounding box center [705, 165] width 109 height 20
click at [652, 155] on select "Select Interest Type 401K Annuity Bond Education IRA Government Bond Government…" at bounding box center [705, 165] width 109 height 20
click at [773, 163] on icon "submit" at bounding box center [772, 165] width 8 height 8
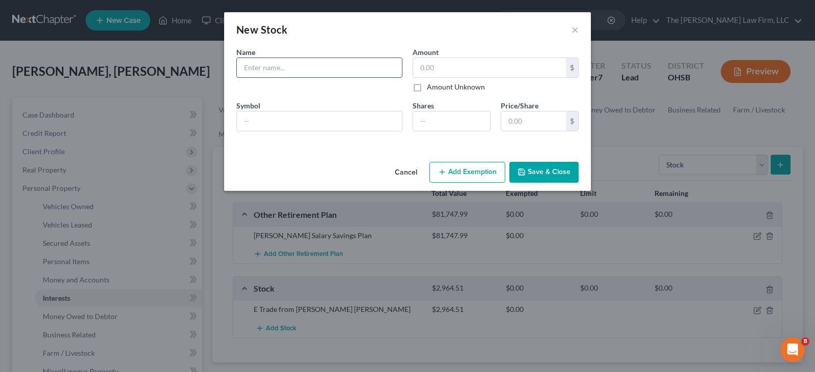
click at [349, 64] on input "text" at bounding box center [319, 67] width 165 height 19
click at [454, 67] on input "text" at bounding box center [489, 67] width 153 height 19
click at [535, 172] on button "Save & Close" at bounding box center [543, 172] width 69 height 21
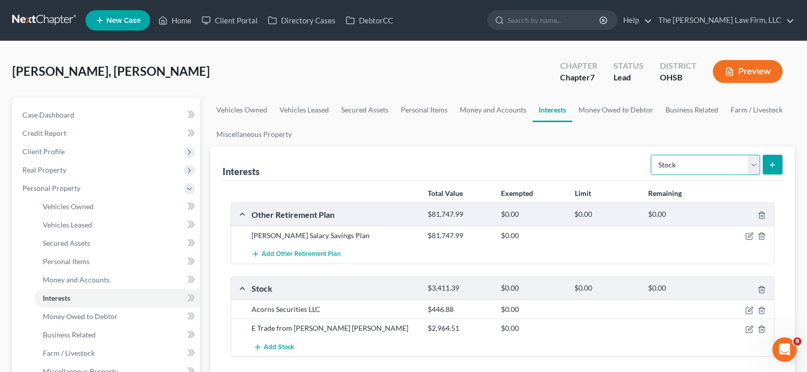
click at [755, 166] on select "Select Interest Type 401K Annuity Bond Education IRA Government Bond Government…" at bounding box center [705, 165] width 109 height 20
click at [604, 131] on ul "Vehicles Owned Vehicles Leased Secured Assets Personal Items Money and Accounts…" at bounding box center [502, 122] width 584 height 49
drag, startPoint x: 498, startPoint y: 107, endPoint x: 529, endPoint y: 118, distance: 32.8
click at [498, 107] on link "Money and Accounts" at bounding box center [493, 110] width 79 height 24
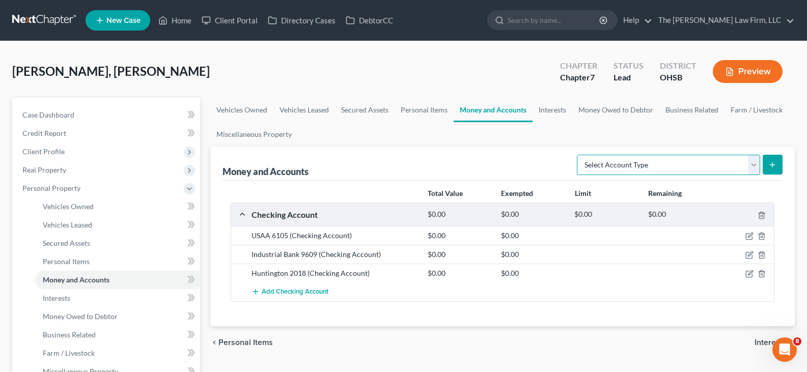
click at [755, 164] on select "Select Account Type Brokerage Cash on Hand Certificates of Deposit Checking Acc…" at bounding box center [668, 165] width 183 height 20
click at [579, 155] on select "Select Account Type Brokerage Cash on Hand Certificates of Deposit Checking Acc…" at bounding box center [668, 165] width 183 height 20
click at [774, 164] on icon "submit" at bounding box center [772, 165] width 8 height 8
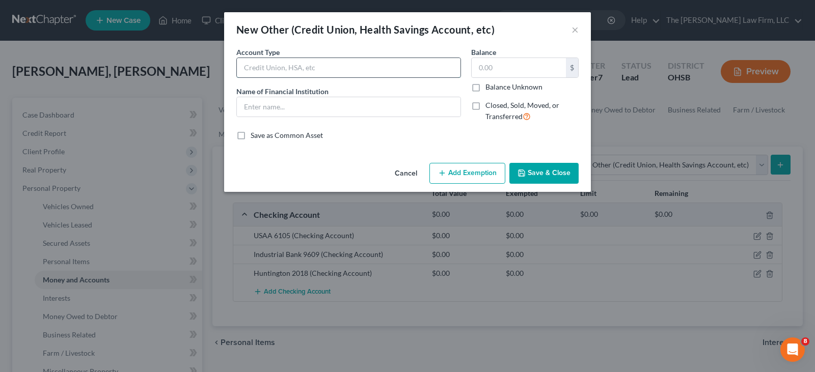
click at [274, 68] on input "text" at bounding box center [349, 67] width 224 height 19
click at [278, 110] on input "text" at bounding box center [349, 106] width 224 height 19
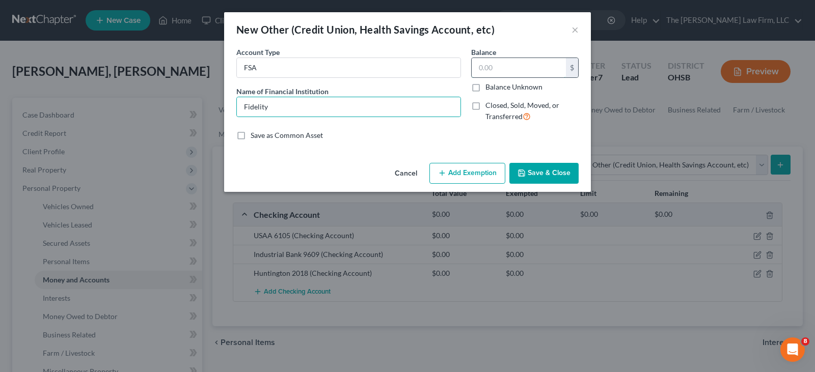
click at [486, 68] on input "text" at bounding box center [518, 67] width 94 height 19
click at [531, 174] on button "Save & Close" at bounding box center [543, 173] width 69 height 21
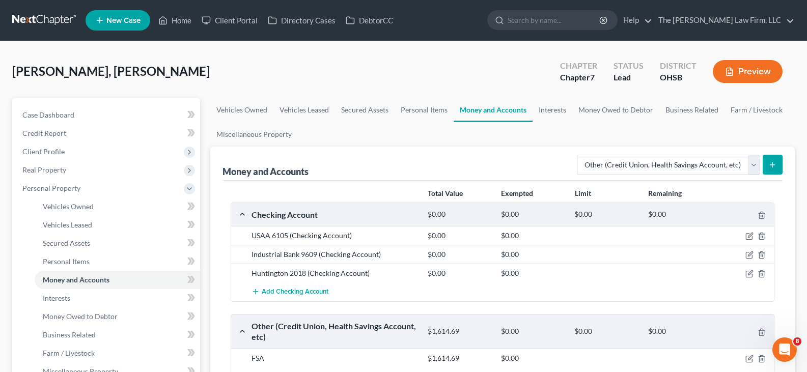
scroll to position [51, 0]
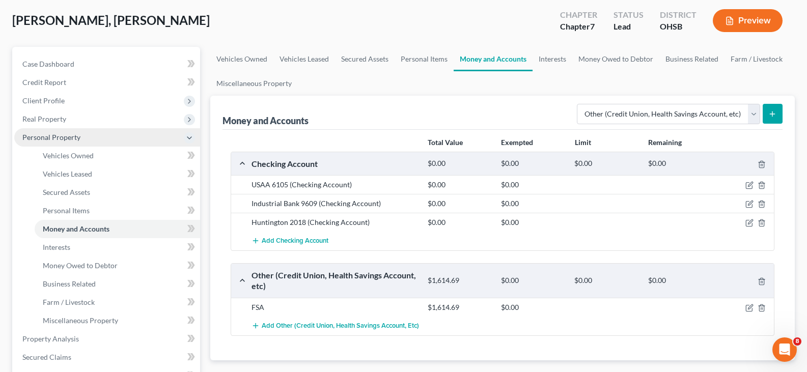
click at [93, 141] on span "Personal Property" at bounding box center [107, 137] width 186 height 18
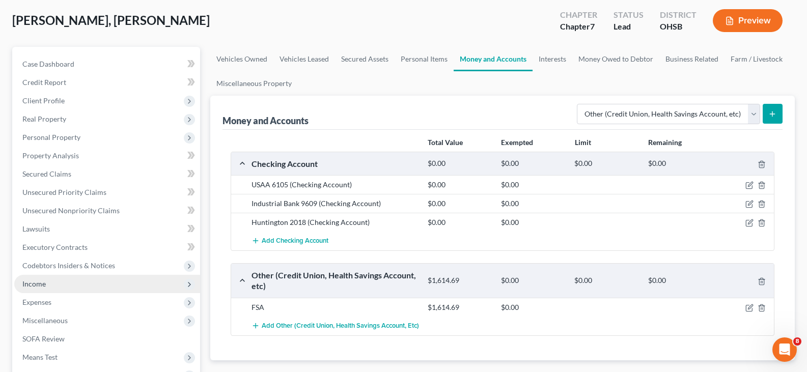
click at [43, 284] on span "Income" at bounding box center [33, 284] width 23 height 9
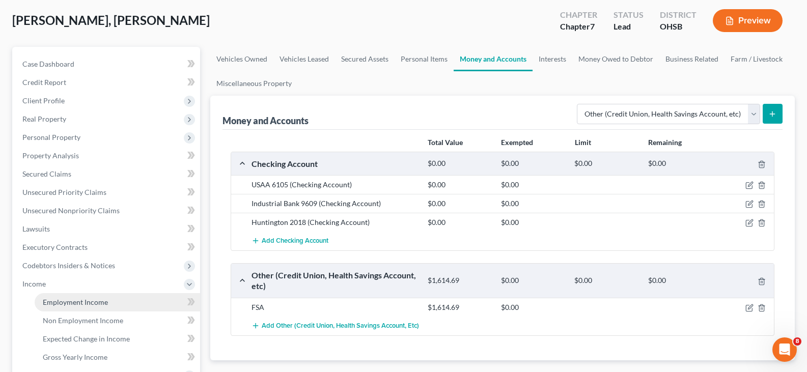
click at [62, 305] on span "Employment Income" at bounding box center [75, 302] width 65 height 9
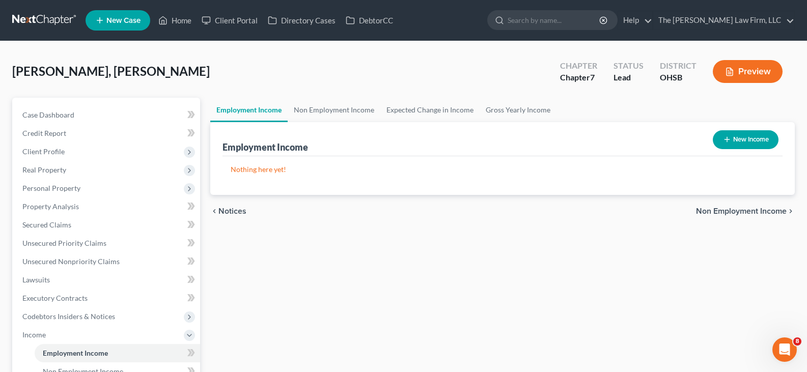
click at [724, 139] on icon "button" at bounding box center [727, 139] width 8 height 8
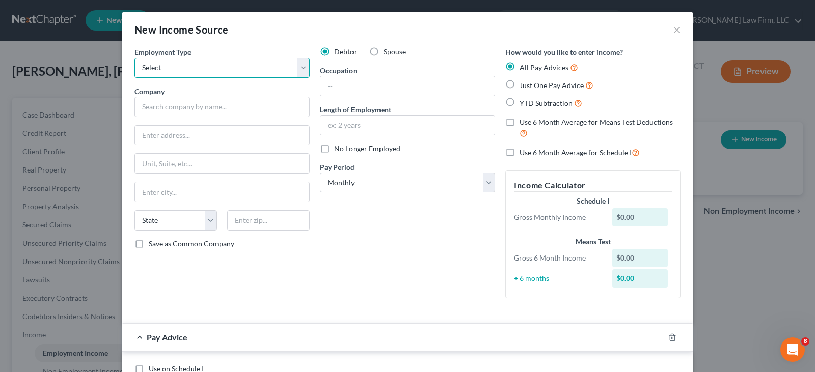
click at [179, 68] on select "Select Full or [DEMOGRAPHIC_DATA] Employment Self Employment" at bounding box center [221, 68] width 175 height 20
click at [134, 58] on select "Select Full or [DEMOGRAPHIC_DATA] Employment Self Employment" at bounding box center [221, 68] width 175 height 20
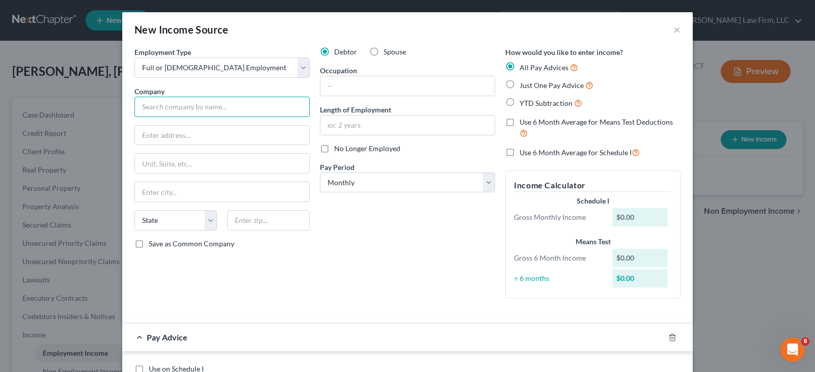
click at [175, 108] on input "text" at bounding box center [221, 107] width 175 height 20
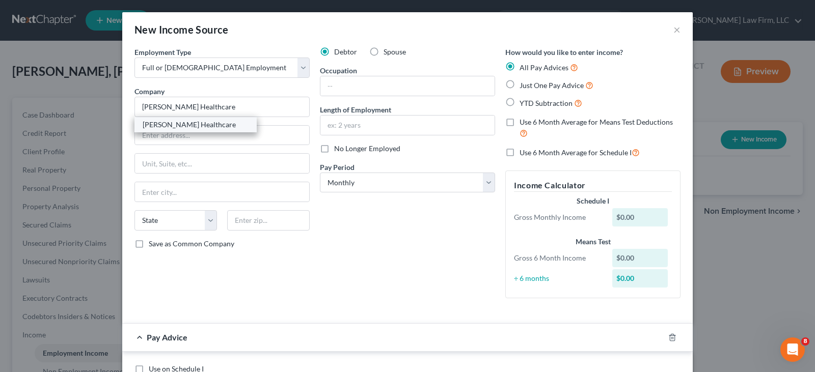
click at [167, 124] on div "[PERSON_NAME] Healthcare" at bounding box center [196, 125] width 106 height 10
click at [442, 80] on input "text" at bounding box center [407, 85] width 174 height 19
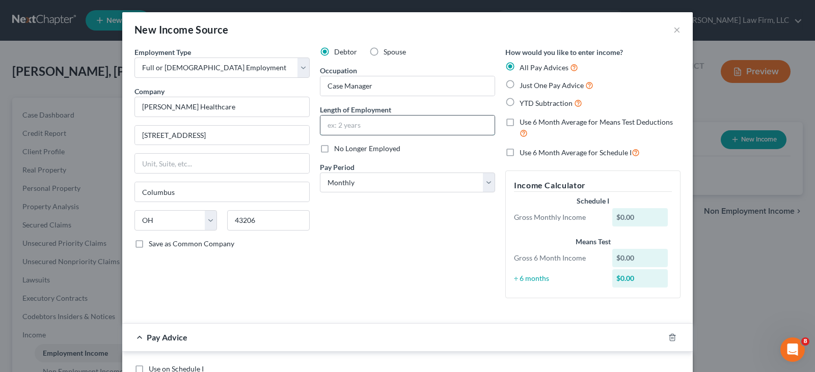
click at [421, 124] on input "text" at bounding box center [407, 125] width 174 height 19
click at [484, 183] on select "Select Monthly Twice Monthly Every Other Week Weekly" at bounding box center [407, 183] width 175 height 20
click at [320, 173] on select "Select Monthly Twice Monthly Every Other Week Weekly" at bounding box center [407, 183] width 175 height 20
click at [519, 102] on label "YTD Subtraction" at bounding box center [550, 103] width 63 height 12
click at [523, 102] on input "YTD Subtraction" at bounding box center [526, 100] width 7 height 7
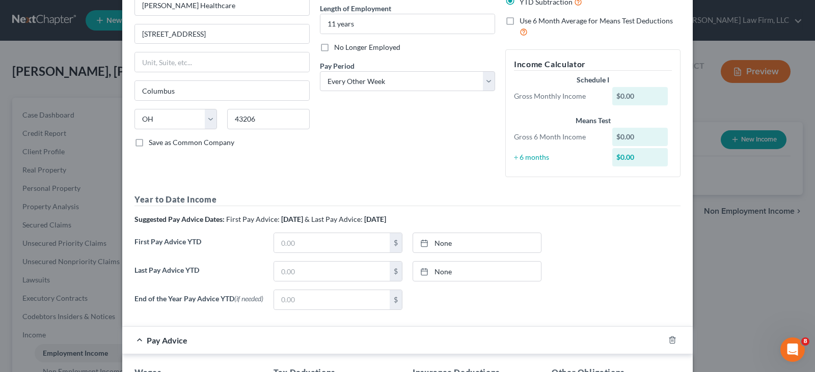
scroll to position [102, 0]
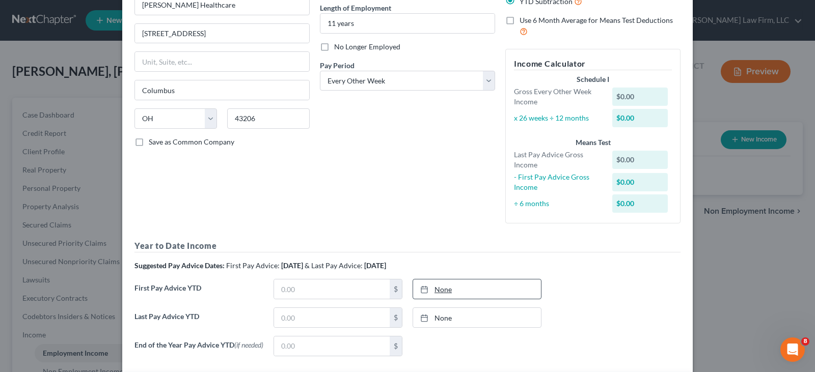
click at [422, 289] on line at bounding box center [424, 289] width 6 height 0
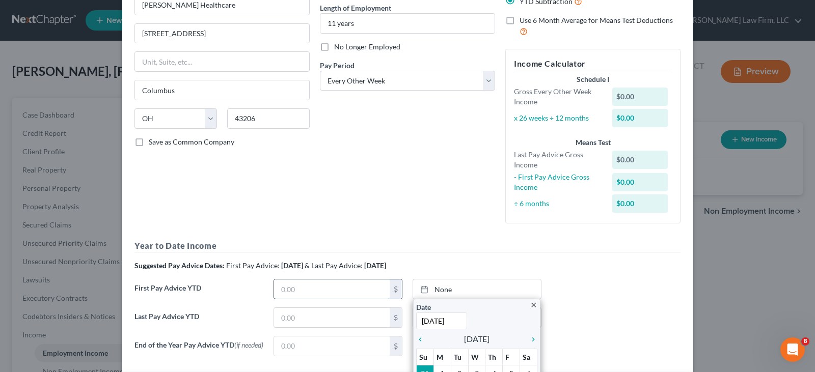
click at [332, 283] on input "text" at bounding box center [332, 289] width 116 height 19
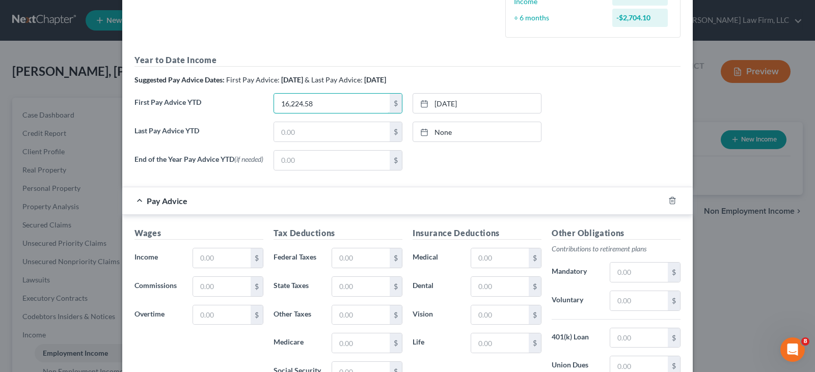
scroll to position [305, 0]
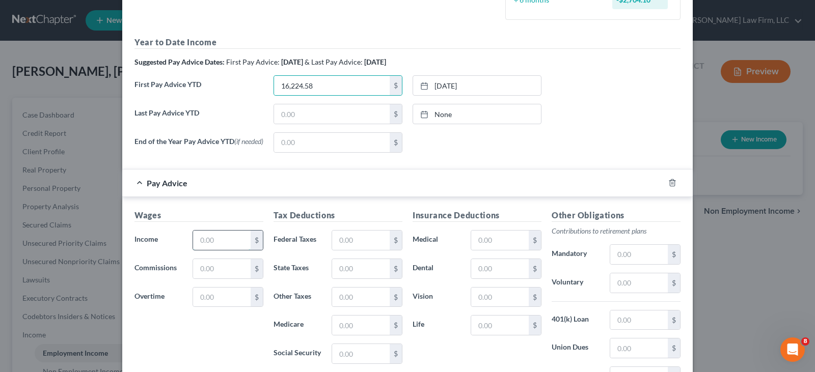
click at [225, 242] on input "text" at bounding box center [222, 240] width 58 height 19
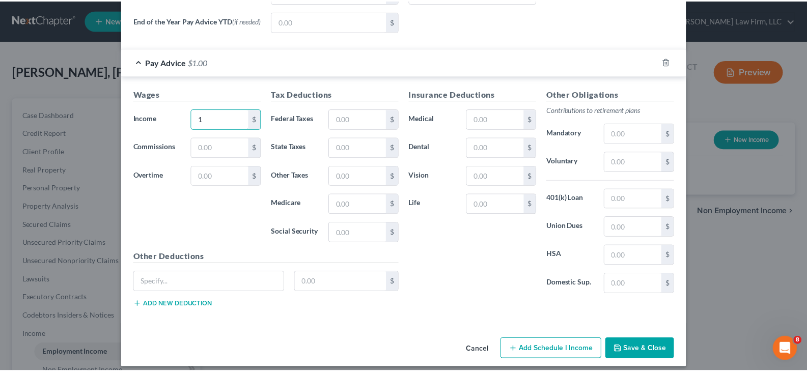
scroll to position [437, 0]
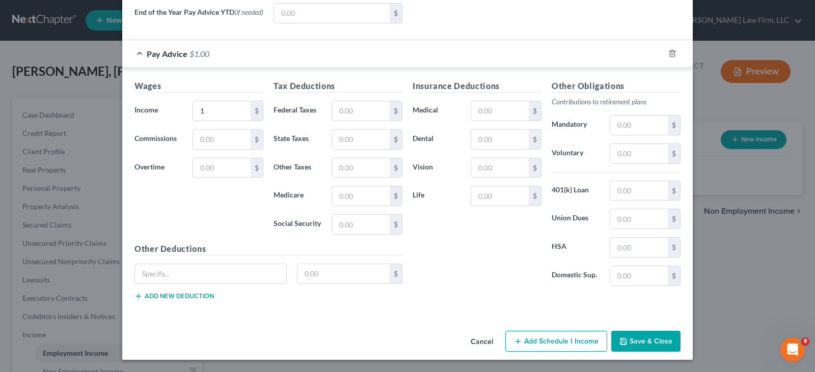
click at [643, 342] on button "Save & Close" at bounding box center [645, 341] width 69 height 21
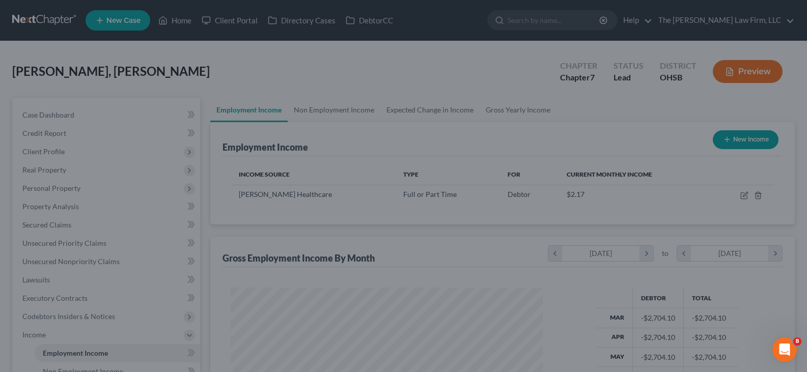
scroll to position [508940, 508794]
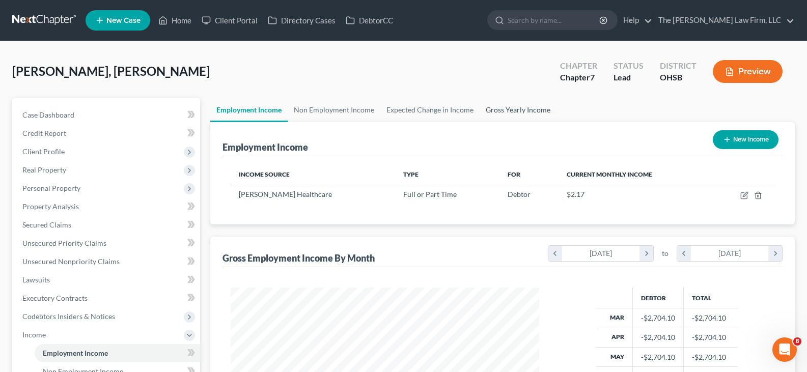
click at [493, 112] on link "Gross Yearly Income" at bounding box center [518, 110] width 77 height 24
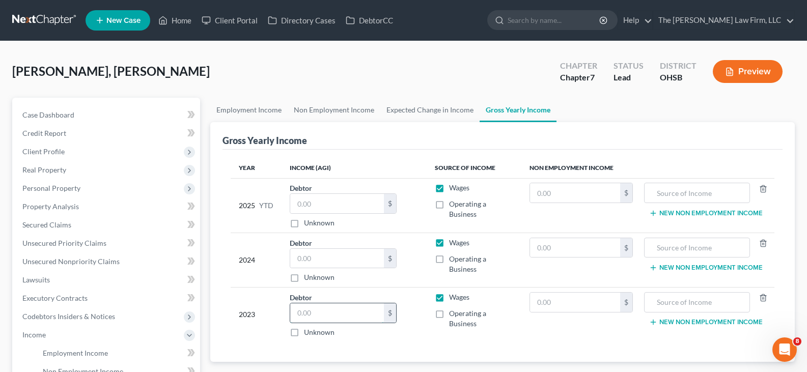
click at [343, 313] on input "text" at bounding box center [337, 312] width 94 height 19
click at [343, 260] on input "text" at bounding box center [337, 258] width 94 height 19
click at [314, 205] on input "text" at bounding box center [337, 203] width 94 height 19
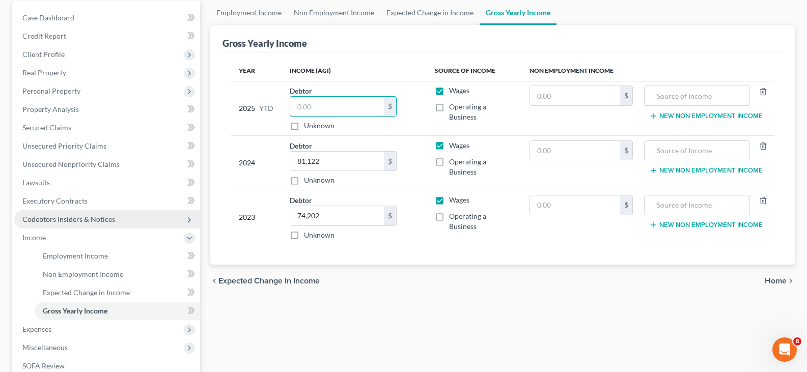
scroll to position [102, 0]
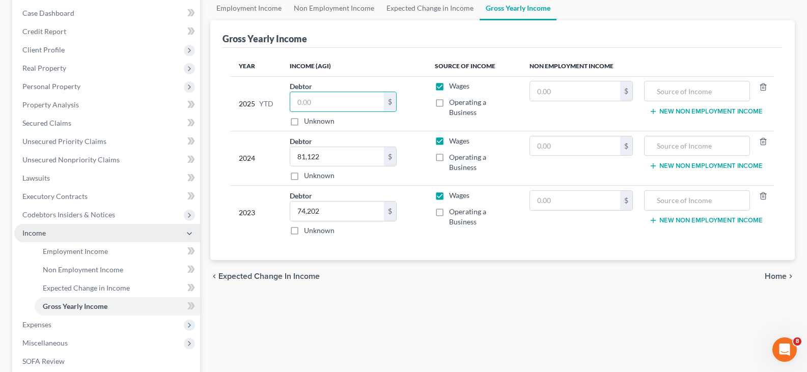
click at [71, 232] on span "Income" at bounding box center [107, 233] width 186 height 18
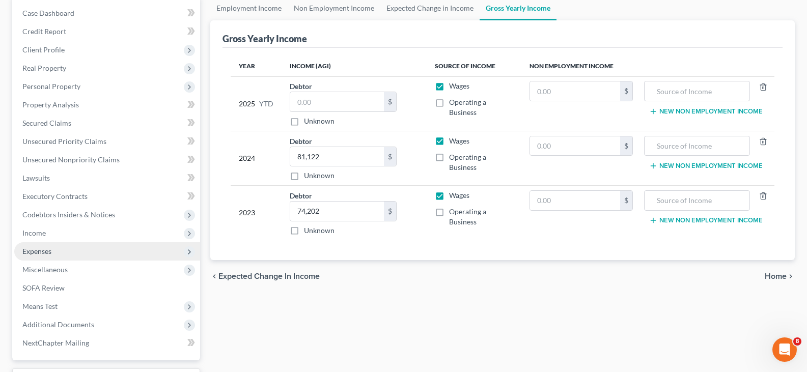
click at [63, 247] on span "Expenses" at bounding box center [107, 251] width 186 height 18
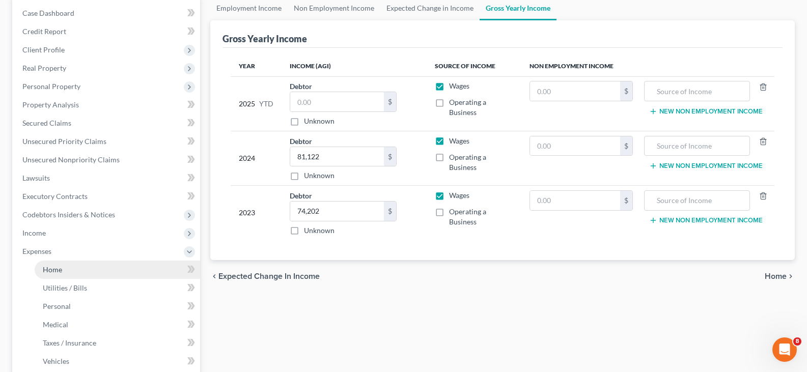
click at [63, 269] on link "Home" at bounding box center [117, 270] width 165 height 18
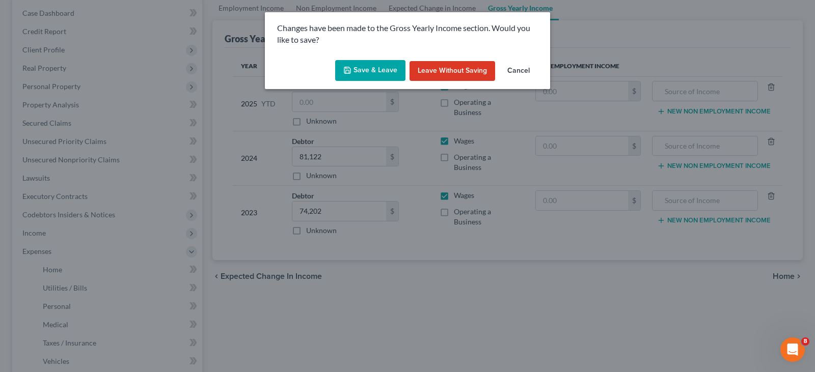
click at [364, 66] on button "Save & Leave" at bounding box center [370, 70] width 70 height 21
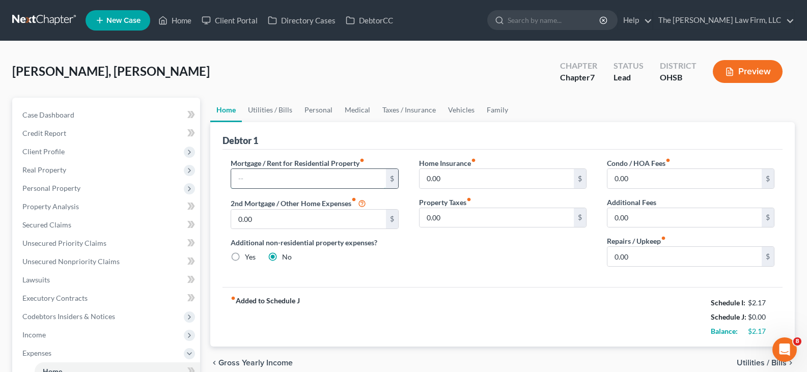
click at [323, 178] on input "text" at bounding box center [308, 178] width 154 height 19
click at [333, 176] on input "text" at bounding box center [308, 178] width 154 height 19
click at [320, 110] on link "Personal" at bounding box center [318, 110] width 40 height 24
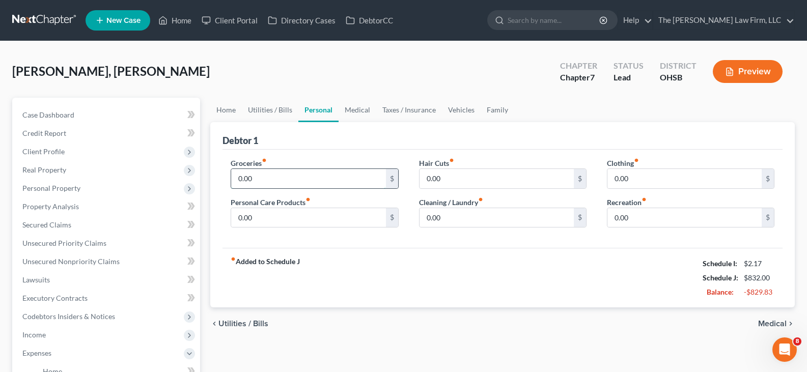
click at [270, 180] on input "0.00" at bounding box center [308, 178] width 154 height 19
click at [268, 218] on input "0.00" at bounding box center [308, 217] width 154 height 19
click at [432, 178] on input "0.00" at bounding box center [497, 178] width 154 height 19
click at [446, 220] on input "0.00" at bounding box center [497, 217] width 154 height 19
click at [638, 182] on input "0.00" at bounding box center [684, 178] width 154 height 19
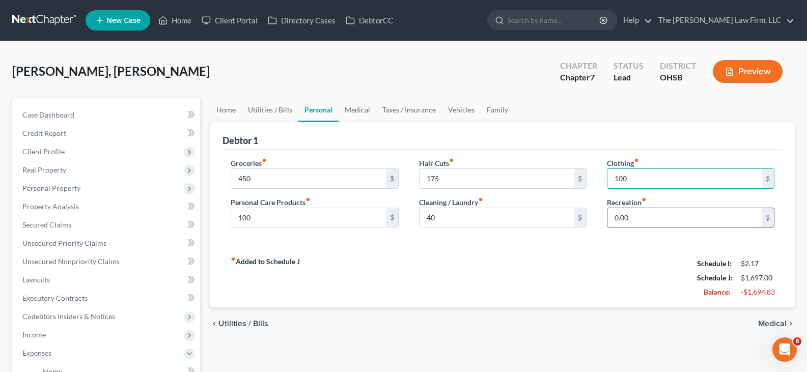
click at [640, 220] on input "0.00" at bounding box center [684, 217] width 154 height 19
click at [459, 108] on link "Vehicles" at bounding box center [461, 110] width 39 height 24
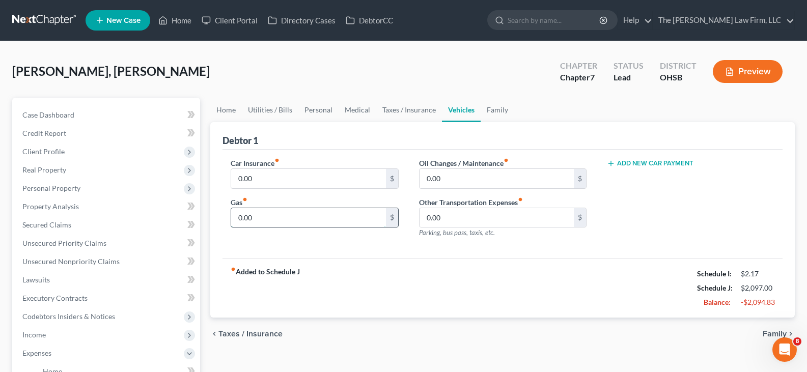
click at [260, 217] on input "0.00" at bounding box center [308, 217] width 154 height 19
click at [446, 177] on input "0.00" at bounding box center [497, 178] width 154 height 19
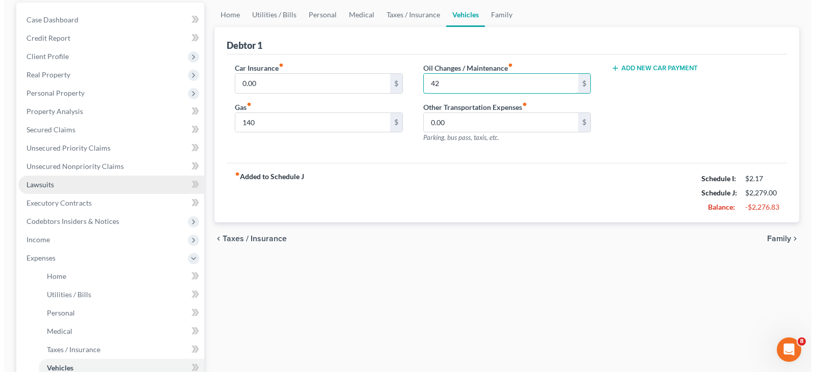
scroll to position [102, 0]
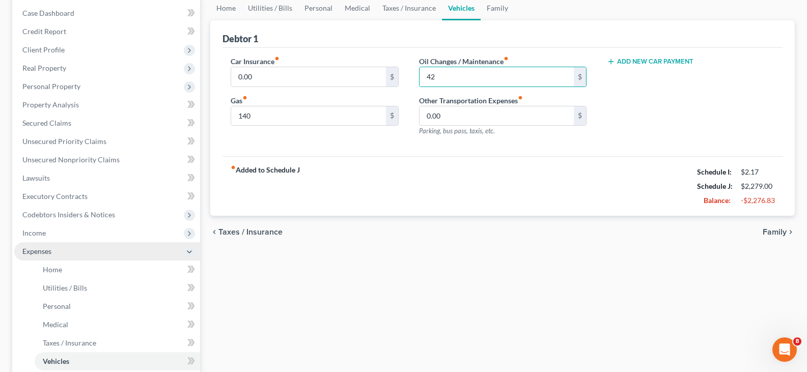
click at [92, 250] on span "Expenses" at bounding box center [107, 251] width 186 height 18
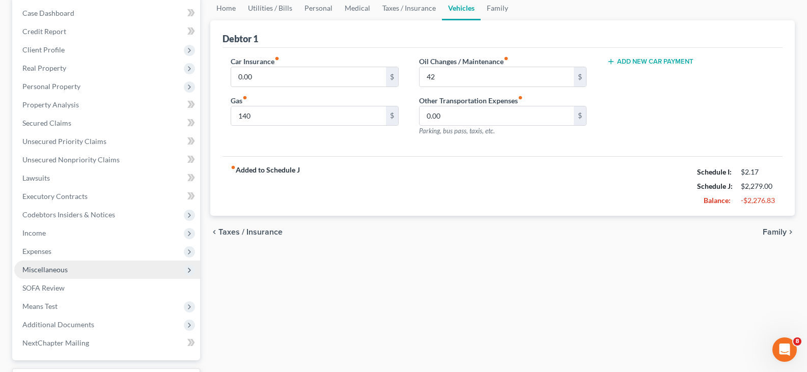
click at [89, 272] on span "Miscellaneous" at bounding box center [107, 270] width 186 height 18
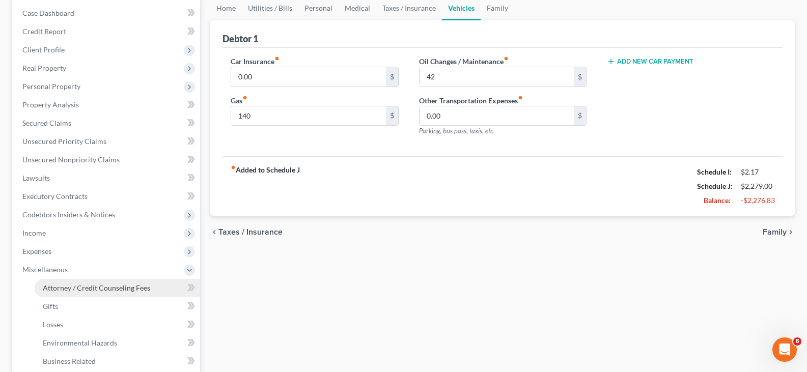
click at [101, 289] on span "Attorney / Credit Counseling Fees" at bounding box center [96, 288] width 107 height 9
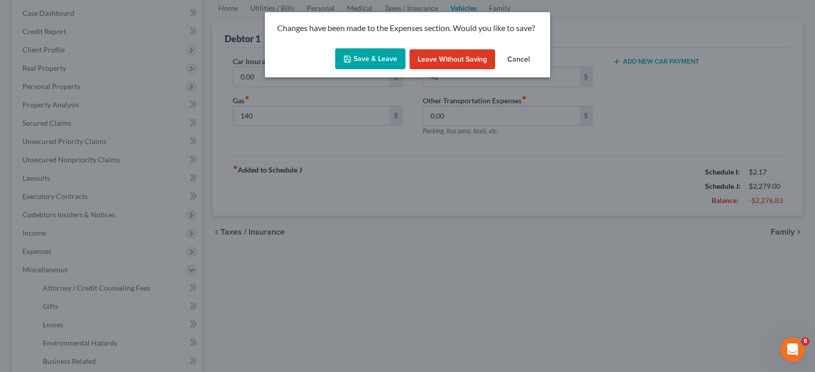
click at [370, 56] on button "Save & Leave" at bounding box center [370, 58] width 70 height 21
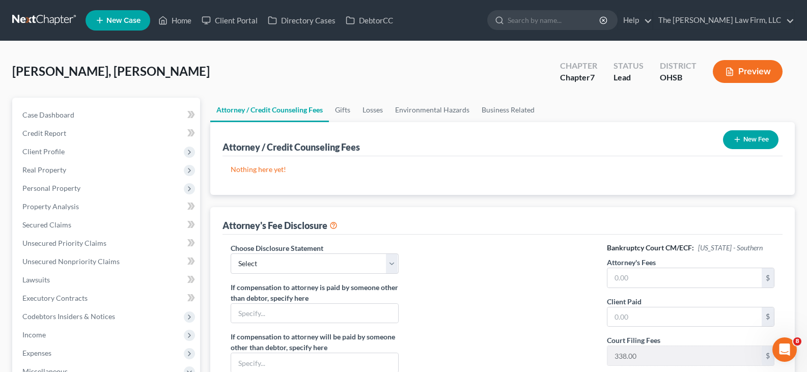
click at [735, 139] on icon "button" at bounding box center [737, 139] width 8 height 8
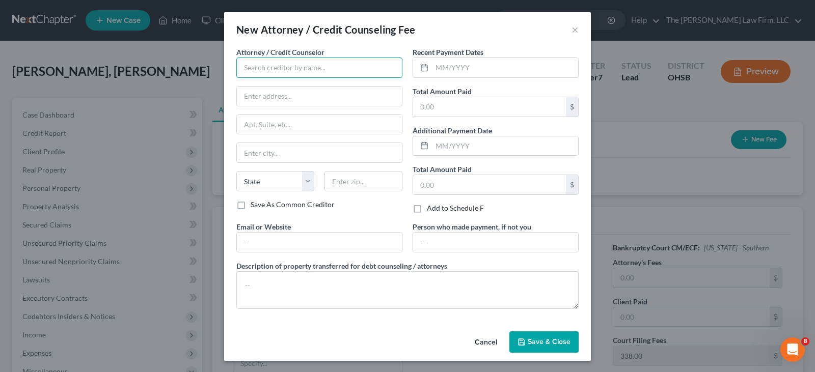
click at [360, 66] on input "text" at bounding box center [319, 68] width 166 height 20
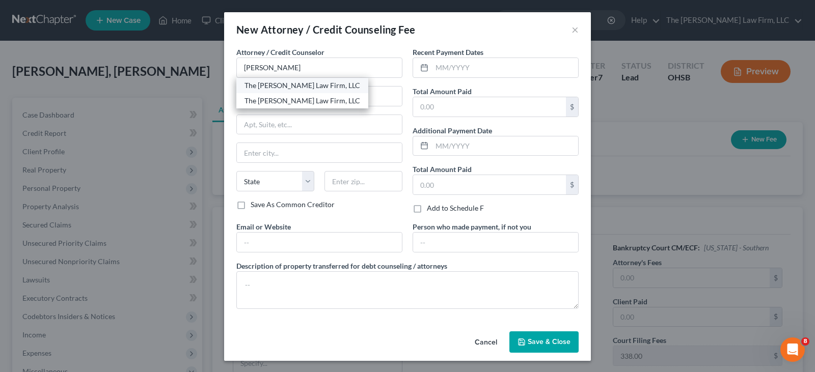
click at [290, 83] on div "The [PERSON_NAME] Law Firm, LLC" at bounding box center [302, 85] width 116 height 10
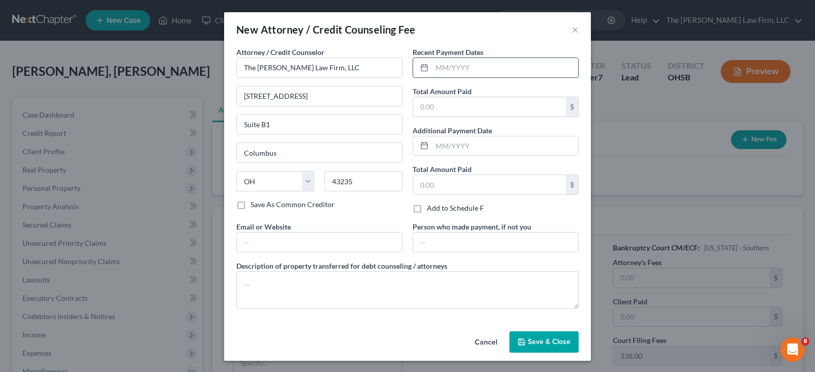
click at [445, 71] on input "text" at bounding box center [505, 67] width 146 height 19
click at [441, 109] on input "text" at bounding box center [489, 106] width 153 height 19
click at [292, 243] on input "text" at bounding box center [319, 242] width 165 height 19
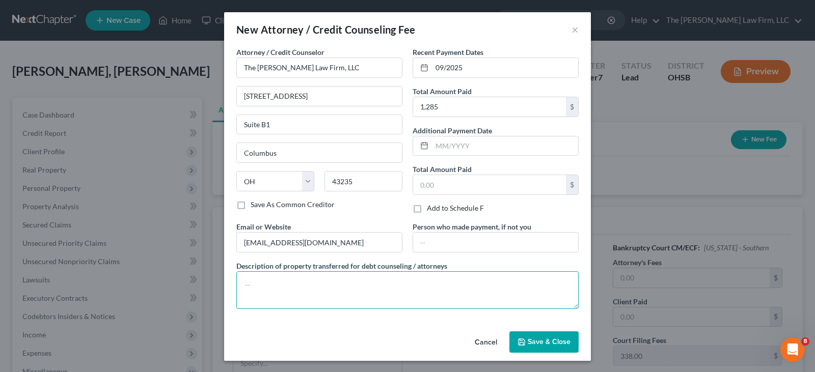
click at [315, 287] on textarea at bounding box center [407, 290] width 342 height 38
click at [536, 341] on span "Save & Close" at bounding box center [548, 342] width 43 height 9
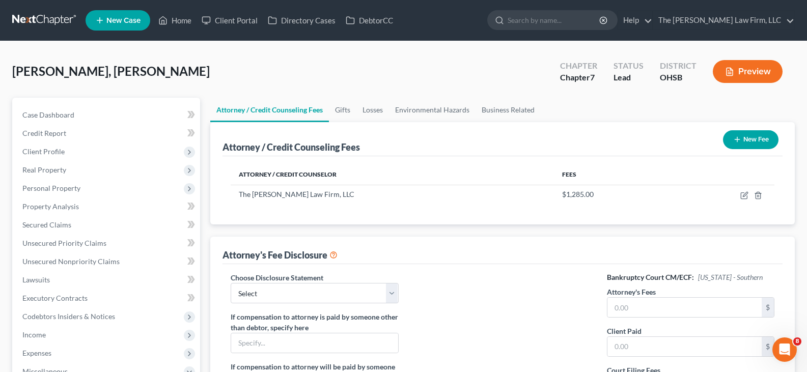
click at [737, 139] on line "button" at bounding box center [737, 139] width 5 height 0
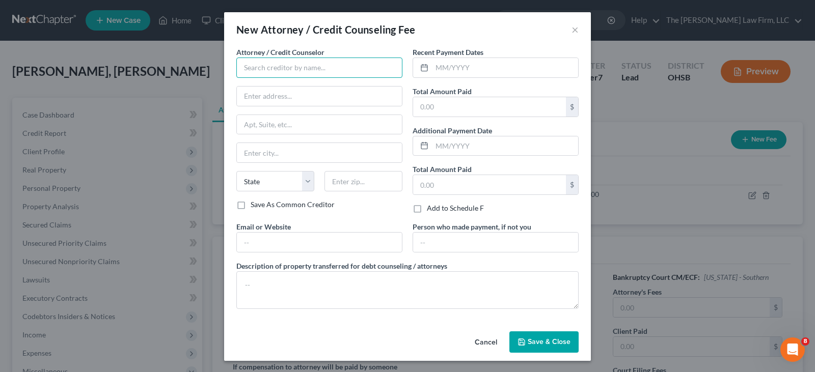
click at [305, 63] on input "text" at bounding box center [319, 68] width 166 height 20
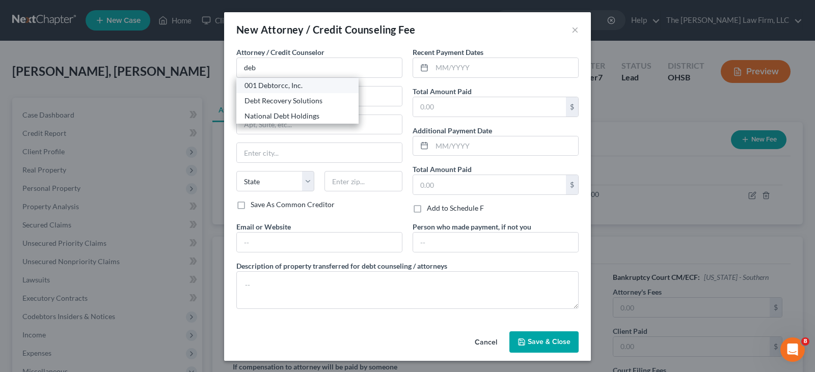
click at [287, 86] on div "001 Debtorcc, Inc." at bounding box center [297, 85] width 106 height 10
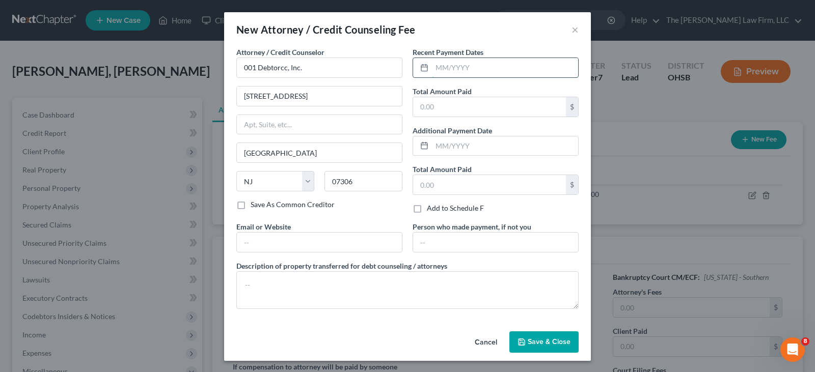
click at [435, 71] on input "text" at bounding box center [505, 67] width 146 height 19
click at [441, 108] on input "text" at bounding box center [489, 106] width 153 height 19
click at [375, 244] on input "text" at bounding box center [319, 242] width 165 height 19
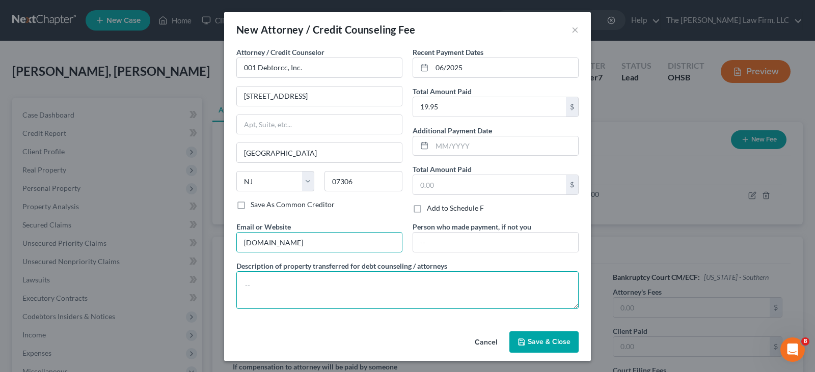
click at [318, 287] on textarea at bounding box center [407, 290] width 342 height 38
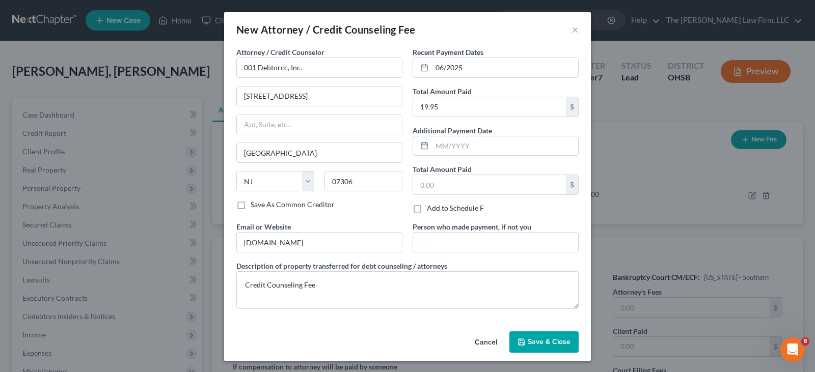
click at [528, 344] on span "Save & Close" at bounding box center [548, 342] width 43 height 9
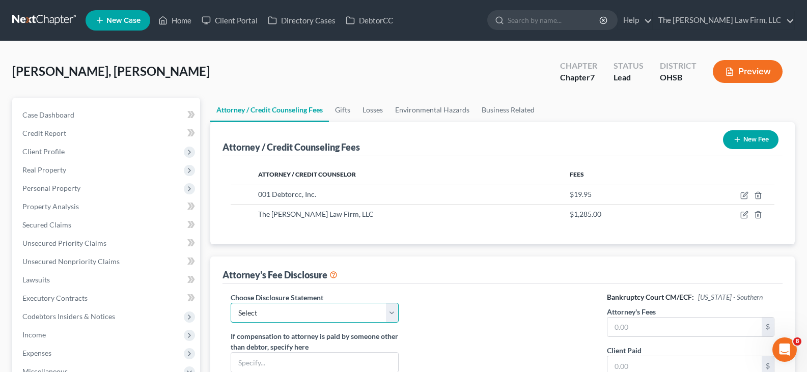
drag, startPoint x: 393, startPoint y: 309, endPoint x: 377, endPoint y: 317, distance: 18.2
click at [393, 309] on select "Select Disclosure of Compensation" at bounding box center [315, 313] width 168 height 20
click at [231, 303] on select "Select Disclosure of Compensation" at bounding box center [315, 313] width 168 height 20
click at [634, 325] on input "text" at bounding box center [684, 327] width 154 height 19
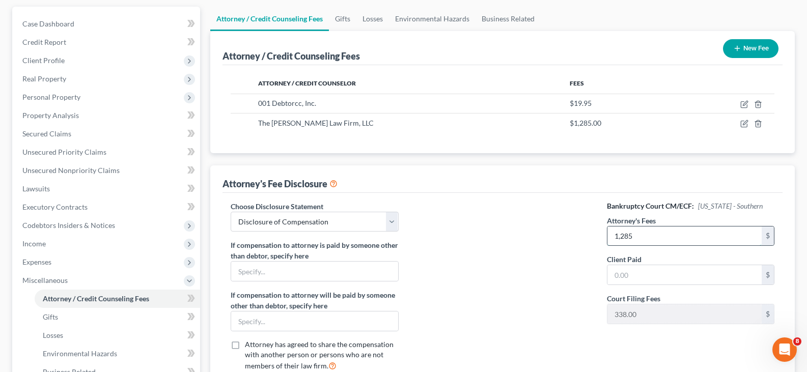
scroll to position [102, 0]
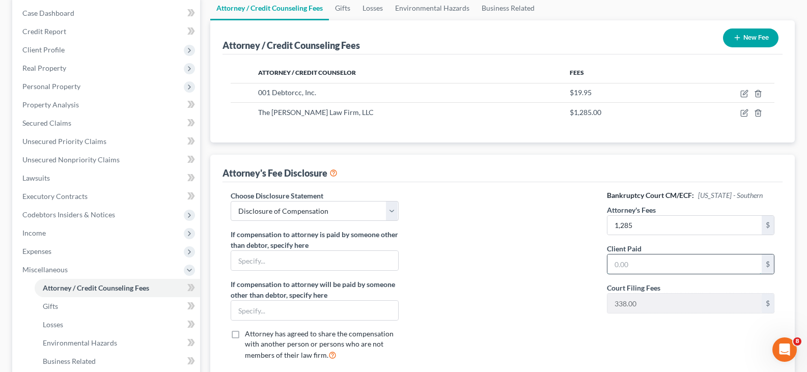
click at [625, 267] on input "text" at bounding box center [684, 264] width 154 height 19
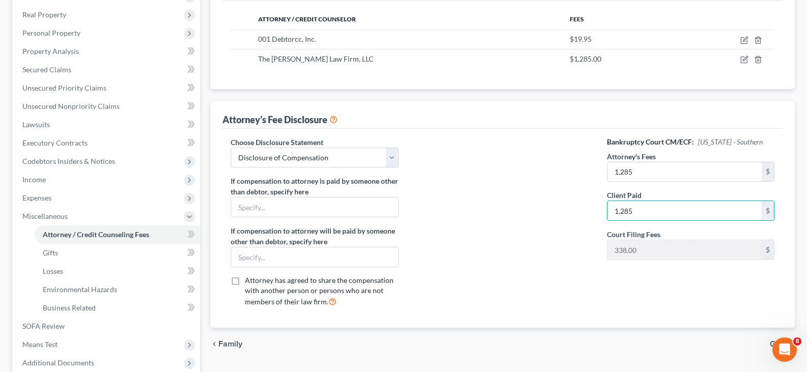
scroll to position [204, 0]
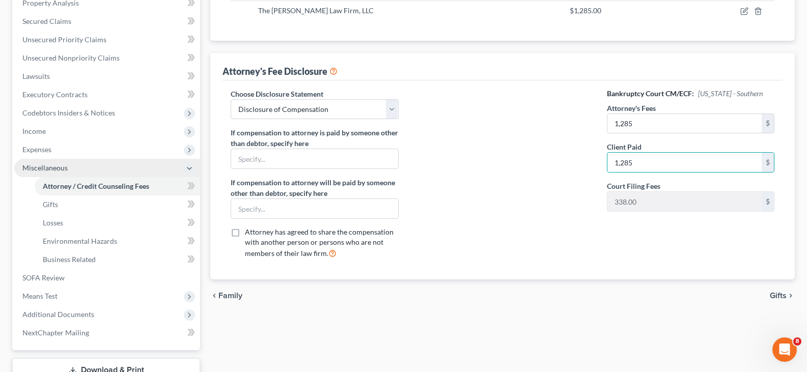
click at [96, 170] on span "Miscellaneous" at bounding box center [107, 168] width 186 height 18
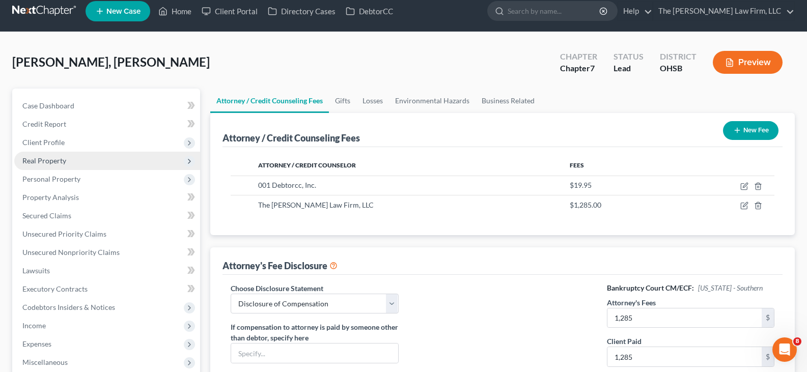
scroll to position [0, 0]
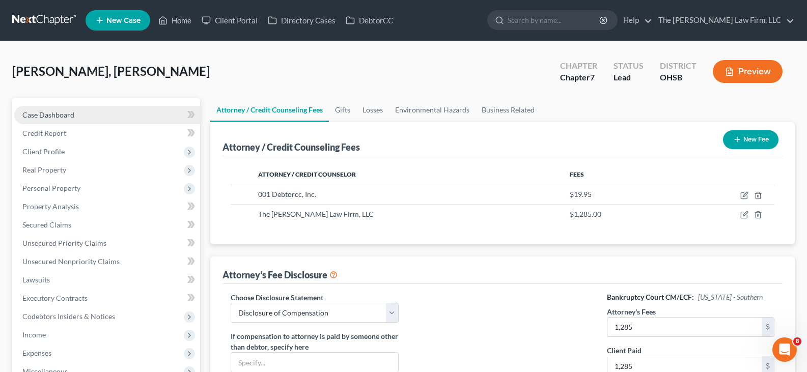
click at [63, 116] on span "Case Dashboard" at bounding box center [48, 114] width 52 height 9
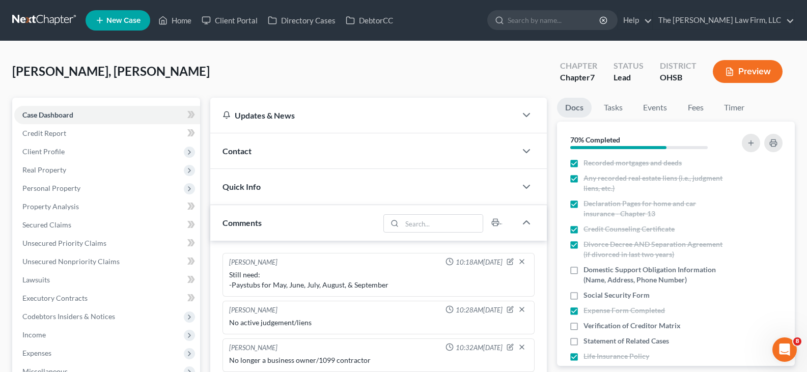
scroll to position [255, 0]
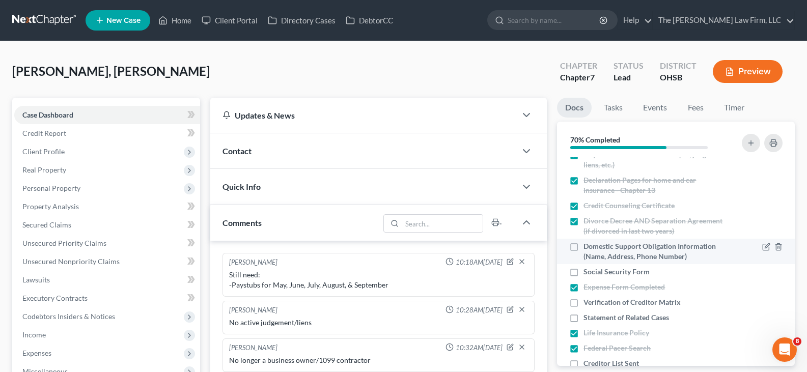
click at [583, 247] on label "Domestic Support Obligation Information (Name, Address, Phone Number)" at bounding box center [654, 251] width 143 height 20
click at [588, 247] on input "Domestic Support Obligation Information (Name, Address, Phone Number)" at bounding box center [591, 244] width 7 height 7
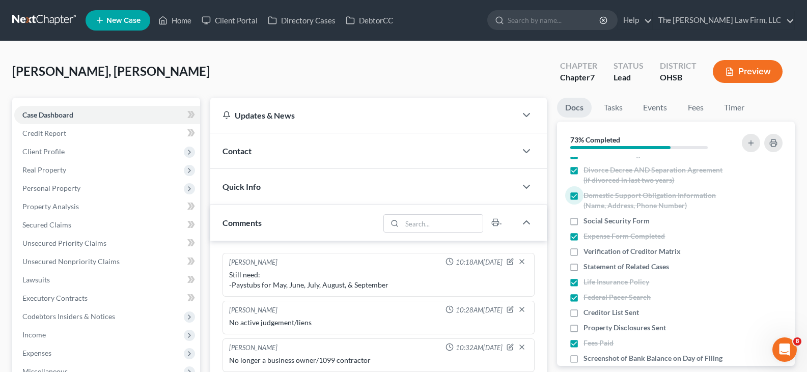
scroll to position [356, 0]
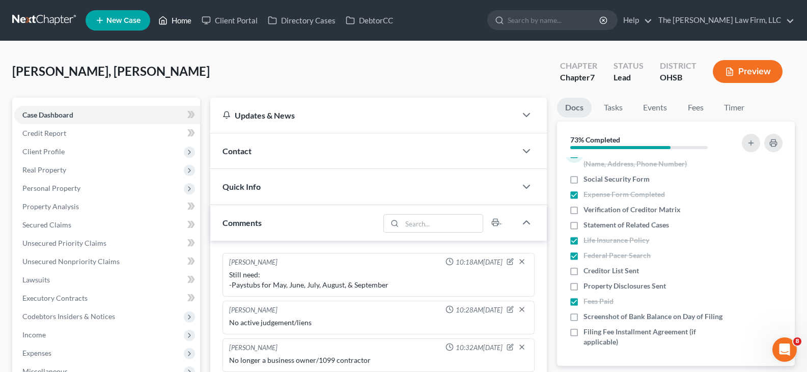
drag, startPoint x: 186, startPoint y: 20, endPoint x: 288, endPoint y: 42, distance: 103.7
click at [186, 20] on link "Home" at bounding box center [174, 20] width 43 height 18
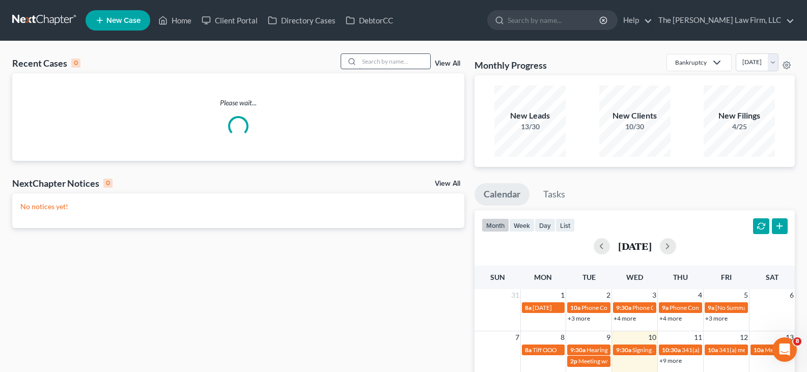
click at [381, 64] on input "search" at bounding box center [394, 61] width 71 height 15
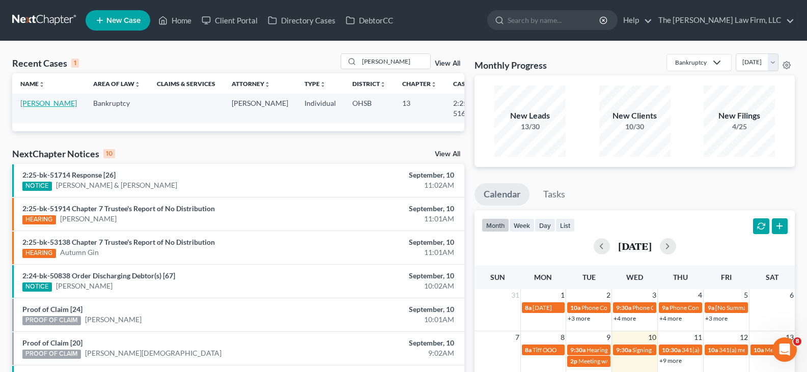
click at [37, 104] on link "[PERSON_NAME]" at bounding box center [48, 103] width 57 height 9
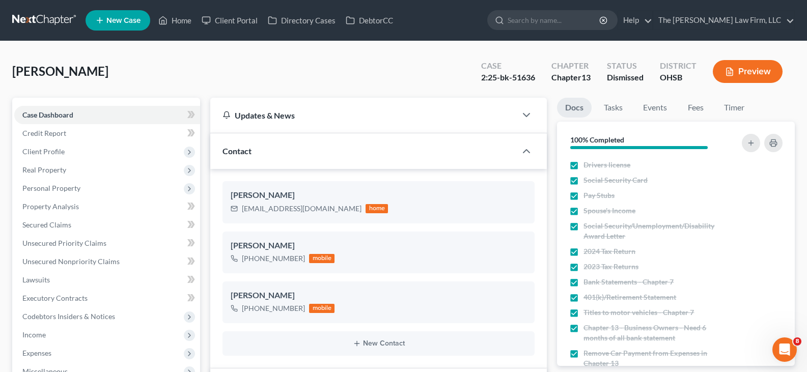
scroll to position [225, 0]
click at [583, 195] on label "Pay Stubs" at bounding box center [598, 195] width 31 height 10
click at [588, 195] on input "Pay Stubs" at bounding box center [591, 193] width 7 height 7
click at [583, 282] on label "Bank Statements - Chapter 7" at bounding box center [628, 282] width 90 height 10
click at [588, 282] on input "Bank Statements - Chapter 7" at bounding box center [591, 280] width 7 height 7
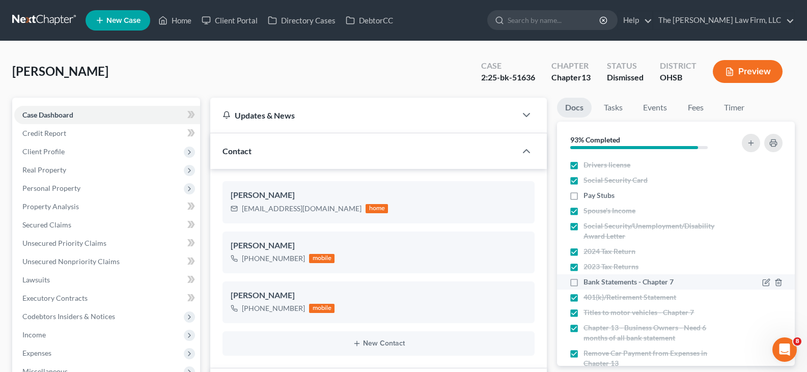
click at [583, 283] on label "Bank Statements - Chapter 7" at bounding box center [628, 282] width 90 height 10
click at [588, 283] on input "Bank Statements - Chapter 7" at bounding box center [591, 280] width 7 height 7
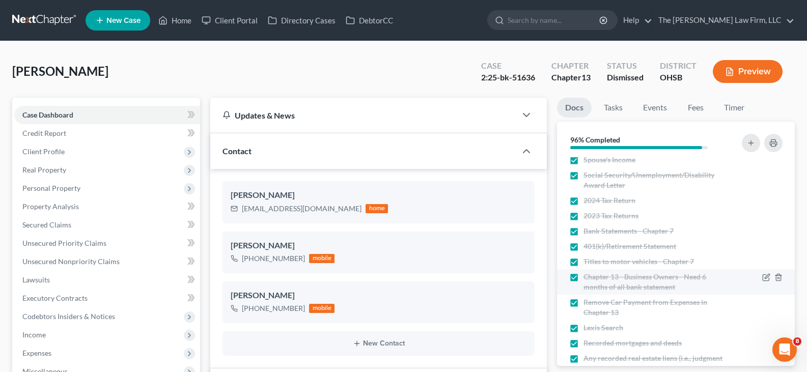
click at [583, 277] on label "Chapter 13 - Business Owners - Need 6 months of all bank statement" at bounding box center [654, 282] width 143 height 20
click at [588, 277] on input "Chapter 13 - Business Owners - Need 6 months of all bank statement" at bounding box center [591, 275] width 7 height 7
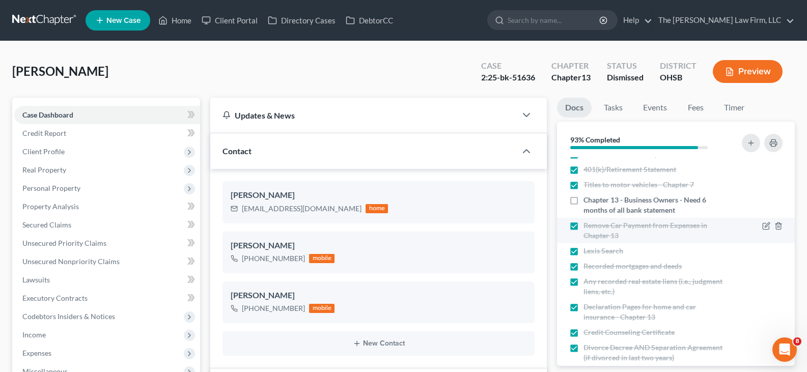
scroll to position [153, 0]
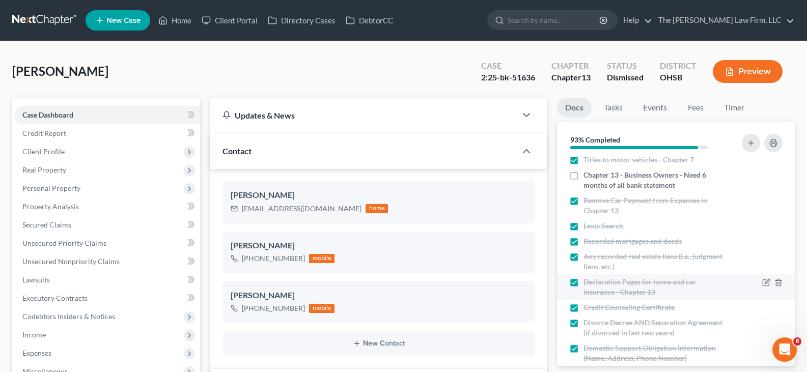
click at [583, 282] on label "Declaration Pages for home and car insurance - Chapter 13" at bounding box center [654, 287] width 143 height 20
click at [588, 282] on input "Declaration Pages for home and car insurance - Chapter 13" at bounding box center [591, 280] width 7 height 7
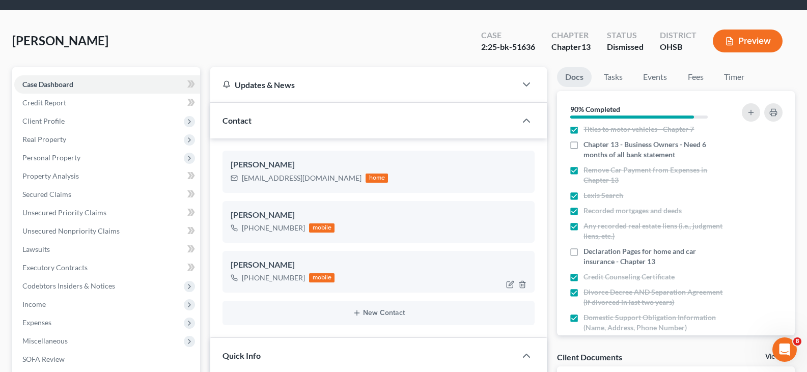
scroll to position [0, 0]
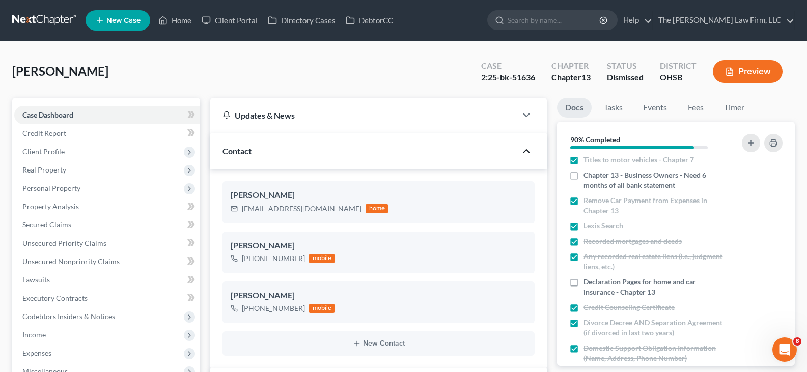
click at [526, 151] on icon "button" at bounding box center [526, 151] width 12 height 12
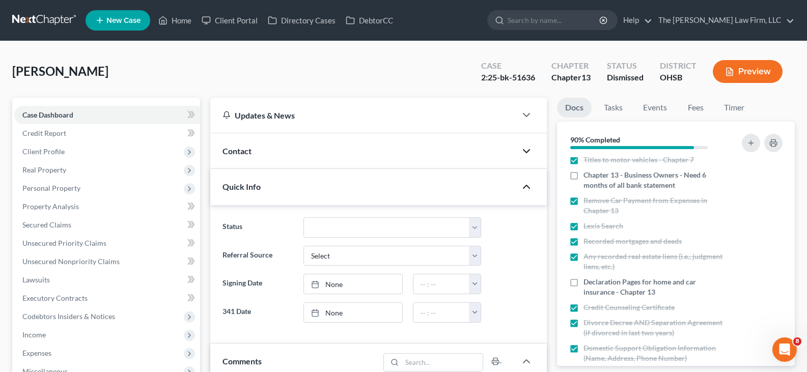
click at [527, 186] on polyline "button" at bounding box center [526, 186] width 6 height 3
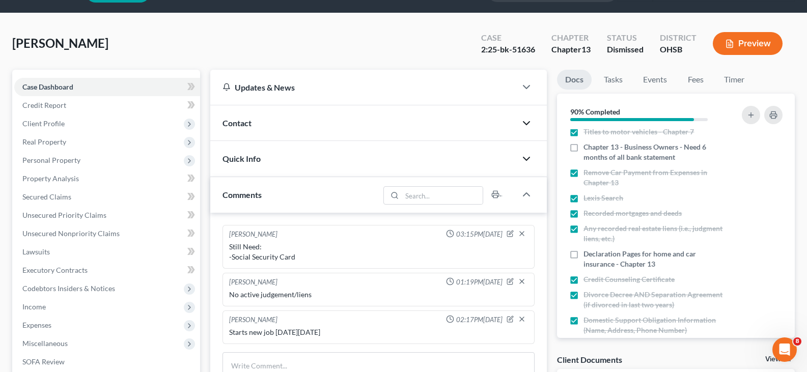
scroll to position [51, 0]
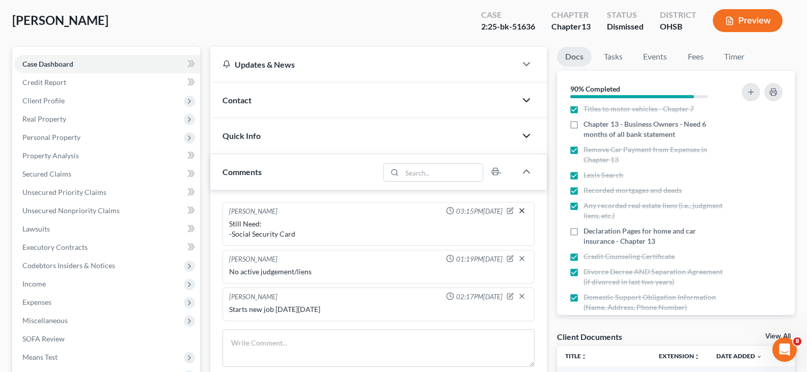
click at [522, 210] on icon "button" at bounding box center [522, 211] width 8 height 8
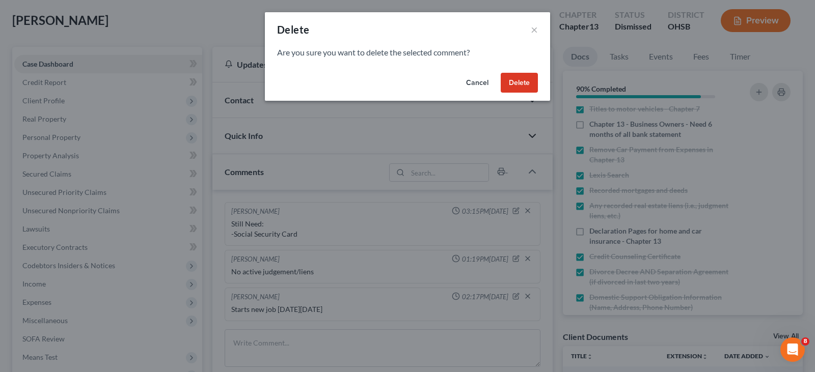
click at [519, 80] on button "Delete" at bounding box center [518, 83] width 37 height 20
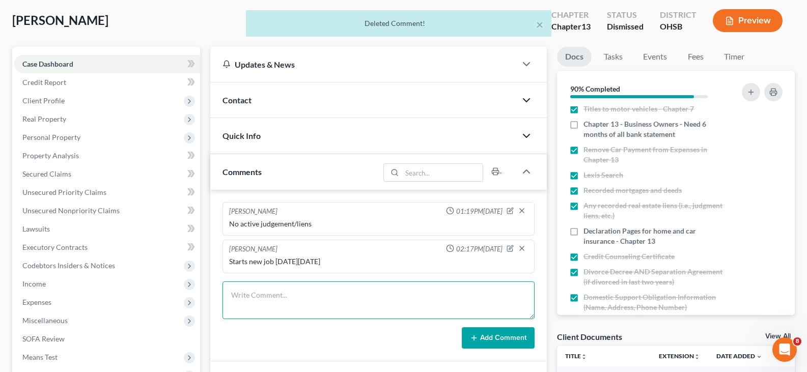
click at [336, 297] on textarea at bounding box center [378, 301] width 312 height 38
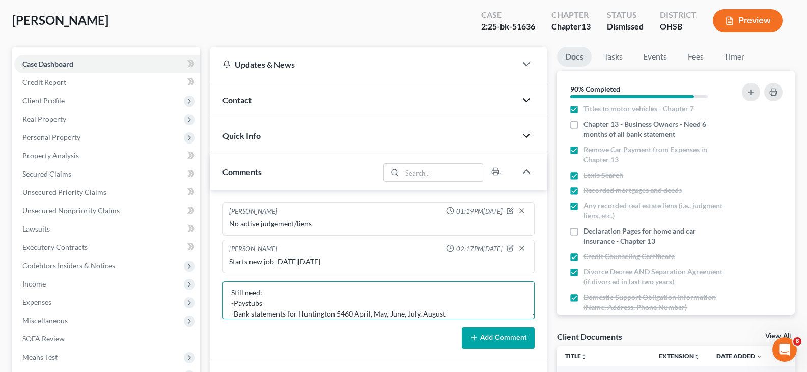
scroll to position [11, 0]
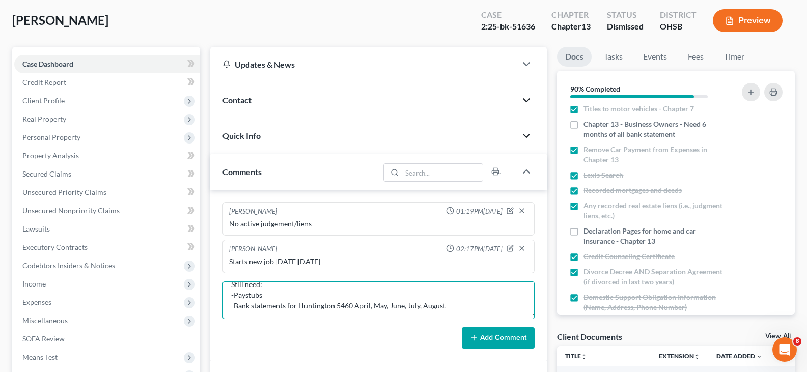
drag, startPoint x: 353, startPoint y: 313, endPoint x: 443, endPoint y: 308, distance: 90.3
click at [443, 308] on textarea "Still need: -Paystubs -Bank statements for Huntington 5460 April, May, June, Ju…" at bounding box center [378, 301] width 312 height 38
click at [448, 303] on textarea "Still need: -Paystubs -Bank statements for Huntington 5460 April, May, June, Ju…" at bounding box center [378, 301] width 312 height 38
paste textarea "April, May, June, July, August"
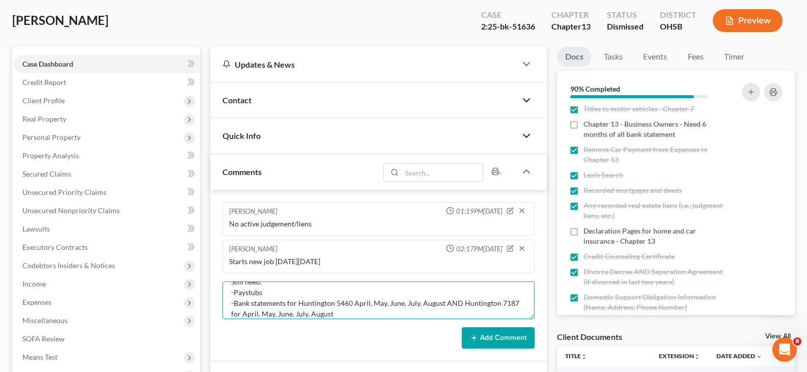
scroll to position [24, 0]
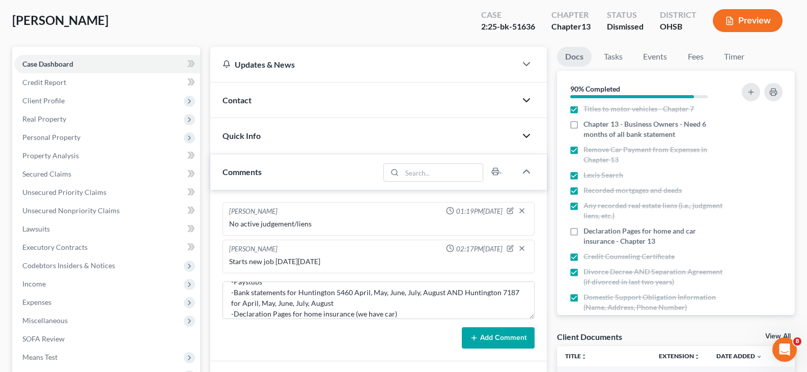
click at [499, 337] on button "Add Comment" at bounding box center [498, 337] width 73 height 21
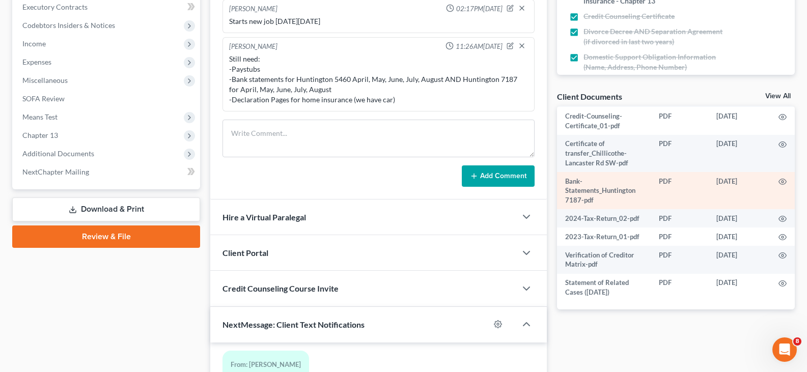
scroll to position [305, 0]
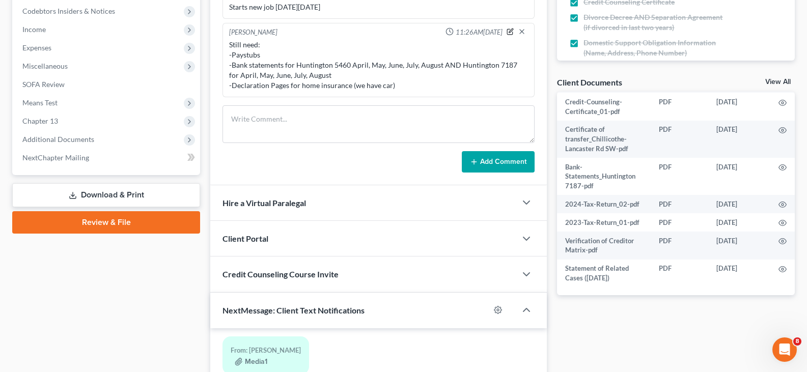
click at [511, 31] on icon "button" at bounding box center [510, 31] width 7 height 7
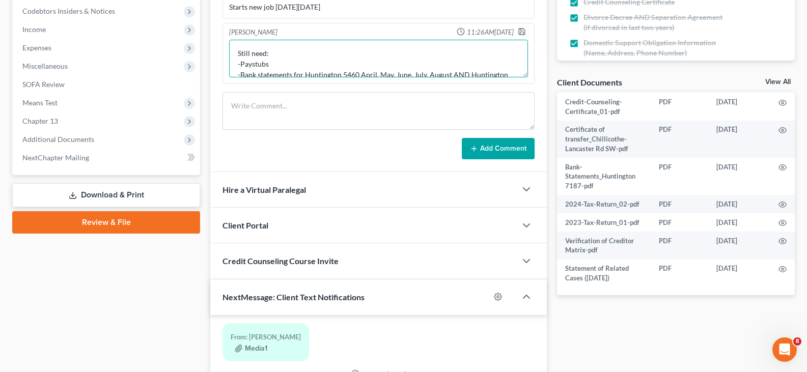
click at [284, 66] on textarea "Still need: -Paystubs -Bank statements for Huntington 5460 April, May, June, Ju…" at bounding box center [378, 59] width 299 height 38
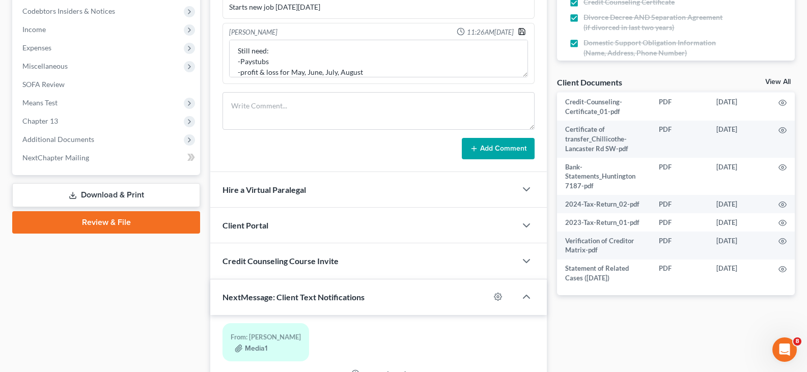
click at [522, 30] on polyline "button" at bounding box center [521, 30] width 3 height 2
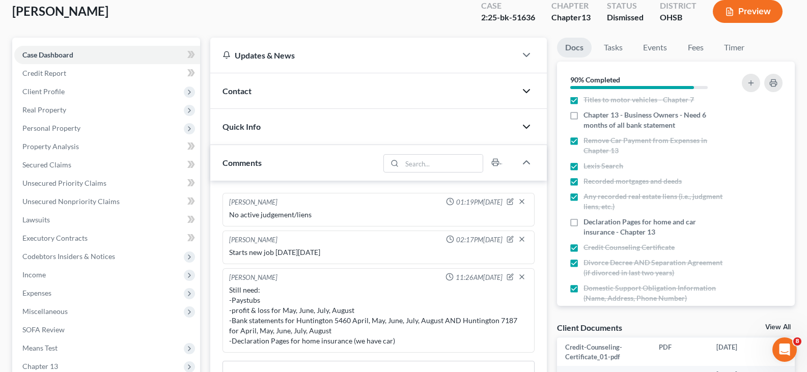
scroll to position [51, 0]
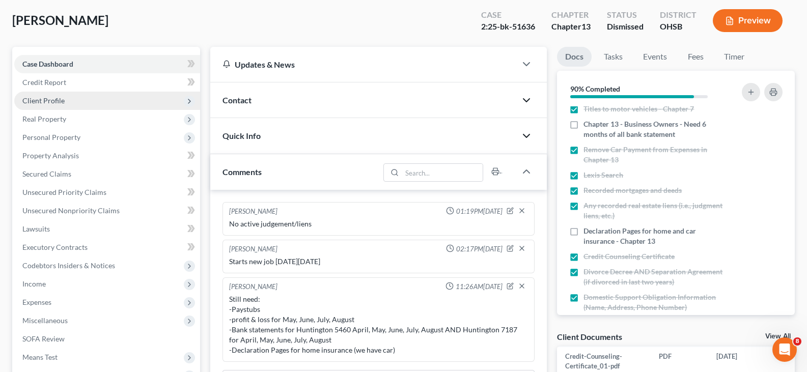
click at [44, 102] on span "Client Profile" at bounding box center [43, 100] width 42 height 9
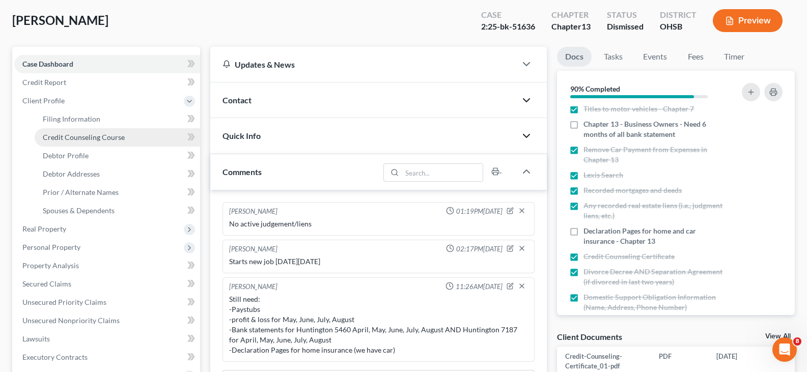
click at [56, 138] on span "Credit Counseling Course" at bounding box center [84, 137] width 82 height 9
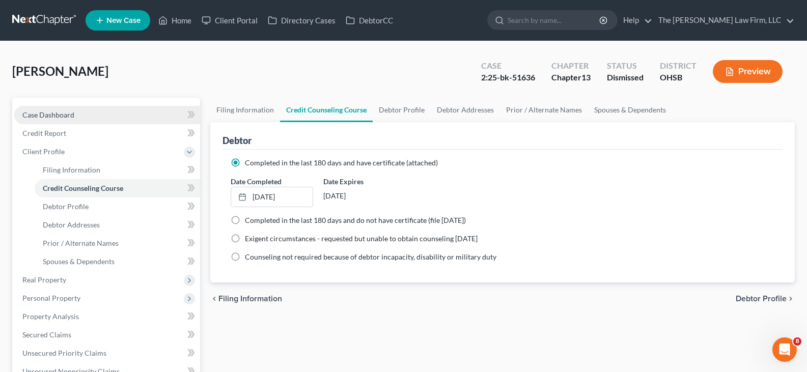
click at [74, 114] on link "Case Dashboard" at bounding box center [107, 115] width 186 height 18
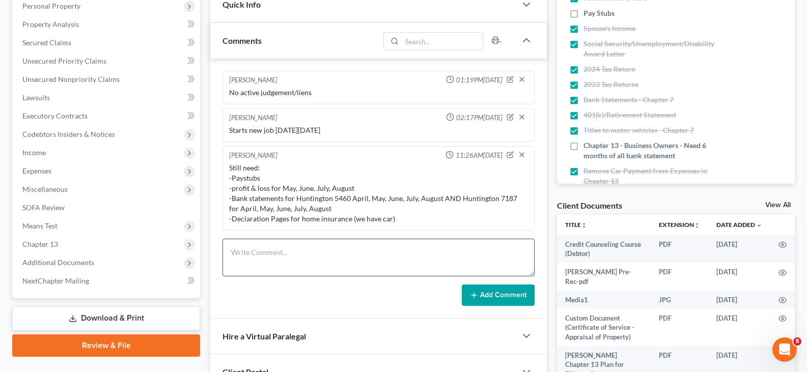
scroll to position [225, 0]
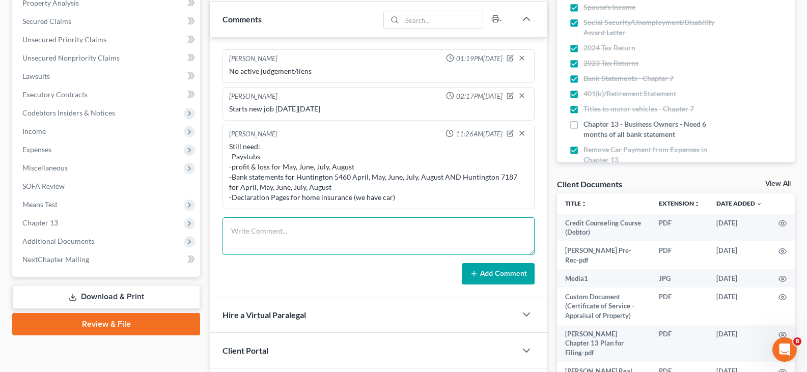
click at [258, 230] on textarea at bounding box center [378, 236] width 312 height 38
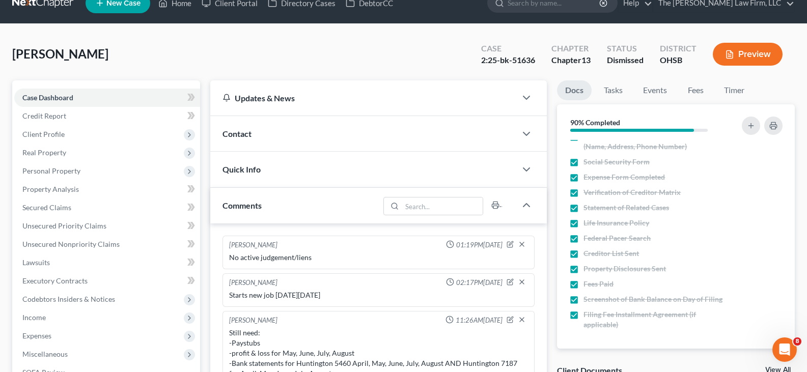
scroll to position [0, 0]
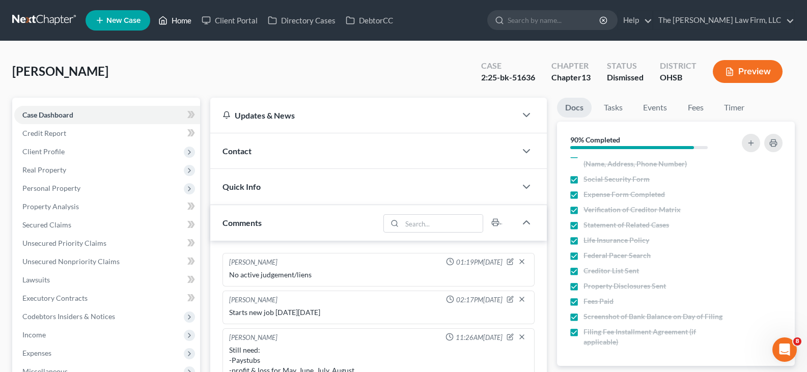
click at [188, 20] on link "Home" at bounding box center [174, 20] width 43 height 18
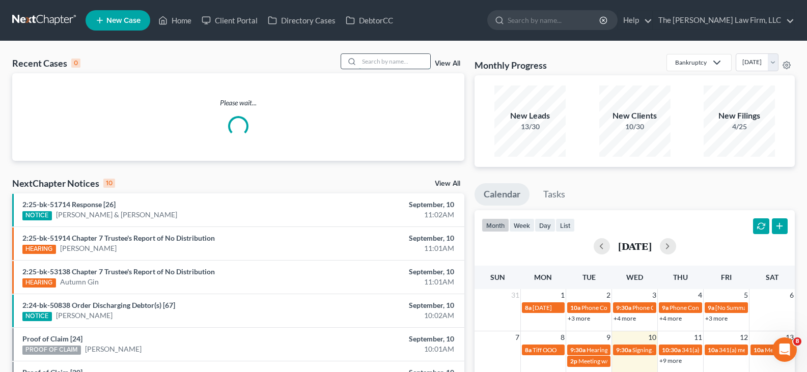
click at [403, 62] on input "search" at bounding box center [394, 61] width 71 height 15
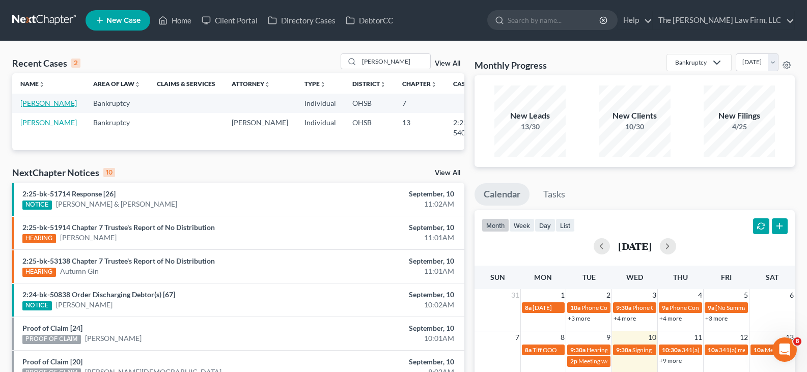
click at [34, 103] on link "[PERSON_NAME]" at bounding box center [48, 103] width 57 height 9
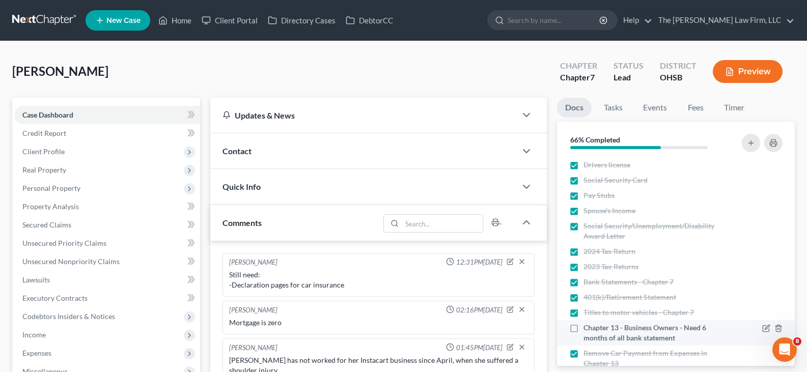
click at [583, 328] on label "Chapter 13 - Business Owners - Need 6 months of all bank statement" at bounding box center [654, 333] width 143 height 20
click at [588, 328] on input "Chapter 13 - Business Owners - Need 6 months of all bank statement" at bounding box center [591, 326] width 7 height 7
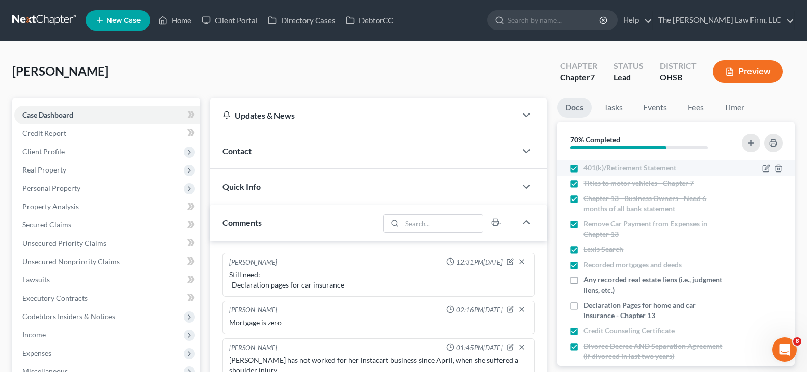
scroll to position [153, 0]
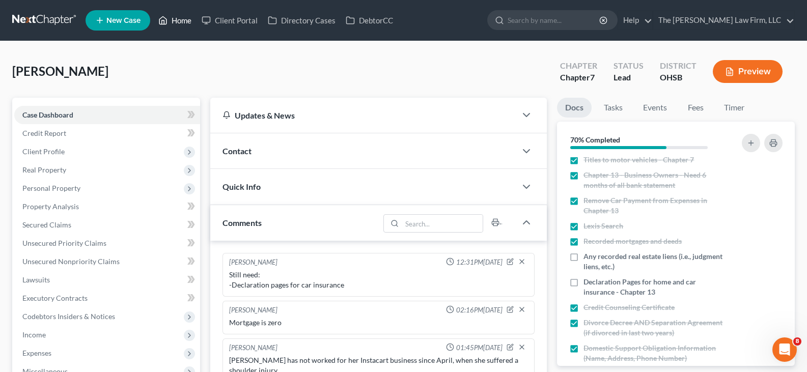
drag, startPoint x: 185, startPoint y: 22, endPoint x: 372, endPoint y: 53, distance: 189.0
click at [185, 22] on link "Home" at bounding box center [174, 20] width 43 height 18
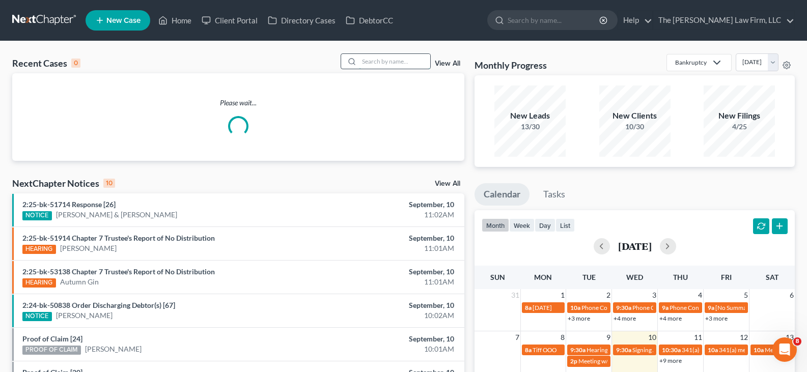
click at [406, 64] on input "search" at bounding box center [394, 61] width 71 height 15
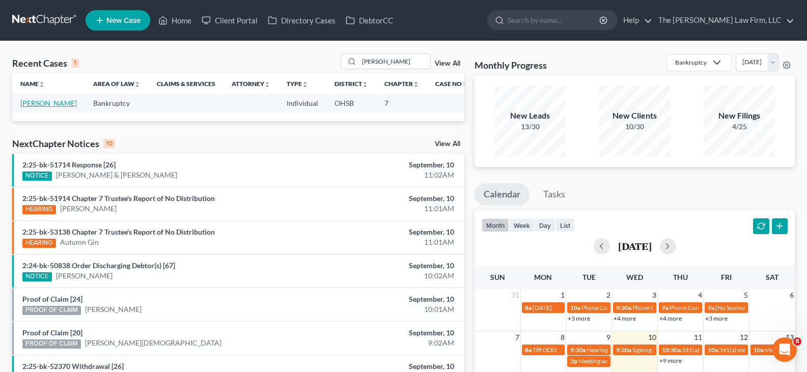
click at [30, 105] on link "[PERSON_NAME]" at bounding box center [48, 103] width 57 height 9
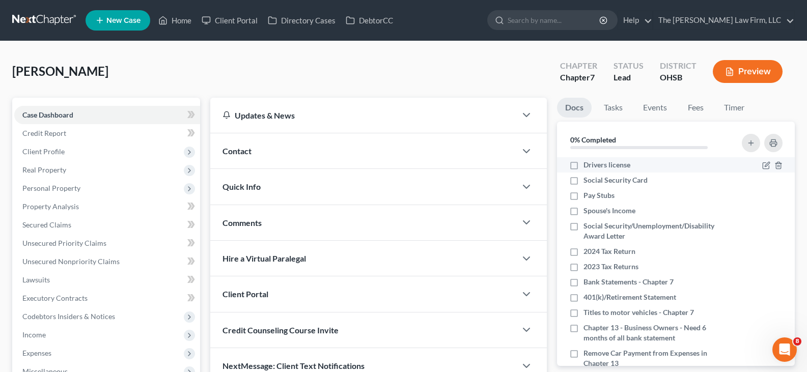
click at [583, 166] on label "Drivers license" at bounding box center [606, 165] width 47 height 10
click at [588, 166] on input "Drivers license" at bounding box center [591, 163] width 7 height 7
click at [583, 182] on label "Social Security Card" at bounding box center [615, 180] width 64 height 10
click at [588, 182] on input "Social Security Card" at bounding box center [591, 178] width 7 height 7
click at [583, 212] on label "Spouse's Income" at bounding box center [609, 211] width 52 height 10
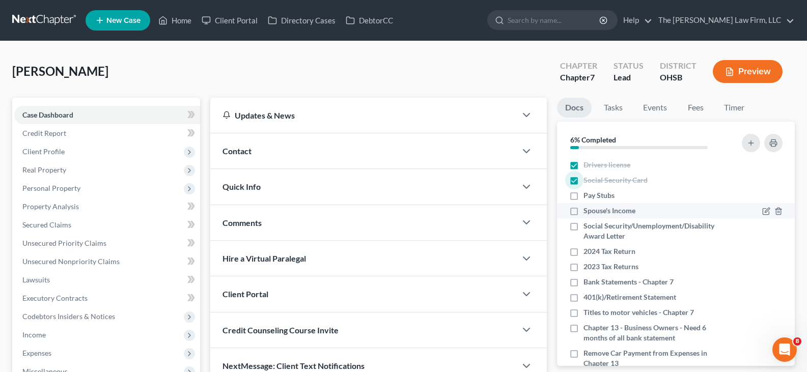
click at [588, 212] on input "Spouse's Income" at bounding box center [591, 209] width 7 height 7
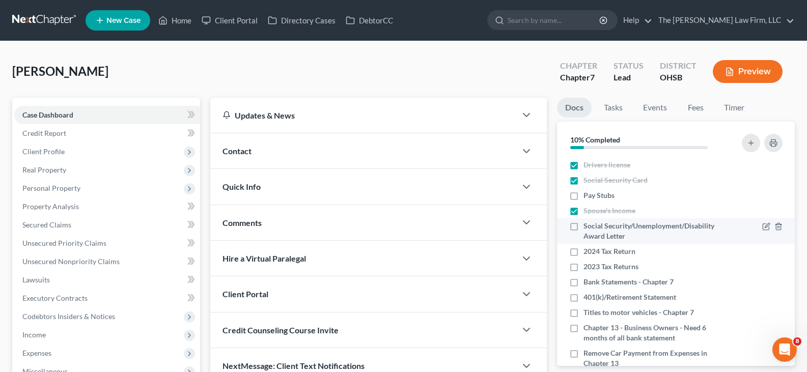
click at [583, 228] on label "Social Security/Unemployment/Disability Award Letter" at bounding box center [654, 231] width 143 height 20
click at [588, 228] on input "Social Security/Unemployment/Disability Award Letter" at bounding box center [591, 224] width 7 height 7
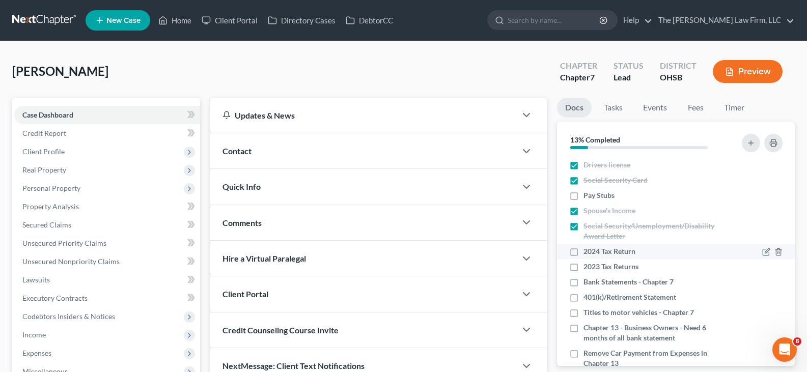
click at [583, 252] on label "2024 Tax Return" at bounding box center [609, 251] width 52 height 10
click at [588, 252] on input "2024 Tax Return" at bounding box center [591, 249] width 7 height 7
click at [583, 267] on label "2023 Tax Returns" at bounding box center [610, 267] width 55 height 10
click at [588, 267] on input "2023 Tax Returns" at bounding box center [591, 265] width 7 height 7
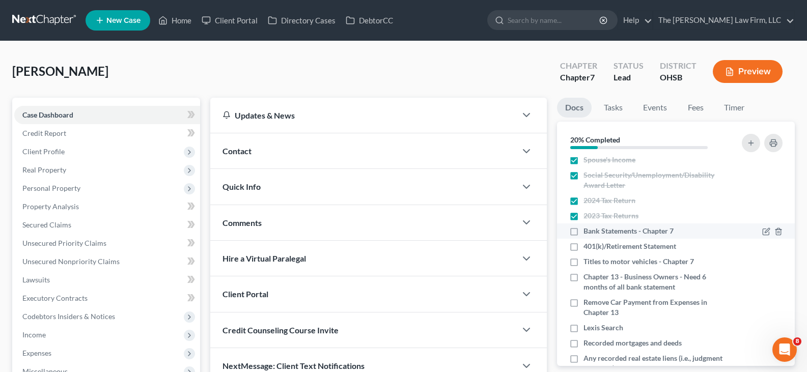
click at [583, 230] on label "Bank Statements - Chapter 7" at bounding box center [628, 231] width 90 height 10
click at [588, 230] on input "Bank Statements - Chapter 7" at bounding box center [591, 229] width 7 height 7
click at [583, 246] on label "401(k)/Retirement Statement" at bounding box center [629, 246] width 93 height 10
click at [588, 246] on input "401(k)/Retirement Statement" at bounding box center [591, 244] width 7 height 7
click at [583, 263] on label "Titles to motor vehicles - Chapter 7" at bounding box center [638, 262] width 110 height 10
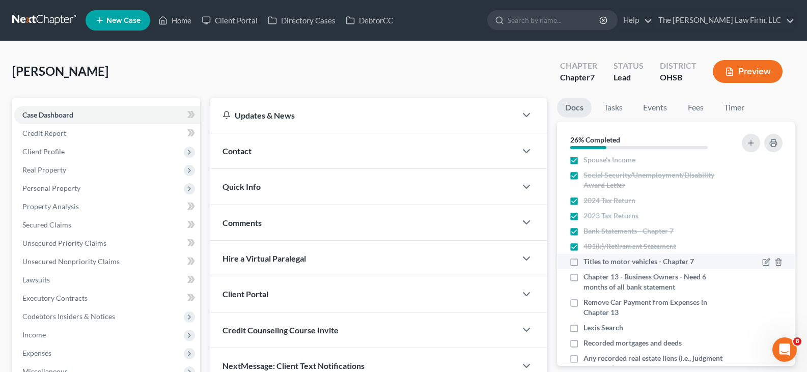
click at [588, 263] on input "Titles to motor vehicles - Chapter 7" at bounding box center [591, 260] width 7 height 7
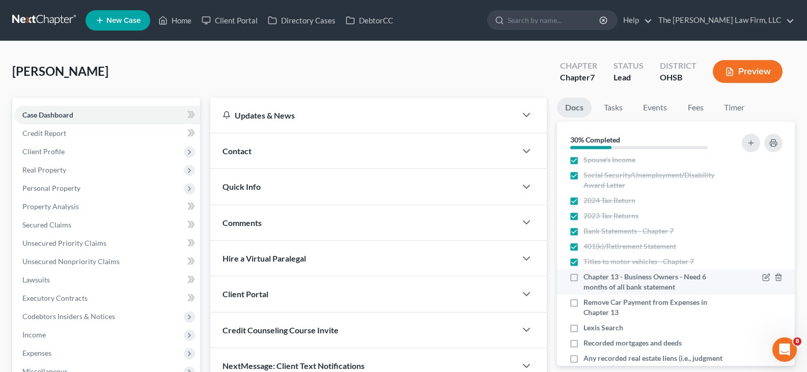
click at [583, 277] on label "Chapter 13 - Business Owners - Need 6 months of all bank statement" at bounding box center [654, 282] width 143 height 20
click at [588, 277] on input "Chapter 13 - Business Owners - Need 6 months of all bank statement" at bounding box center [591, 275] width 7 height 7
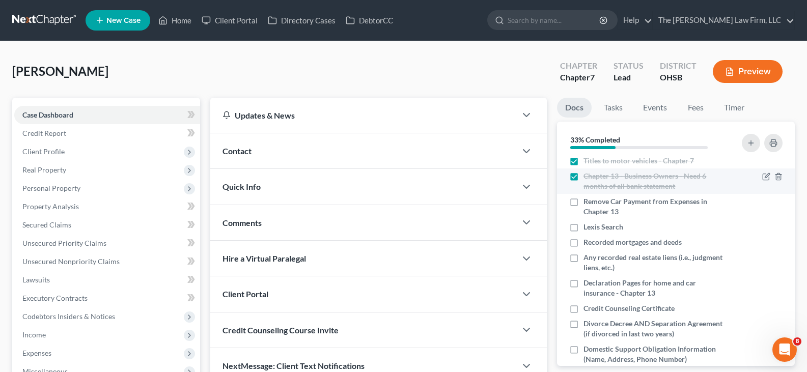
scroll to position [153, 0]
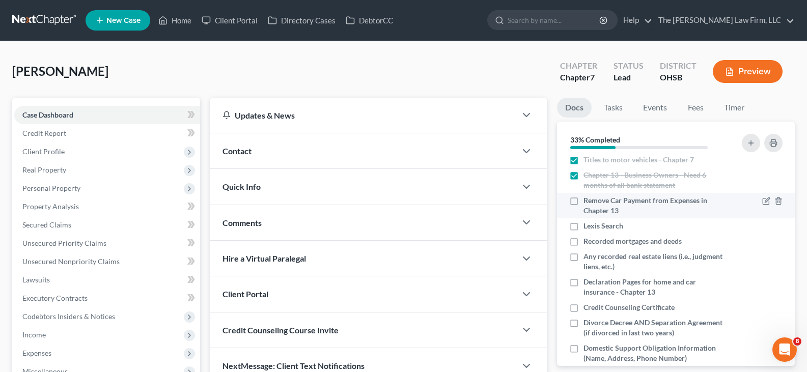
click at [583, 202] on label "Remove Car Payment from Expenses in Chapter 13" at bounding box center [654, 206] width 143 height 20
click at [588, 202] on input "Remove Car Payment from Expenses in Chapter 13" at bounding box center [591, 199] width 7 height 7
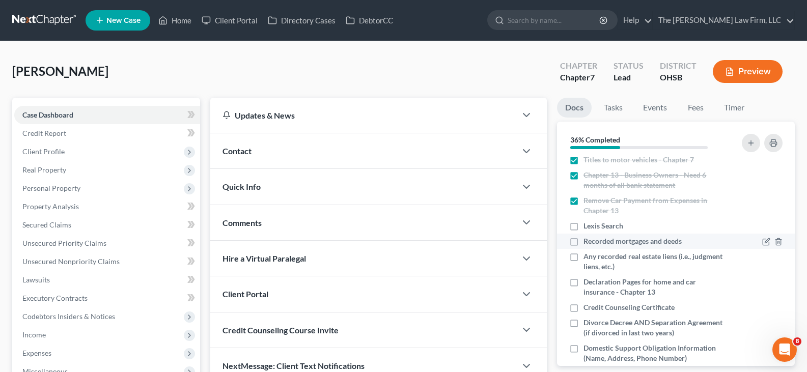
click at [583, 241] on label "Recorded mortgages and deeds" at bounding box center [632, 241] width 98 height 10
click at [588, 241] on input "Recorded mortgages and deeds" at bounding box center [591, 239] width 7 height 7
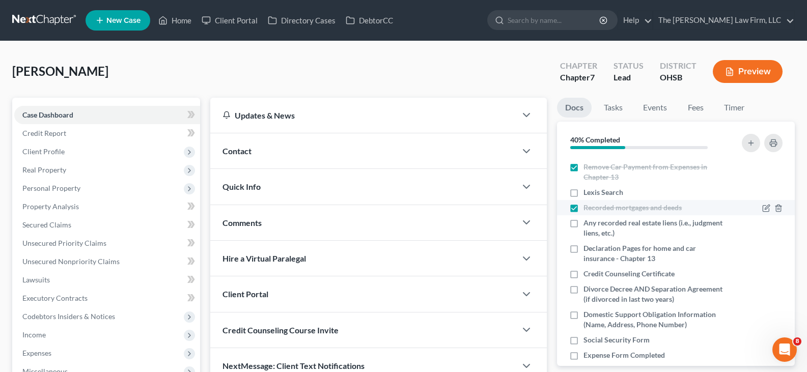
scroll to position [204, 0]
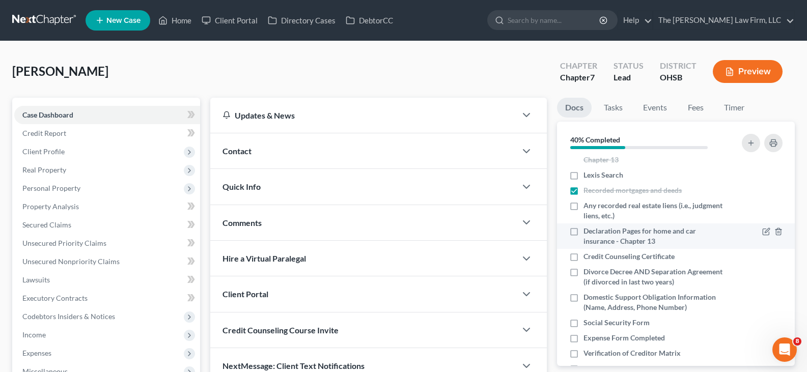
click at [583, 231] on label "Declaration Pages for home and car insurance - Chapter 13" at bounding box center [654, 236] width 143 height 20
click at [588, 231] on input "Declaration Pages for home and car insurance - Chapter 13" at bounding box center [591, 229] width 7 height 7
click at [366, 20] on link "DebtorCC" at bounding box center [370, 20] width 58 height 18
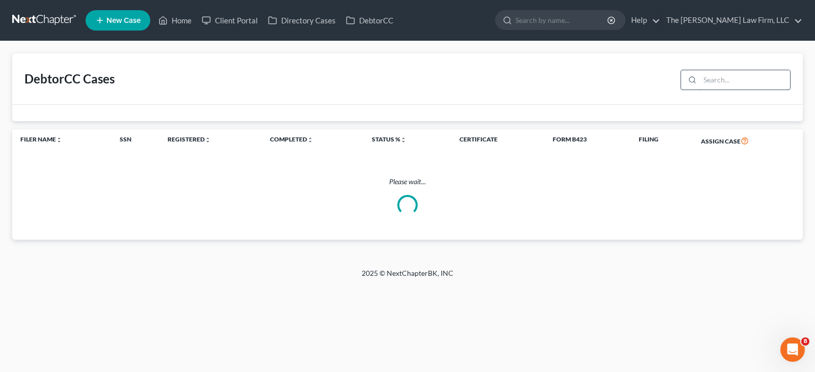
click at [709, 81] on input "search" at bounding box center [745, 79] width 90 height 19
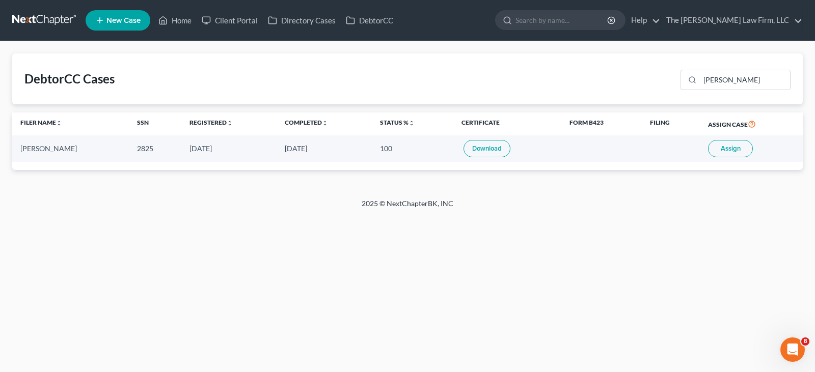
click at [474, 148] on link "Download" at bounding box center [486, 148] width 47 height 17
click at [181, 21] on link "Home" at bounding box center [174, 20] width 43 height 18
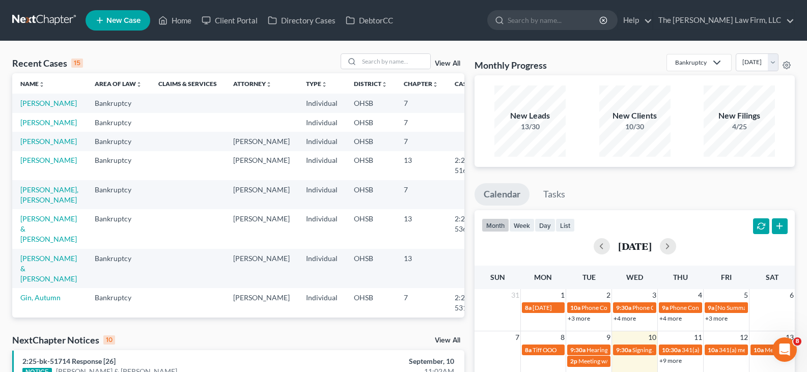
click at [26, 108] on td "[PERSON_NAME]" at bounding box center [49, 103] width 74 height 19
click at [30, 105] on link "[PERSON_NAME]" at bounding box center [48, 103] width 57 height 9
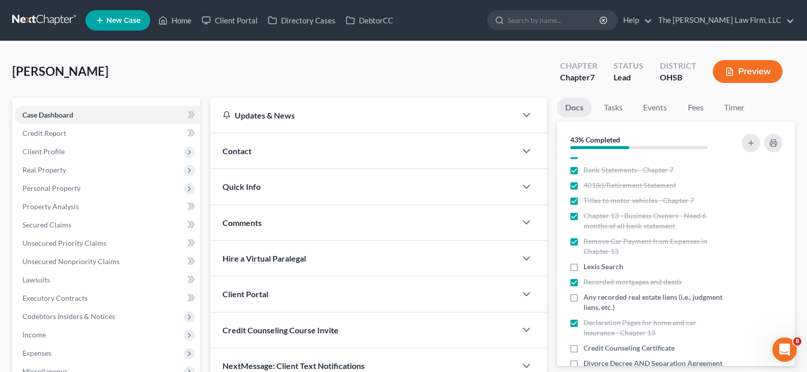
scroll to position [153, 0]
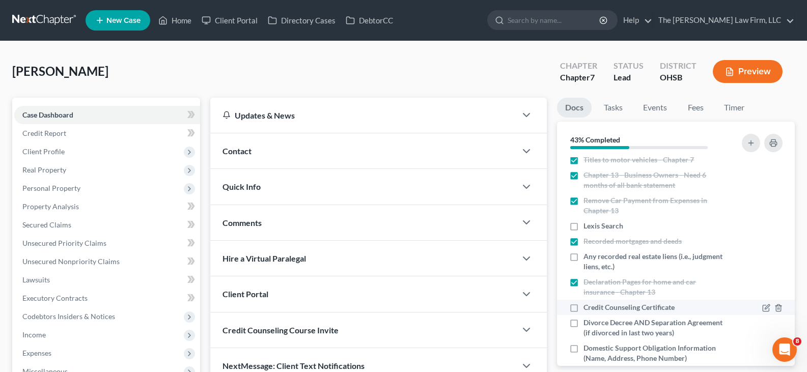
click at [583, 308] on label "Credit Counseling Certificate" at bounding box center [628, 307] width 91 height 10
click at [588, 308] on input "Credit Counseling Certificate" at bounding box center [591, 305] width 7 height 7
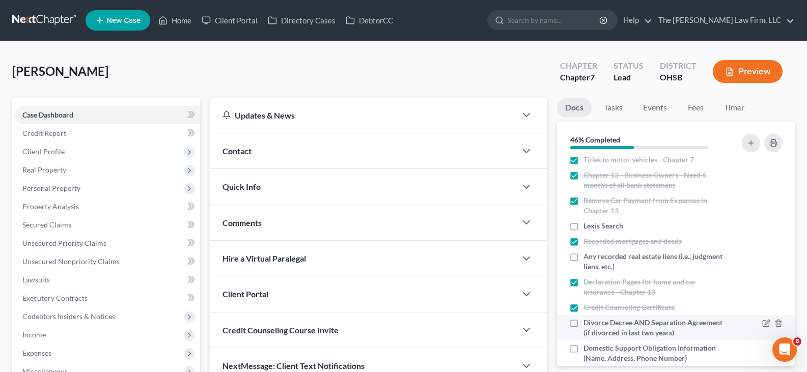
click at [583, 323] on label "Divorce Decree AND Separation Agreement (if divorced in last two years)" at bounding box center [654, 328] width 143 height 20
click at [588, 323] on input "Divorce Decree AND Separation Agreement (if divorced in last two years)" at bounding box center [591, 321] width 7 height 7
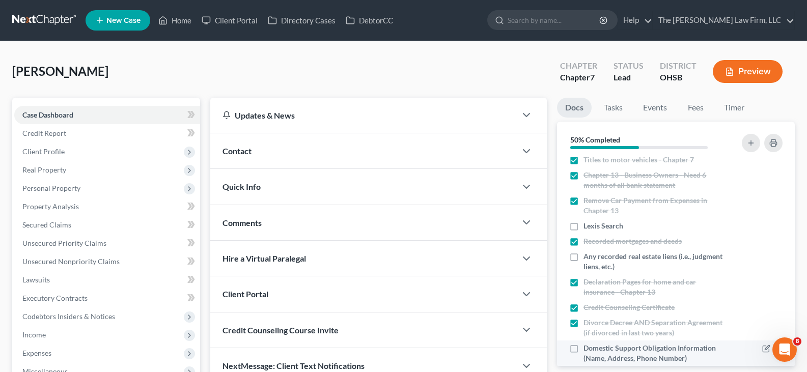
click at [583, 349] on label "Domestic Support Obligation Information (Name, Address, Phone Number)" at bounding box center [654, 353] width 143 height 20
click at [588, 349] on input "Domestic Support Obligation Information (Name, Address, Phone Number)" at bounding box center [591, 346] width 7 height 7
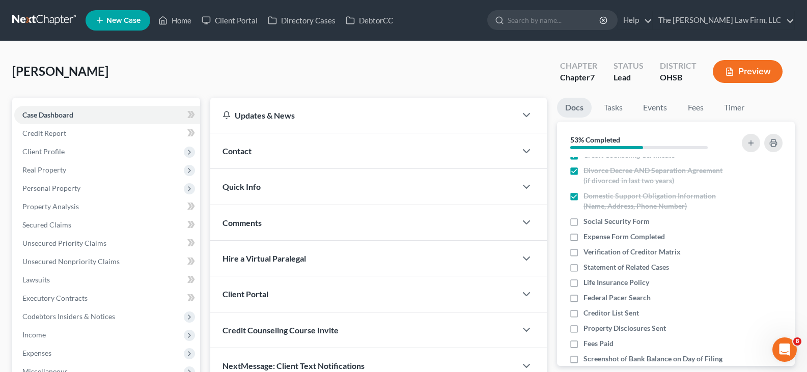
scroll to position [305, 0]
click at [583, 236] on label "Expense Form Completed" at bounding box center [623, 236] width 81 height 10
click at [588, 236] on input "Expense Form Completed" at bounding box center [591, 234] width 7 height 7
click at [583, 284] on label "Life Insurance Policy" at bounding box center [616, 282] width 66 height 10
click at [588, 284] on input "Life Insurance Policy" at bounding box center [591, 280] width 7 height 7
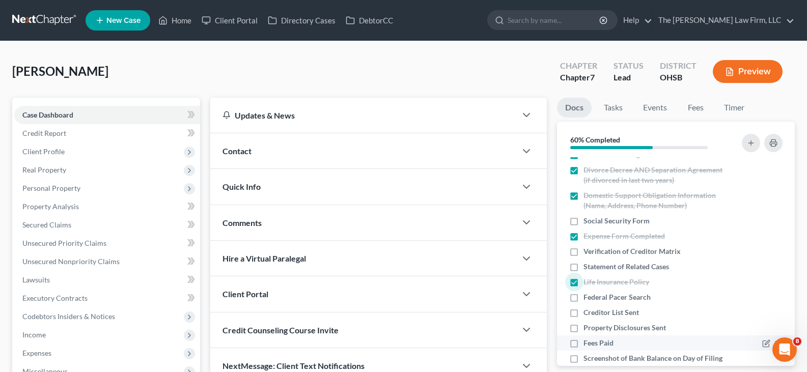
click at [583, 344] on label "Fees Paid" at bounding box center [598, 343] width 30 height 10
click at [588, 344] on input "Fees Paid" at bounding box center [591, 341] width 7 height 7
click at [181, 23] on link "Home" at bounding box center [174, 20] width 43 height 18
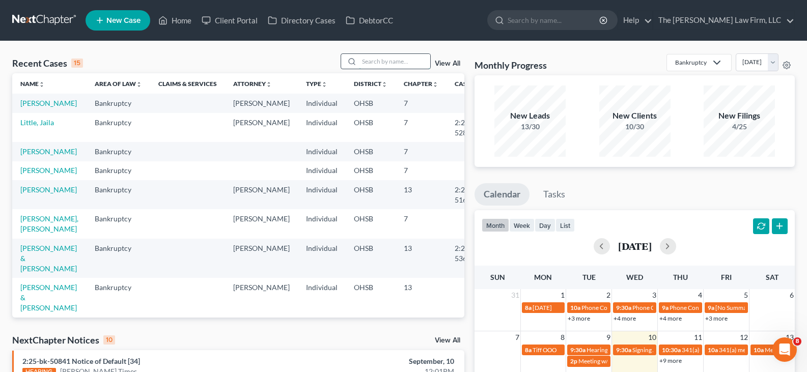
click at [364, 61] on input "search" at bounding box center [394, 61] width 71 height 15
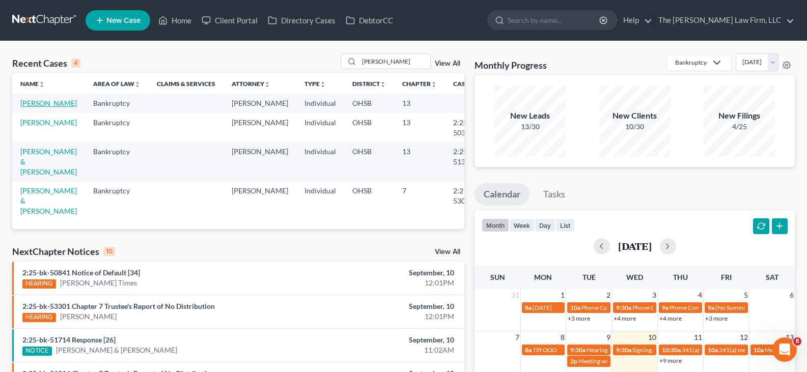
click at [52, 105] on link "[PERSON_NAME]" at bounding box center [48, 103] width 57 height 9
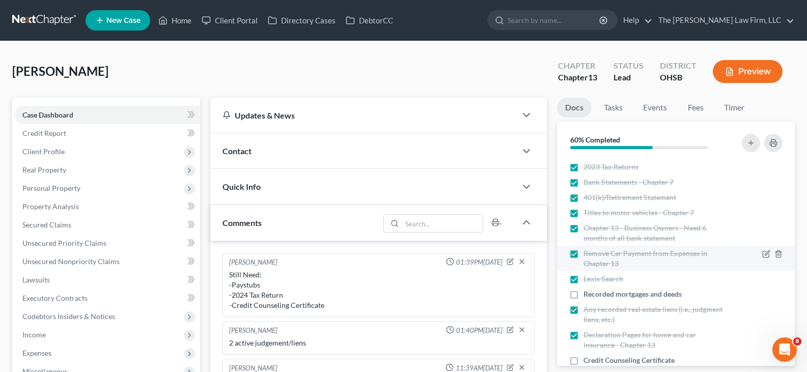
scroll to position [102, 0]
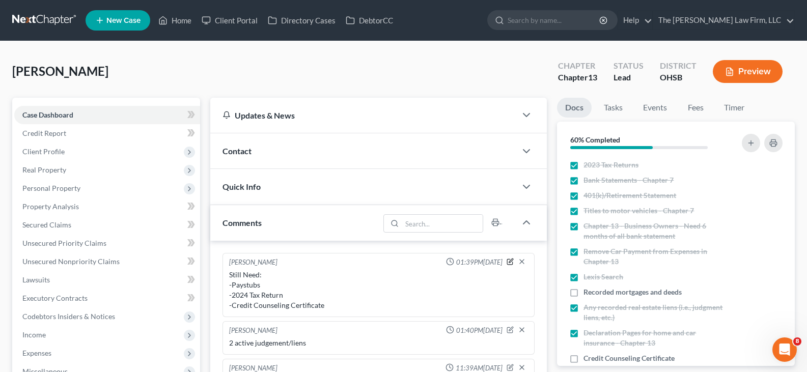
drag, startPoint x: 573, startPoint y: 359, endPoint x: 510, endPoint y: 263, distance: 114.9
click at [583, 359] on label "Credit Counseling Certificate" at bounding box center [628, 358] width 91 height 10
click at [588, 359] on input "Credit Counseling Certificate" at bounding box center [591, 356] width 7 height 7
click at [510, 263] on icon "button" at bounding box center [510, 261] width 7 height 7
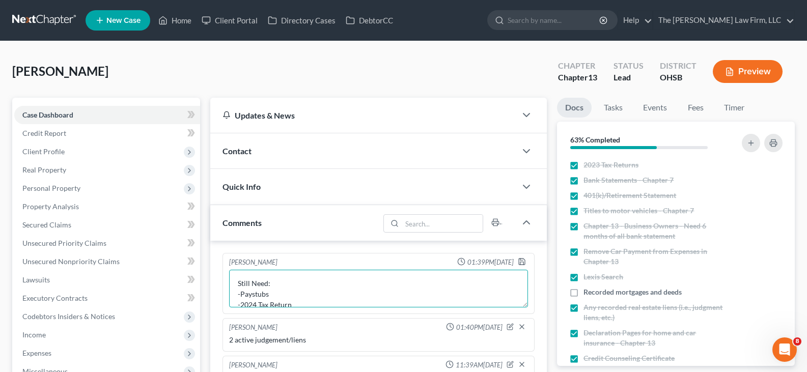
scroll to position [20, 0]
click at [334, 293] on textarea "Still Need: -Paystubs -2024 Tax Return -Credit Counseling Certificate" at bounding box center [378, 289] width 299 height 38
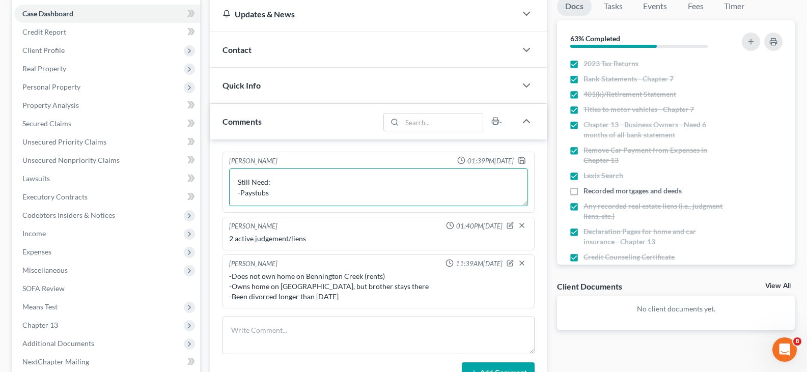
scroll to position [102, 0]
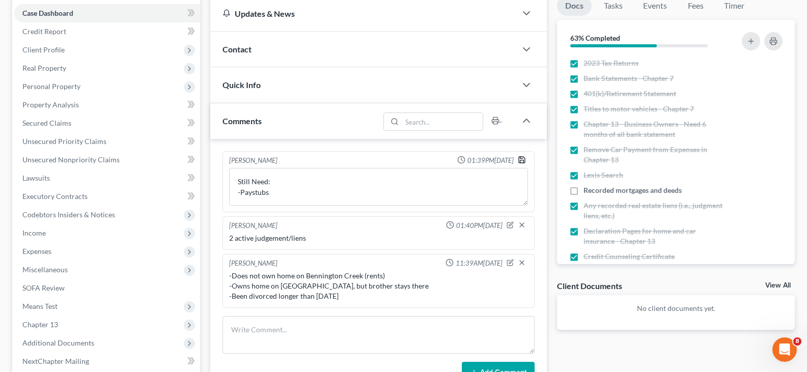
click at [522, 160] on icon "button" at bounding box center [522, 160] width 8 height 8
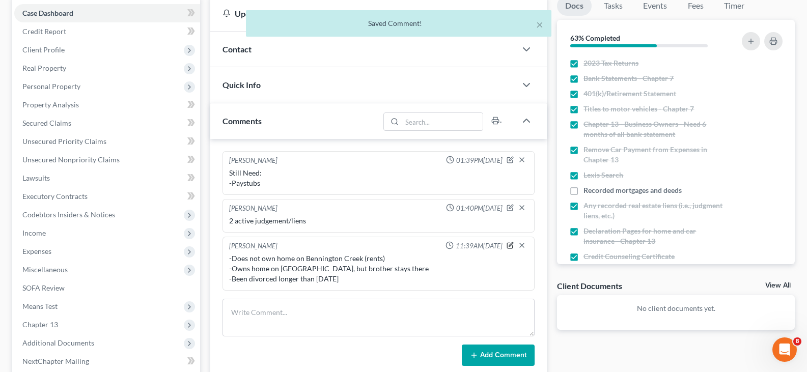
click at [509, 245] on icon "button" at bounding box center [510, 245] width 7 height 7
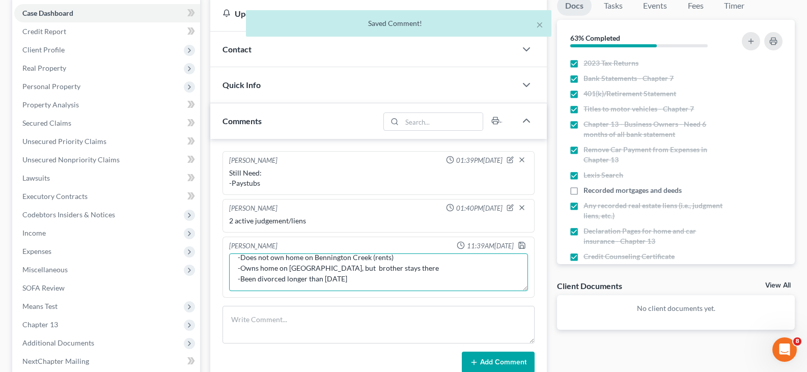
scroll to position [11, 0]
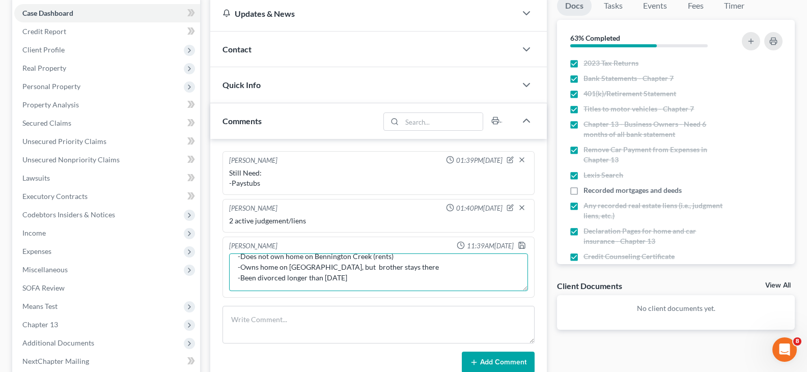
click at [366, 281] on textarea "-Does not own home on Bennington Creek (rents) -Owns home on [GEOGRAPHIC_DATA],…" at bounding box center [378, 273] width 299 height 38
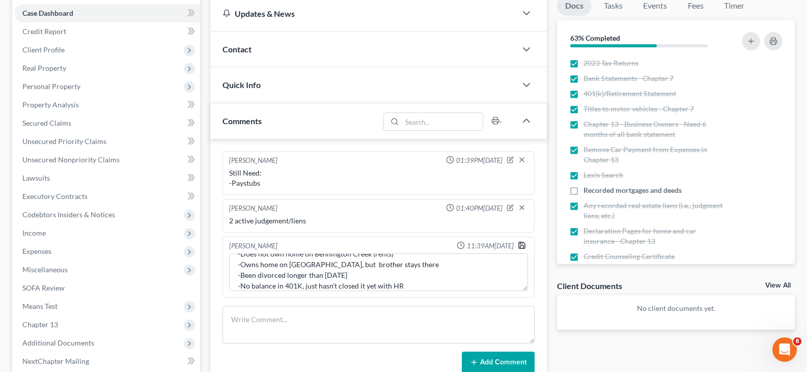
click at [522, 246] on polyline "button" at bounding box center [522, 247] width 4 height 3
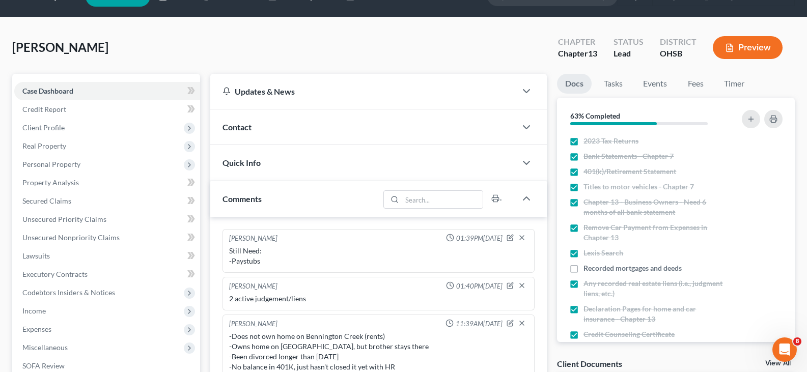
scroll to position [0, 0]
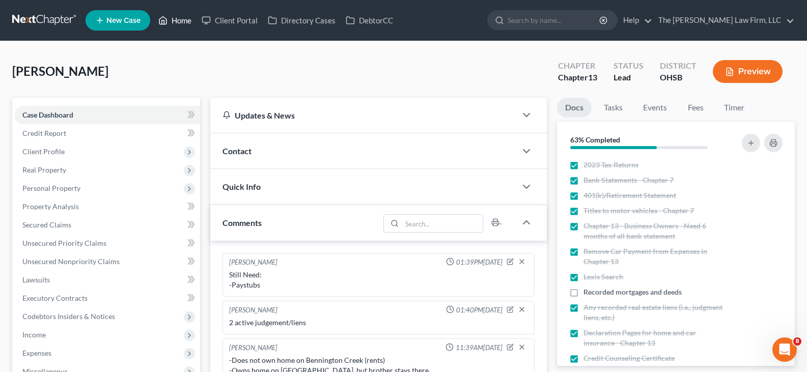
click at [182, 21] on link "Home" at bounding box center [174, 20] width 43 height 18
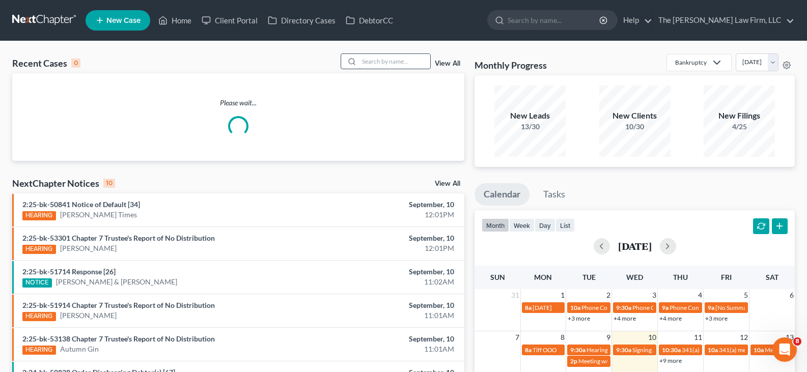
click at [399, 62] on input "search" at bounding box center [394, 61] width 71 height 15
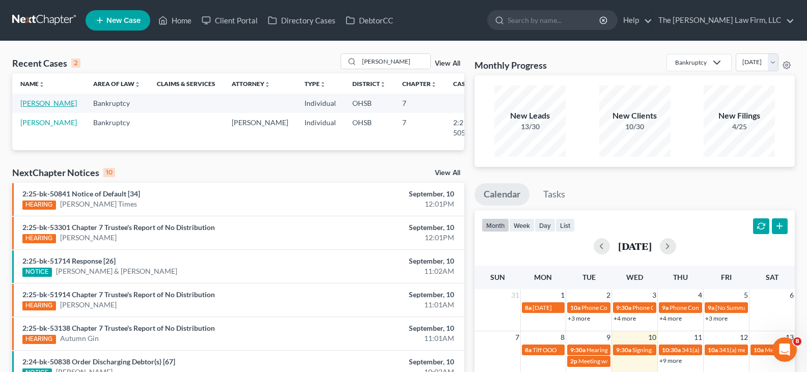
click at [36, 107] on link "[PERSON_NAME]" at bounding box center [48, 103] width 57 height 9
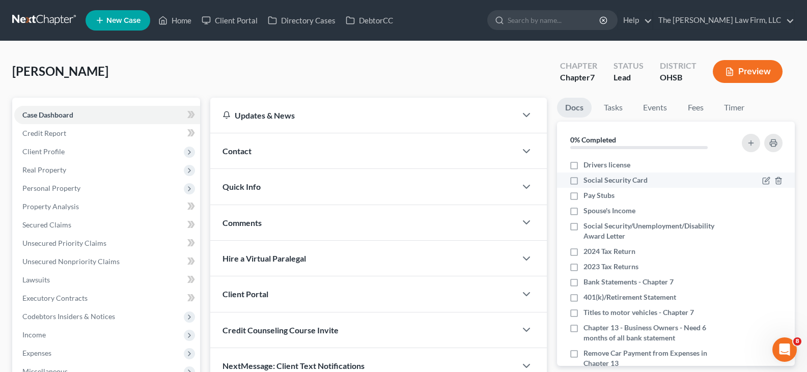
drag, startPoint x: 573, startPoint y: 162, endPoint x: 574, endPoint y: 181, distance: 18.9
click at [583, 162] on label "Drivers license" at bounding box center [606, 165] width 47 height 10
click at [588, 162] on input "Drivers license" at bounding box center [591, 163] width 7 height 7
click at [583, 181] on label "Social Security Card" at bounding box center [615, 180] width 64 height 10
click at [588, 181] on input "Social Security Card" at bounding box center [591, 178] width 7 height 7
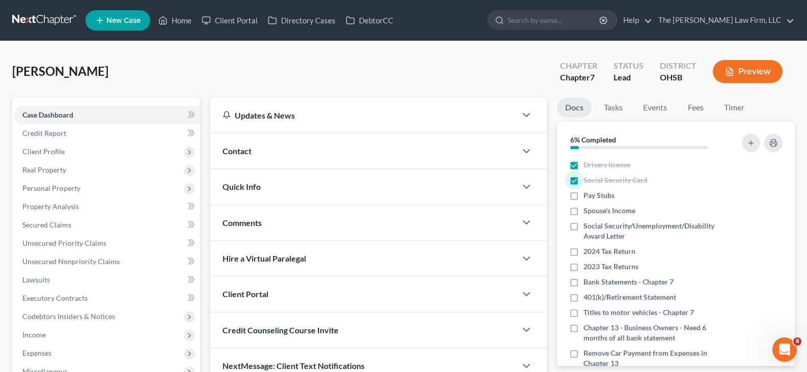
drag, startPoint x: 574, startPoint y: 212, endPoint x: 412, endPoint y: 2, distance: 265.4
click at [583, 212] on label "Spouse's Income" at bounding box center [609, 211] width 52 height 10
click at [588, 212] on input "Spouse's Income" at bounding box center [591, 209] width 7 height 7
click at [583, 226] on label "Social Security/Unemployment/Disability Award Letter" at bounding box center [654, 231] width 143 height 20
click at [588, 226] on input "Social Security/Unemployment/Disability Award Letter" at bounding box center [591, 224] width 7 height 7
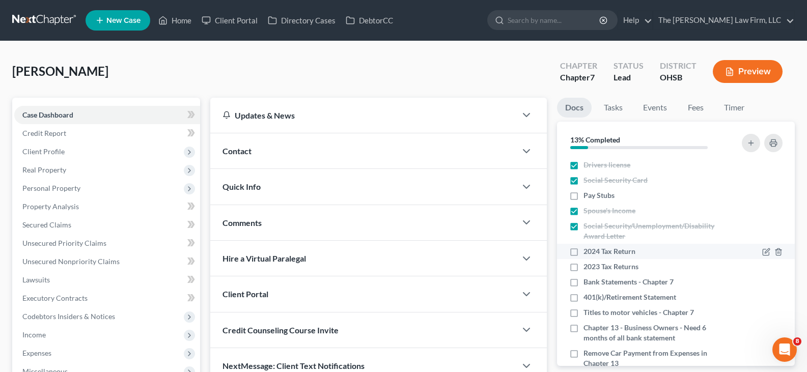
click at [583, 252] on label "2024 Tax Return" at bounding box center [609, 251] width 52 height 10
click at [588, 252] on input "2024 Tax Return" at bounding box center [591, 249] width 7 height 7
click at [583, 269] on label "2023 Tax Returns" at bounding box center [610, 267] width 55 height 10
click at [588, 268] on input "2023 Tax Returns" at bounding box center [591, 265] width 7 height 7
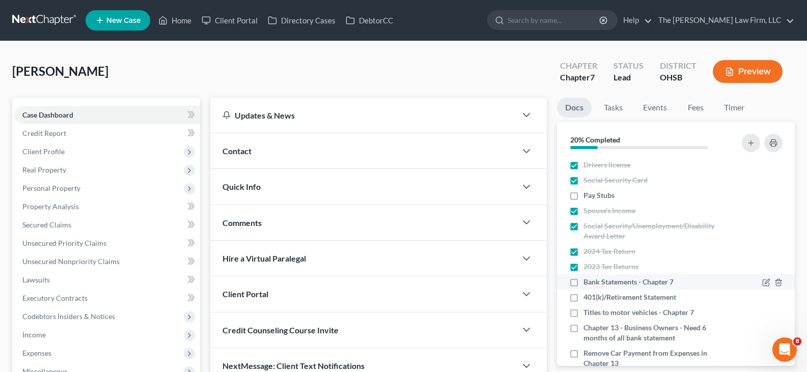
click at [583, 284] on label "Bank Statements - Chapter 7" at bounding box center [628, 282] width 90 height 10
click at [588, 284] on input "Bank Statements - Chapter 7" at bounding box center [591, 280] width 7 height 7
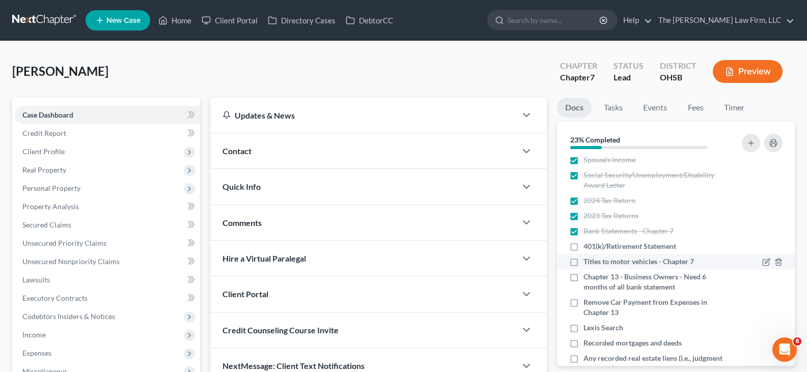
click at [583, 261] on label "Titles to motor vehicles - Chapter 7" at bounding box center [638, 262] width 110 height 10
click at [588, 261] on input "Titles to motor vehicles - Chapter 7" at bounding box center [591, 260] width 7 height 7
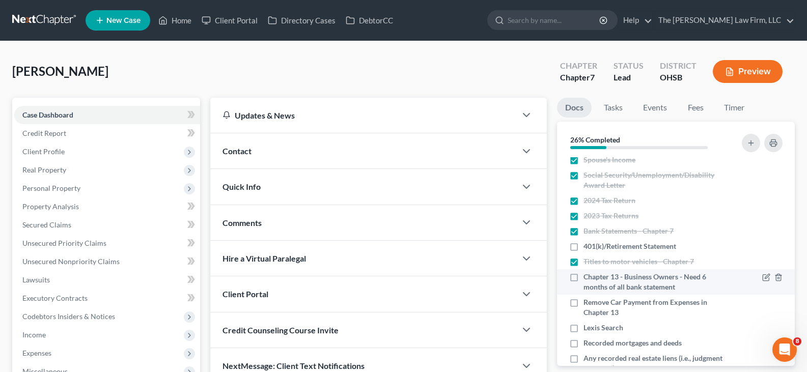
click at [583, 279] on label "Chapter 13 - Business Owners - Need 6 months of all bank statement" at bounding box center [654, 282] width 143 height 20
click at [588, 278] on input "Chapter 13 - Business Owners - Need 6 months of all bank statement" at bounding box center [591, 275] width 7 height 7
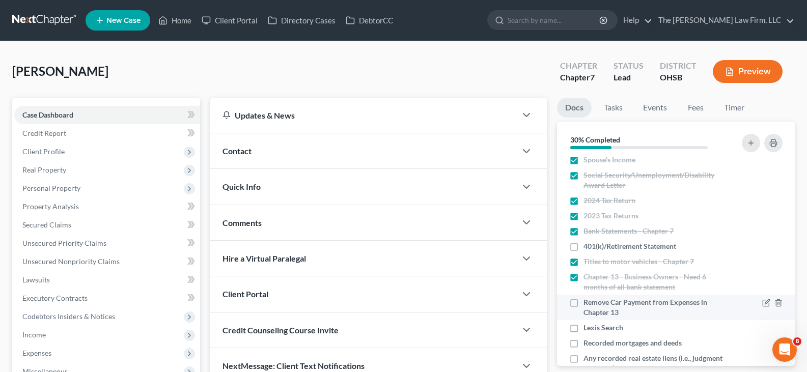
click at [583, 301] on label "Remove Car Payment from Expenses in Chapter 13" at bounding box center [654, 307] width 143 height 20
click at [588, 301] on input "Remove Car Payment from Expenses in Chapter 13" at bounding box center [591, 300] width 7 height 7
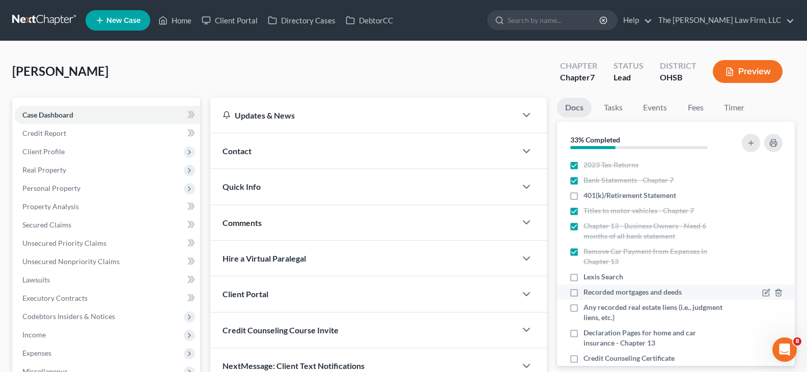
click at [583, 293] on label "Recorded mortgages and deeds" at bounding box center [632, 292] width 98 height 10
click at [588, 293] on input "Recorded mortgages and deeds" at bounding box center [591, 290] width 7 height 7
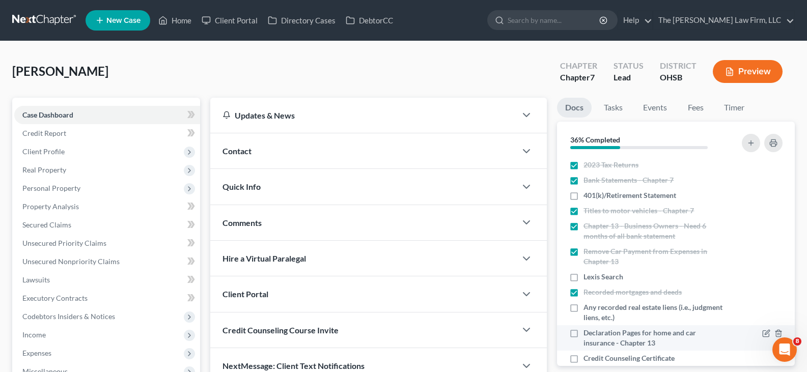
click at [583, 333] on label "Declaration Pages for home and car insurance - Chapter 13" at bounding box center [654, 338] width 143 height 20
click at [588, 333] on input "Declaration Pages for home and car insurance - Chapter 13" at bounding box center [591, 331] width 7 height 7
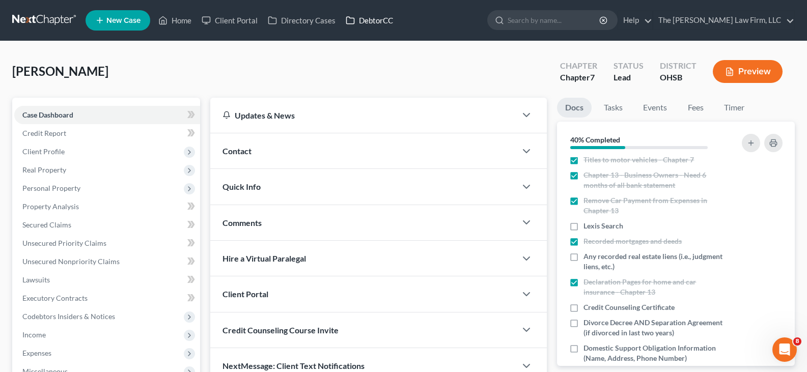
drag, startPoint x: 368, startPoint y: 18, endPoint x: 585, endPoint y: 52, distance: 220.0
click at [368, 18] on link "DebtorCC" at bounding box center [370, 20] width 58 height 18
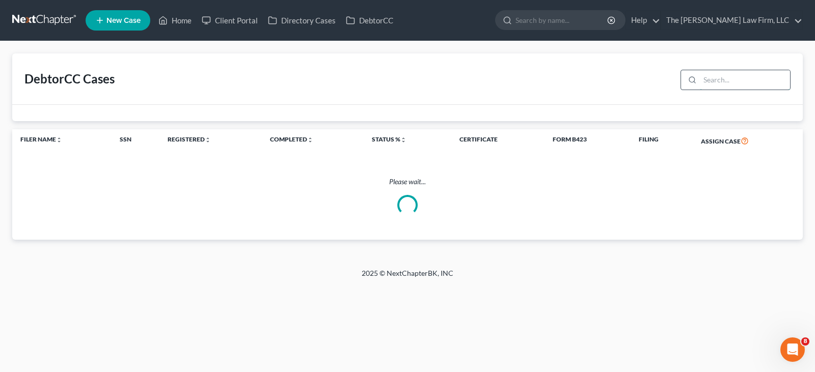
click at [711, 79] on input "search" at bounding box center [745, 79] width 90 height 19
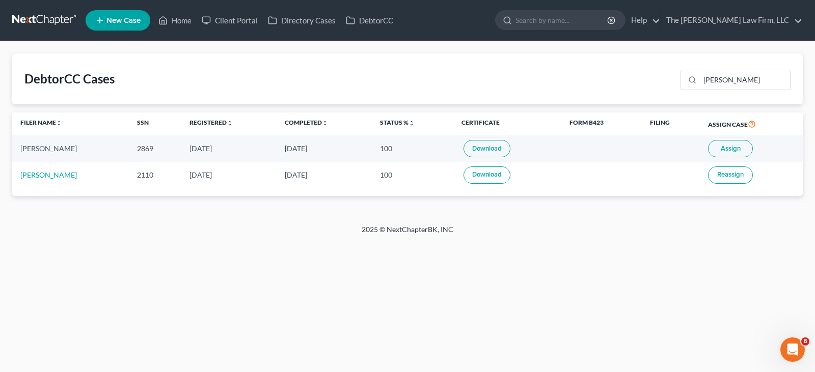
click at [472, 148] on link "Download" at bounding box center [486, 148] width 47 height 17
click at [186, 20] on link "Home" at bounding box center [174, 20] width 43 height 18
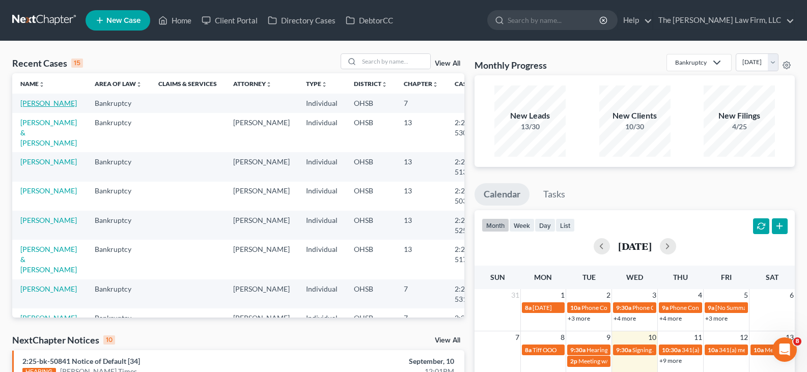
click at [44, 107] on link "[PERSON_NAME]" at bounding box center [48, 103] width 57 height 9
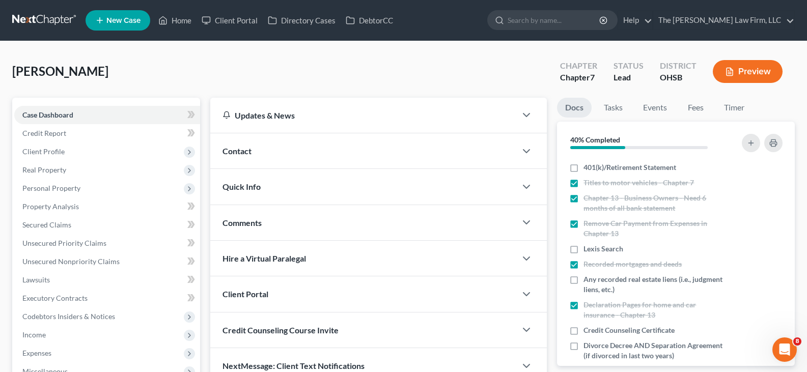
scroll to position [153, 0]
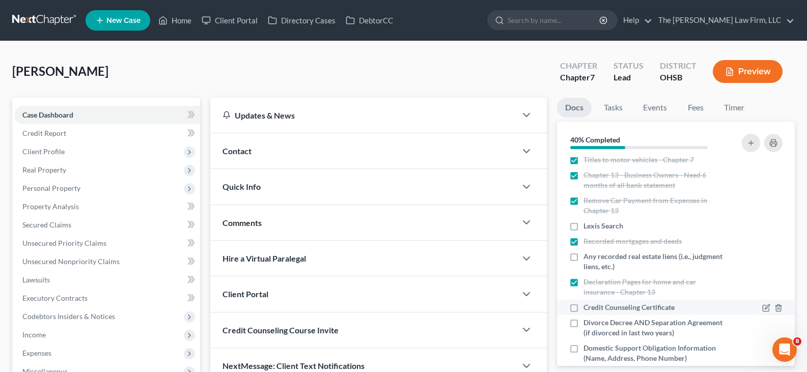
click at [583, 308] on label "Credit Counseling Certificate" at bounding box center [628, 307] width 91 height 10
click at [588, 308] on input "Credit Counseling Certificate" at bounding box center [591, 305] width 7 height 7
click at [583, 323] on label "Divorce Decree AND Separation Agreement (if divorced in last two years)" at bounding box center [654, 328] width 143 height 20
click at [588, 323] on input "Divorce Decree AND Separation Agreement (if divorced in last two years)" at bounding box center [591, 321] width 7 height 7
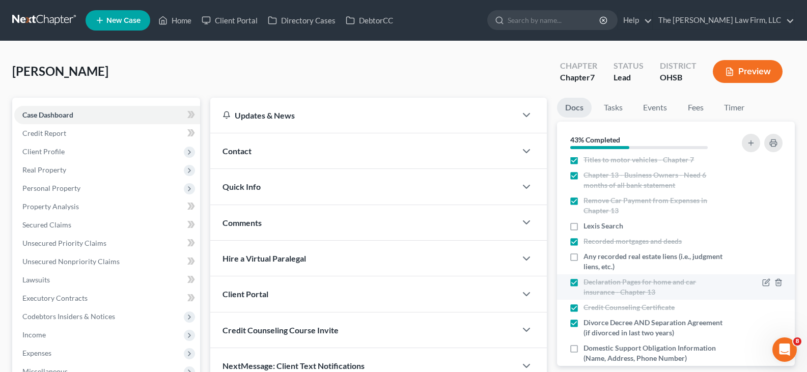
click at [583, 350] on label "Domestic Support Obligation Information (Name, Address, Phone Number)" at bounding box center [654, 353] width 143 height 20
click at [588, 350] on input "Domestic Support Obligation Information (Name, Address, Phone Number)" at bounding box center [591, 346] width 7 height 7
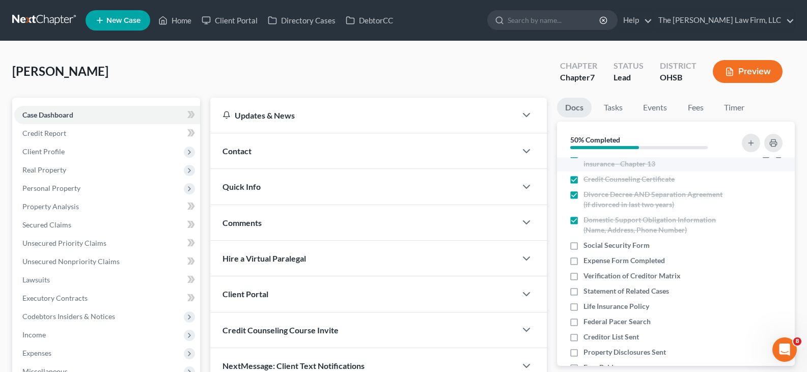
scroll to position [305, 0]
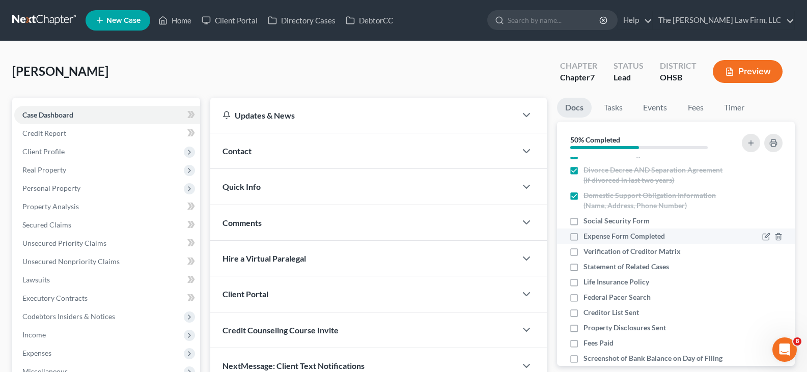
click at [583, 236] on label "Expense Form Completed" at bounding box center [623, 236] width 81 height 10
click at [588, 236] on input "Expense Form Completed" at bounding box center [591, 234] width 7 height 7
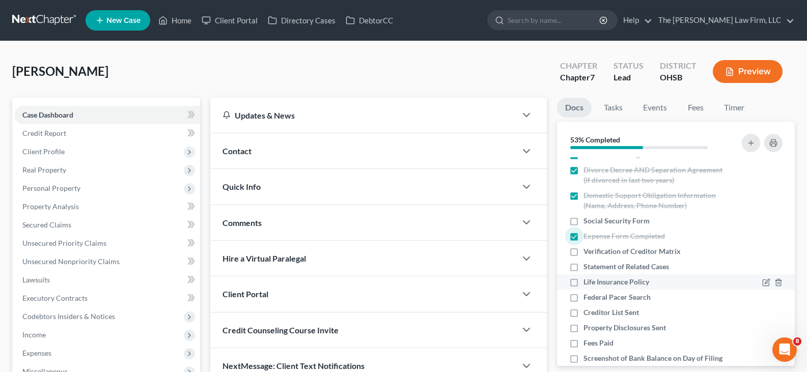
click at [583, 282] on label "Life Insurance Policy" at bounding box center [616, 282] width 66 height 10
click at [588, 282] on input "Life Insurance Policy" at bounding box center [591, 280] width 7 height 7
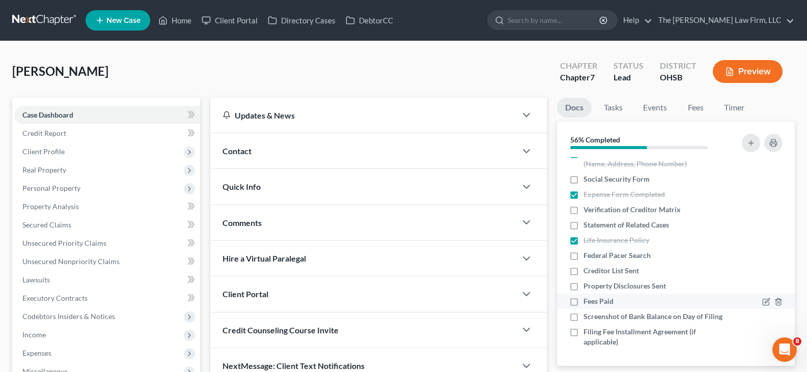
click at [583, 296] on label "Fees Paid" at bounding box center [598, 301] width 30 height 10
click at [588, 296] on input "Fees Paid" at bounding box center [591, 299] width 7 height 7
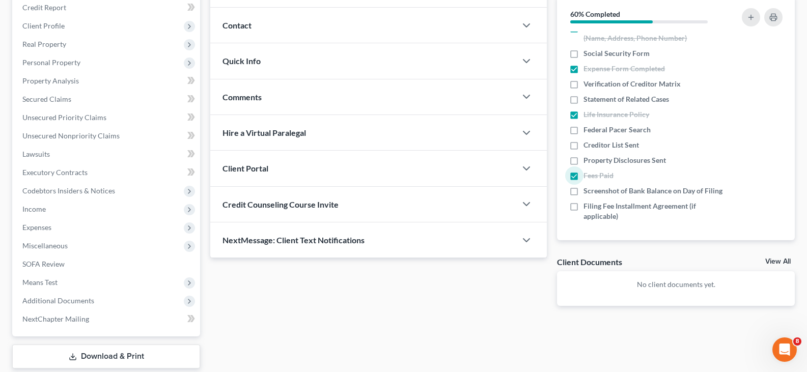
scroll to position [102, 0]
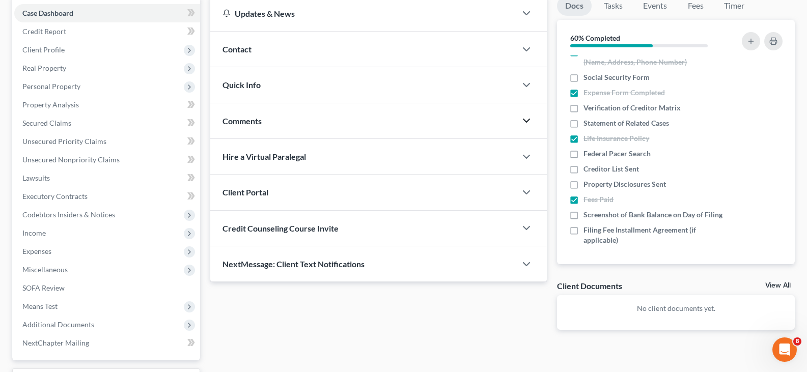
click at [527, 122] on polyline "button" at bounding box center [526, 120] width 6 height 3
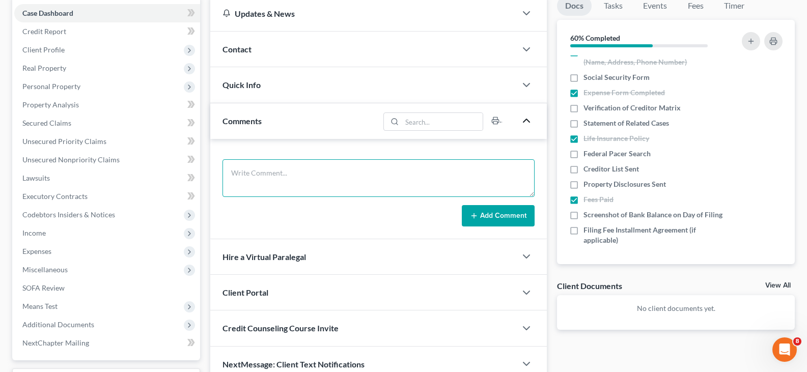
click at [465, 175] on textarea at bounding box center [378, 178] width 312 height 38
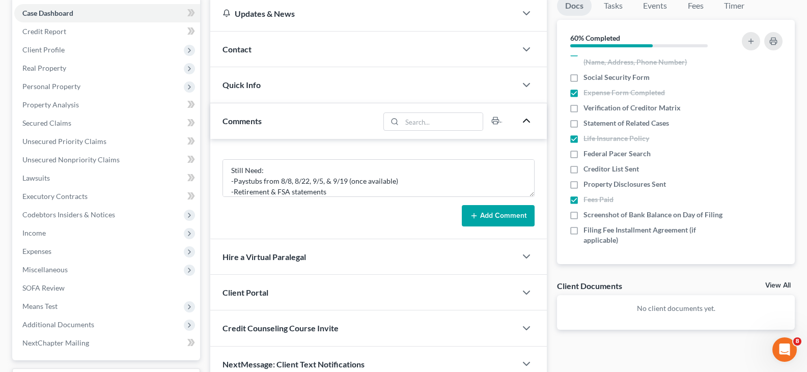
click at [495, 215] on button "Add Comment" at bounding box center [498, 215] width 73 height 21
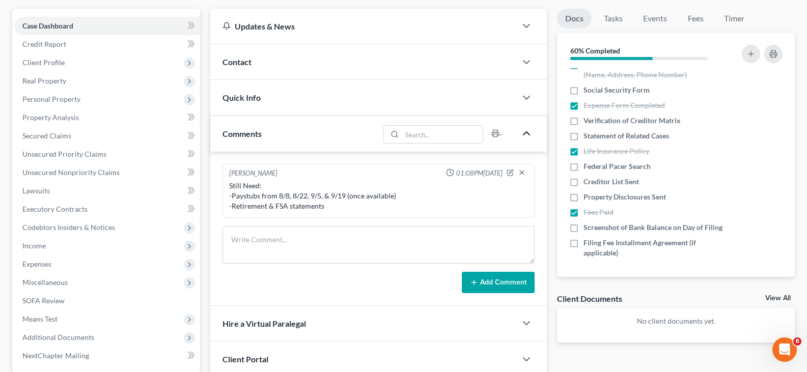
scroll to position [0, 0]
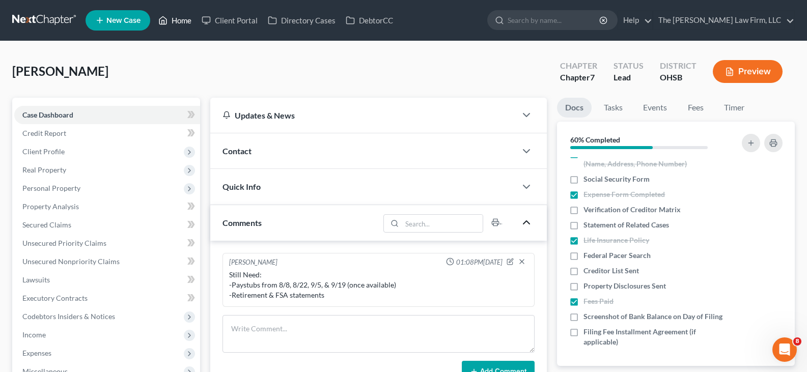
drag, startPoint x: 184, startPoint y: 19, endPoint x: 416, endPoint y: 68, distance: 236.8
click at [184, 19] on link "Home" at bounding box center [174, 20] width 43 height 18
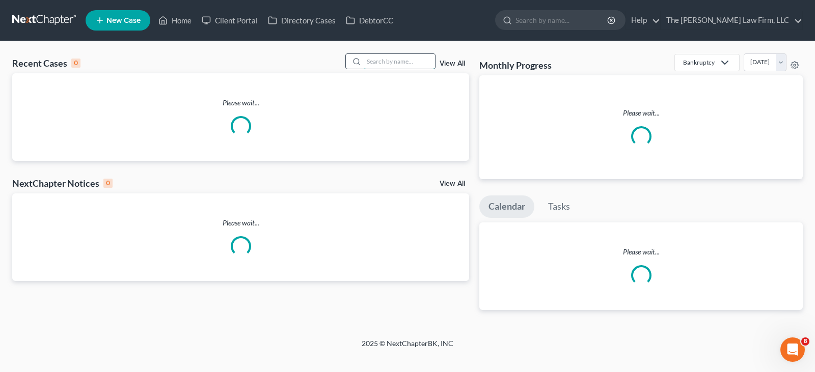
click at [400, 63] on input "search" at bounding box center [399, 61] width 71 height 15
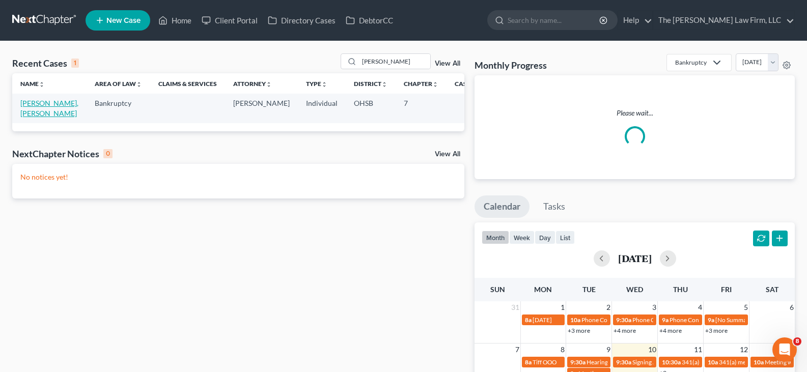
click at [30, 111] on link "[PERSON_NAME], [PERSON_NAME]" at bounding box center [49, 108] width 58 height 19
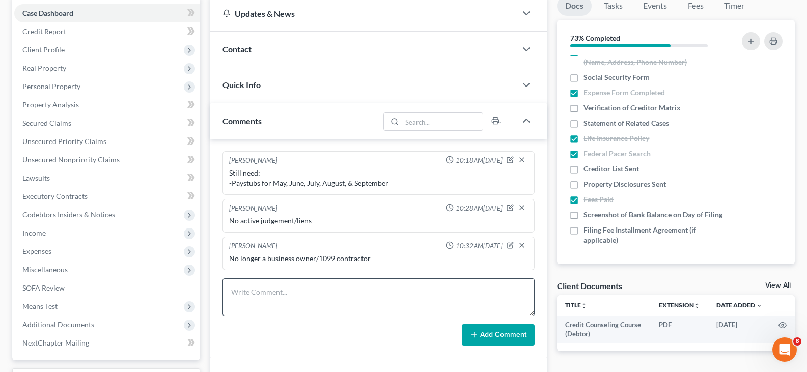
scroll to position [51, 0]
